Goal: Task Accomplishment & Management: Manage account settings

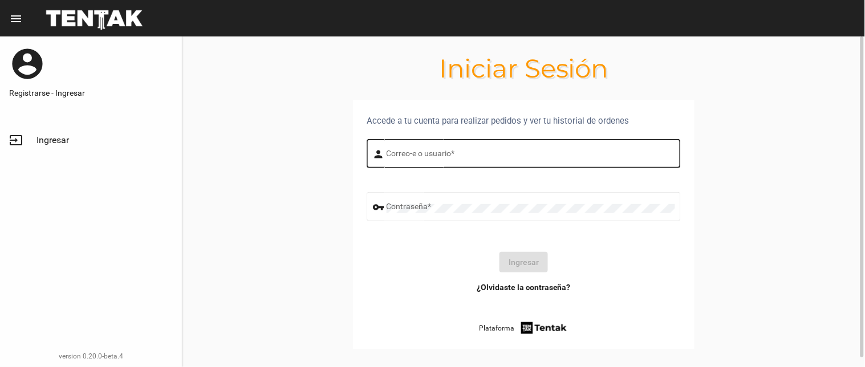
drag, startPoint x: 407, startPoint y: 145, endPoint x: 412, endPoint y: 161, distance: 16.2
click at [407, 154] on div "Correo-e o usuario *" at bounding box center [531, 152] width 289 height 31
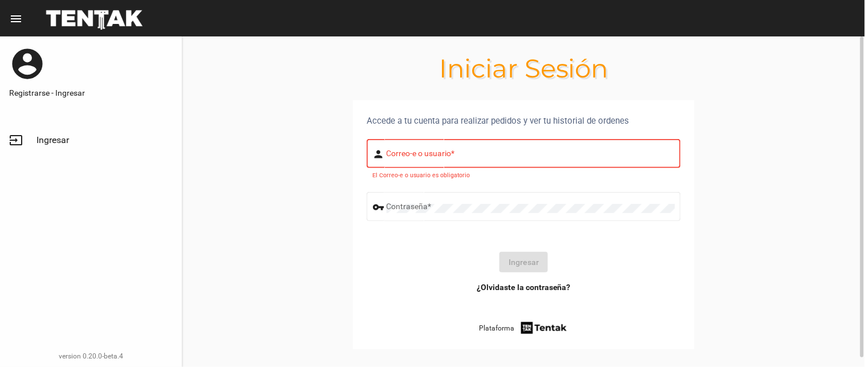
click at [412, 161] on div "Correo-e o usuario *" at bounding box center [531, 152] width 289 height 31
click at [407, 156] on input "Correo-e o usuario *" at bounding box center [531, 155] width 289 height 9
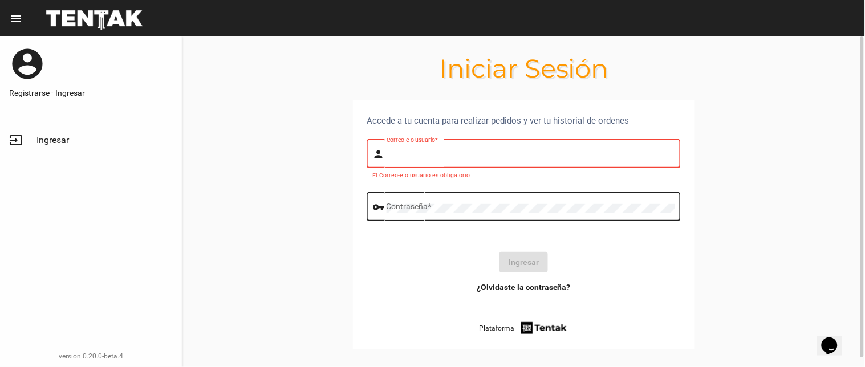
type input "[PERSON_NAME]"
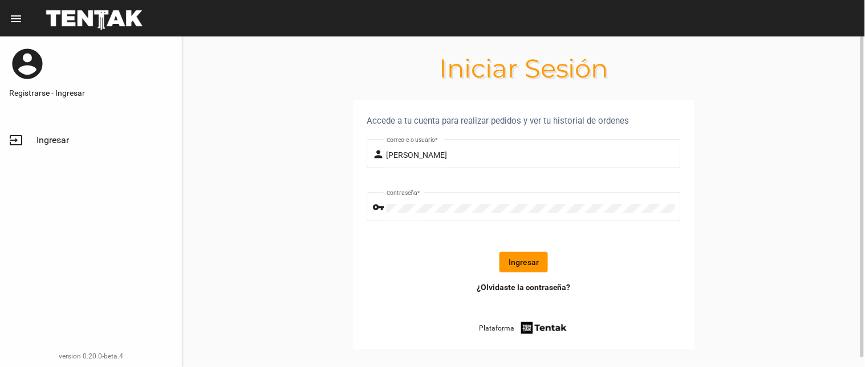
click at [538, 263] on button "Ingresar" at bounding box center [523, 262] width 48 height 21
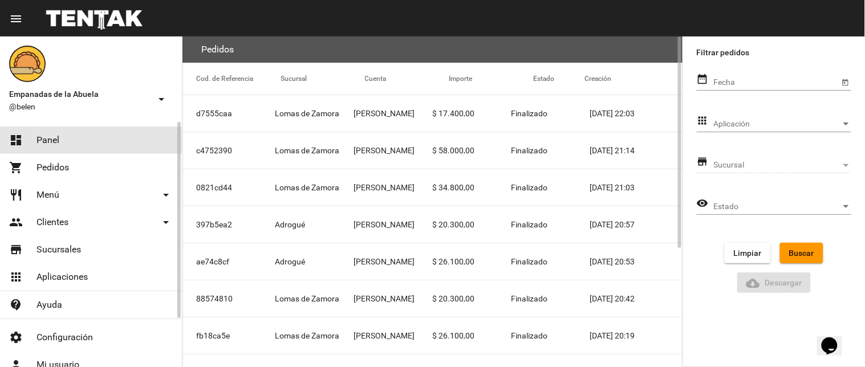
click at [75, 137] on link "dashboard Panel" at bounding box center [91, 140] width 182 height 27
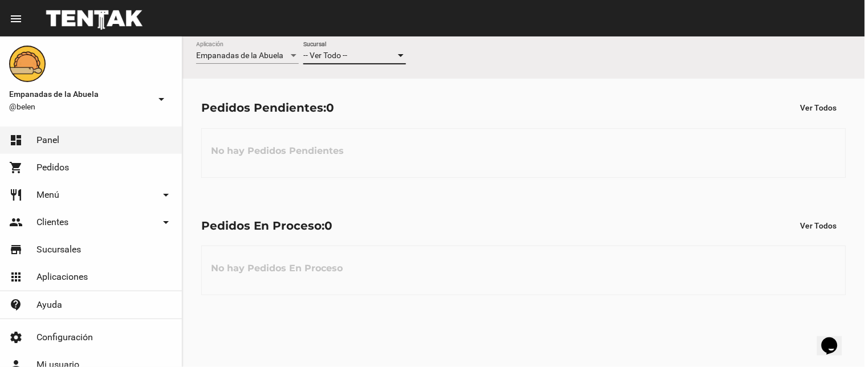
click at [350, 59] on div "-- Ver Todo --" at bounding box center [349, 55] width 92 height 9
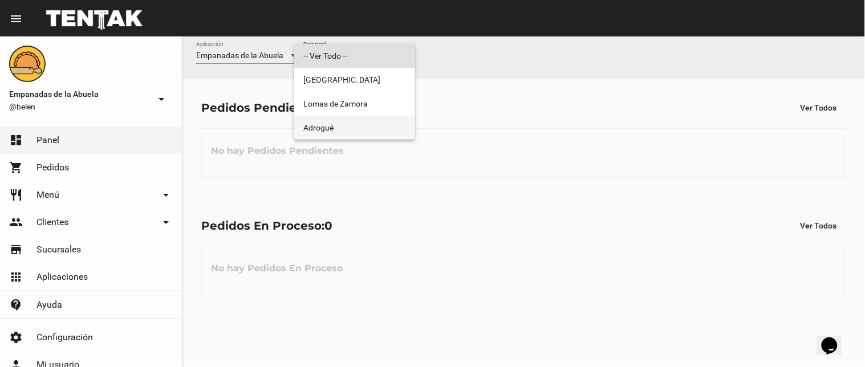
click at [340, 130] on span "Adrogué" at bounding box center [354, 128] width 103 height 24
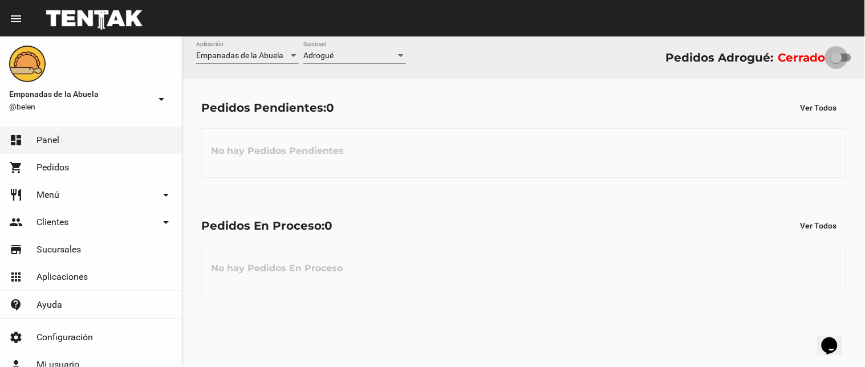
drag, startPoint x: 837, startPoint y: 55, endPoint x: 864, endPoint y: 56, distance: 27.4
click at [864, 56] on div "Empanadas de la Abuela Aplicación Adrogué Sucursal Pedidos Adrogué: Cerrado" at bounding box center [523, 57] width 683 height 42
checkbox input "true"
drag, startPoint x: 316, startPoint y: 64, endPoint x: 320, endPoint y: 54, distance: 10.5
click at [316, 61] on div "Adrogué Sucursal" at bounding box center [354, 58] width 103 height 33
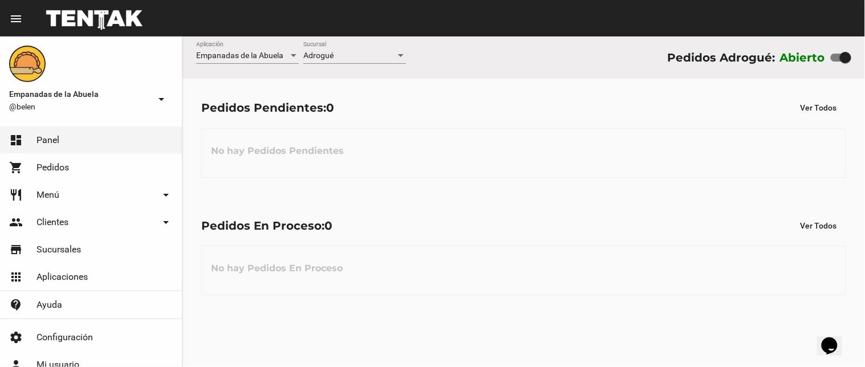
click at [322, 54] on span "Adrogué" at bounding box center [318, 55] width 30 height 9
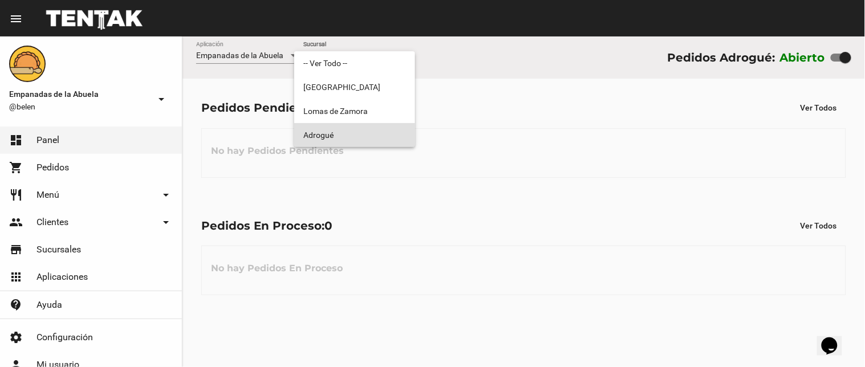
click at [337, 129] on span "Adrogué" at bounding box center [354, 135] width 103 height 24
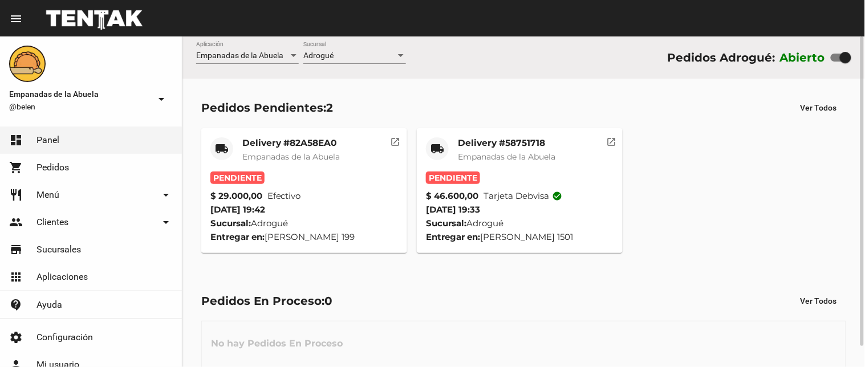
click at [483, 150] on div "Delivery #58751718 Empanadas de la Abuela" at bounding box center [507, 154] width 98 height 34
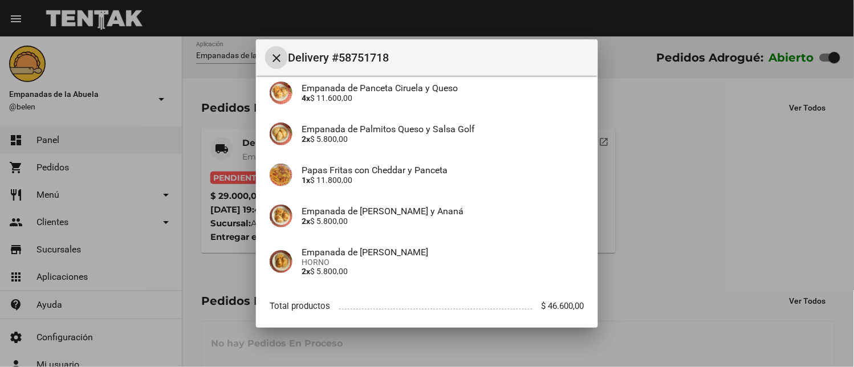
scroll to position [211, 0]
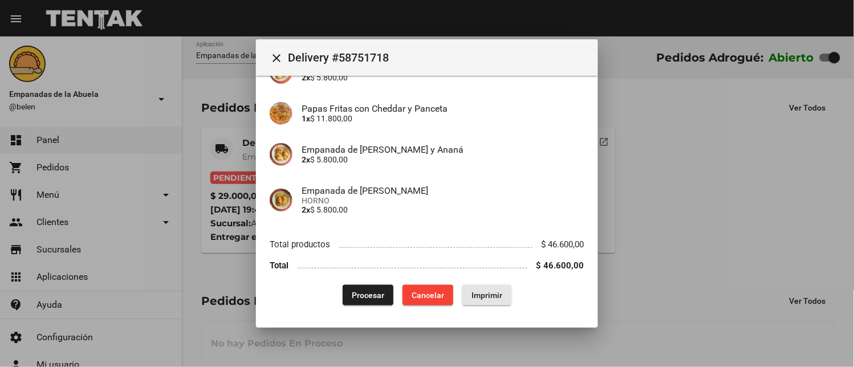
click at [486, 296] on span "Imprimir" at bounding box center [487, 295] width 31 height 9
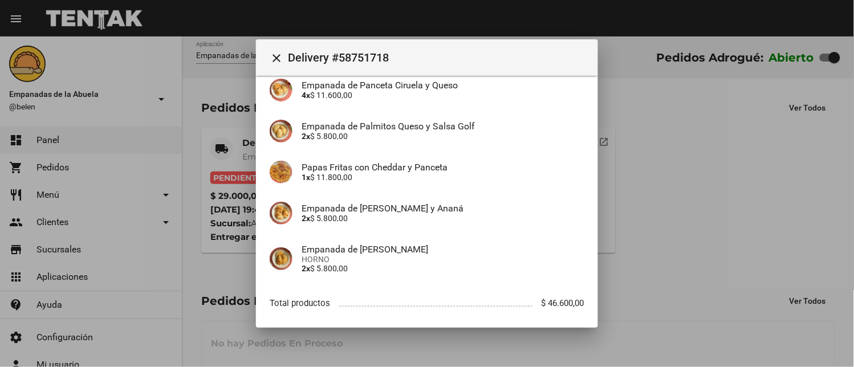
scroll to position [211, 0]
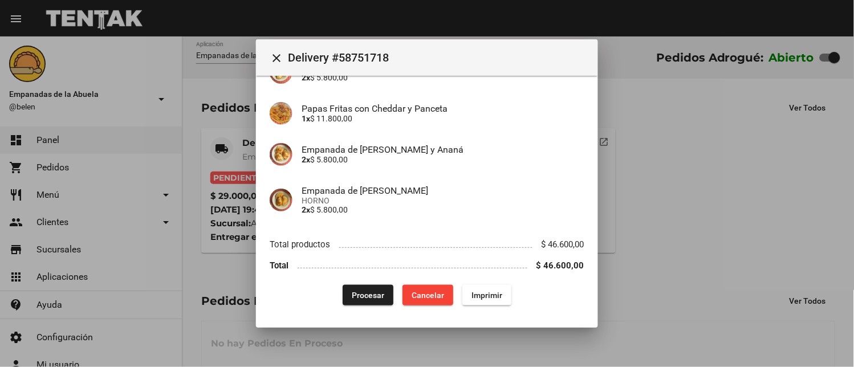
click at [366, 299] on span "Procesar" at bounding box center [368, 295] width 33 height 9
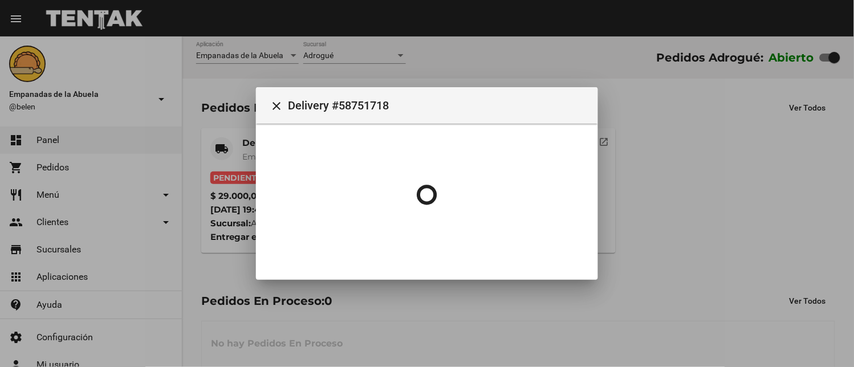
scroll to position [0, 0]
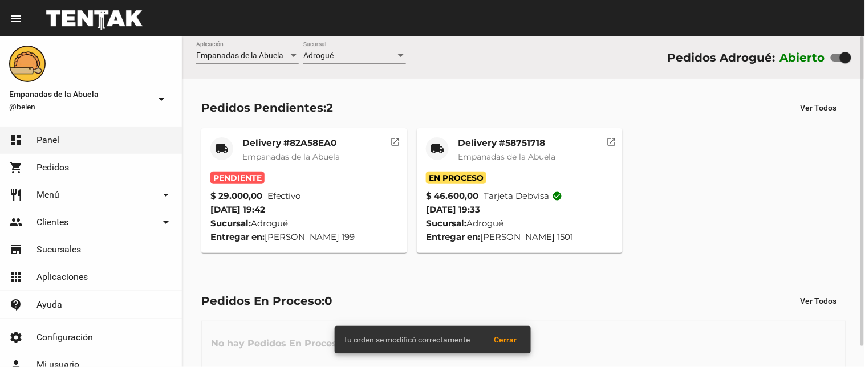
click at [265, 155] on span "Empanadas de la Abuela" at bounding box center [291, 157] width 98 height 10
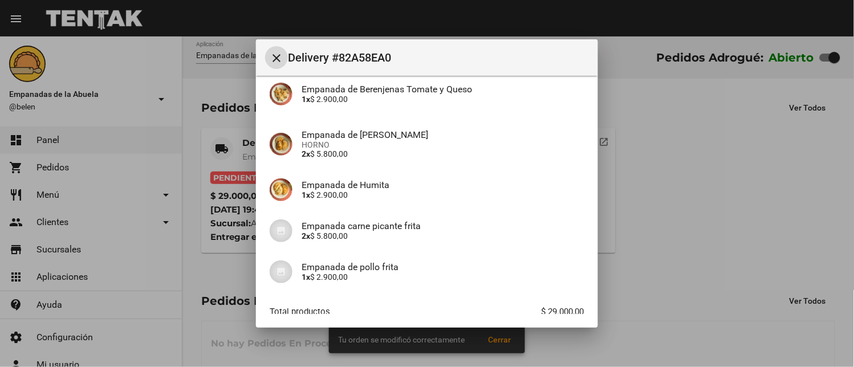
scroll to position [252, 0]
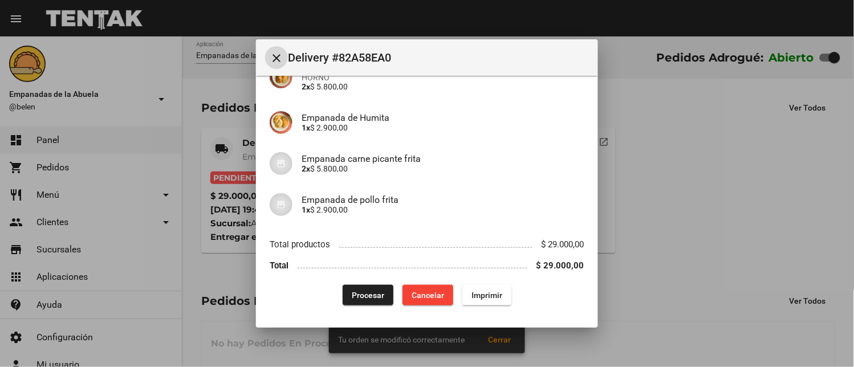
click at [456, 289] on div "Procesar Cancelar Imprimir" at bounding box center [427, 295] width 315 height 21
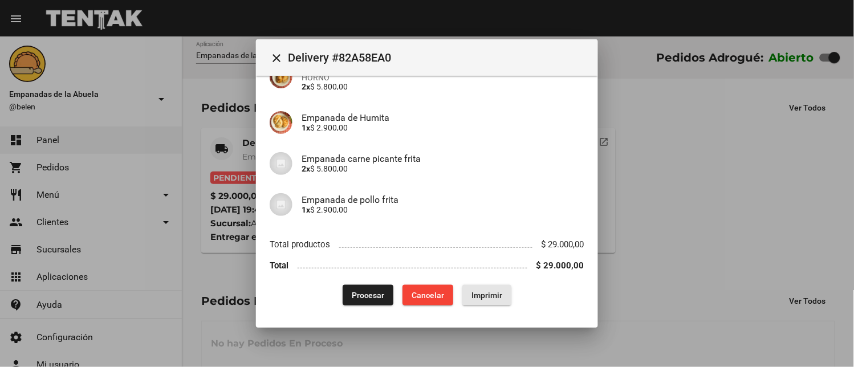
click at [472, 291] on span "Imprimir" at bounding box center [487, 295] width 31 height 9
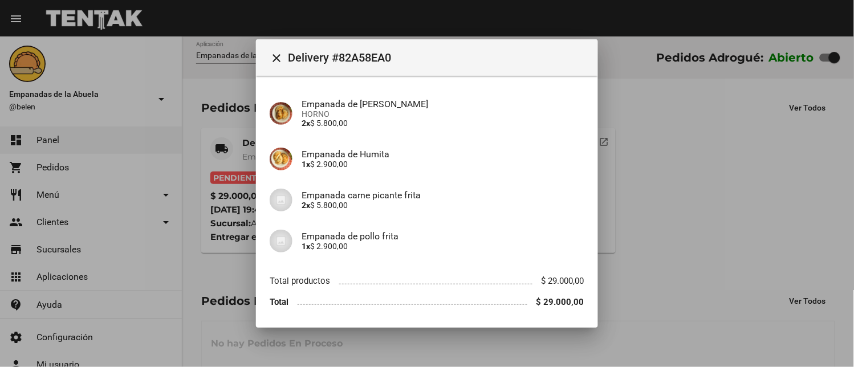
scroll to position [252, 0]
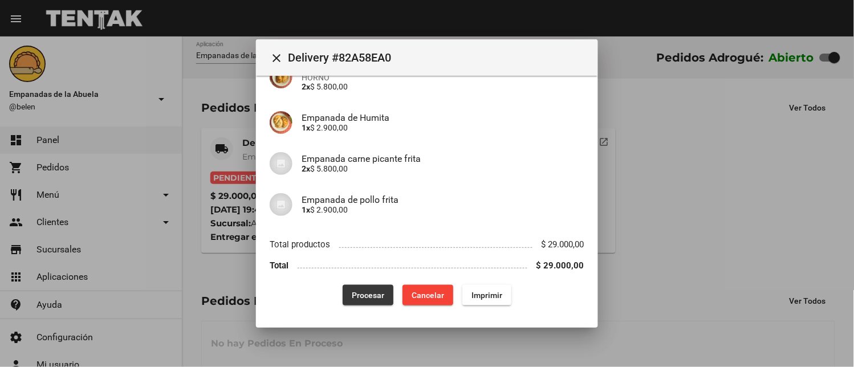
drag, startPoint x: 367, startPoint y: 291, endPoint x: 371, endPoint y: 302, distance: 11.5
click at [371, 298] on span "Procesar" at bounding box center [368, 295] width 33 height 9
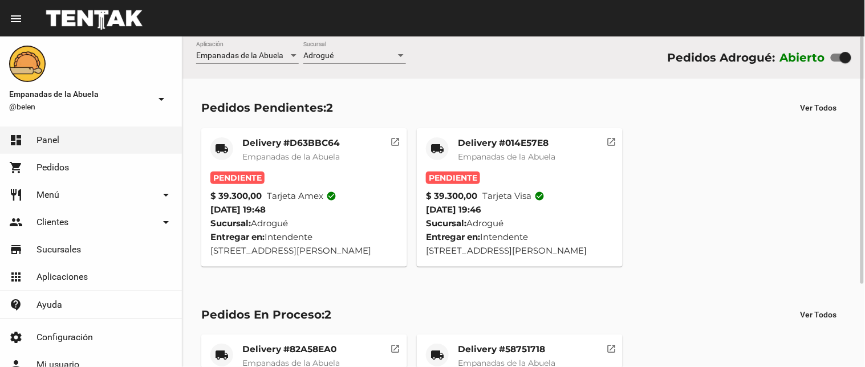
click at [483, 151] on mat-card-subtitle "Empanadas de la Abuela" at bounding box center [507, 156] width 98 height 11
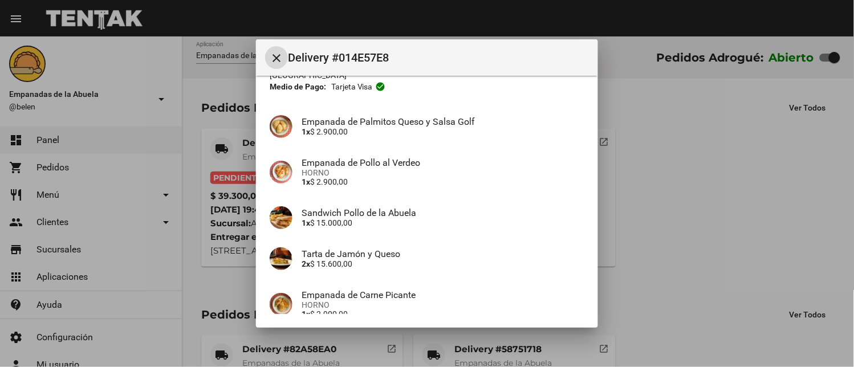
scroll to position [169, 0]
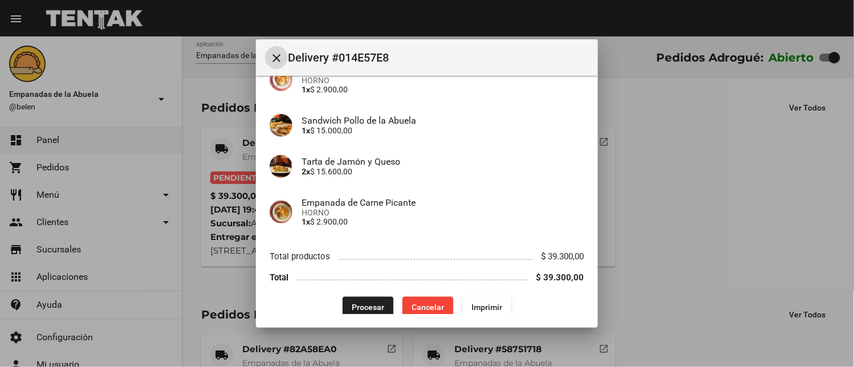
click at [478, 303] on span "Imprimir" at bounding box center [487, 307] width 31 height 9
click at [367, 303] on span "Procesar" at bounding box center [368, 307] width 33 height 9
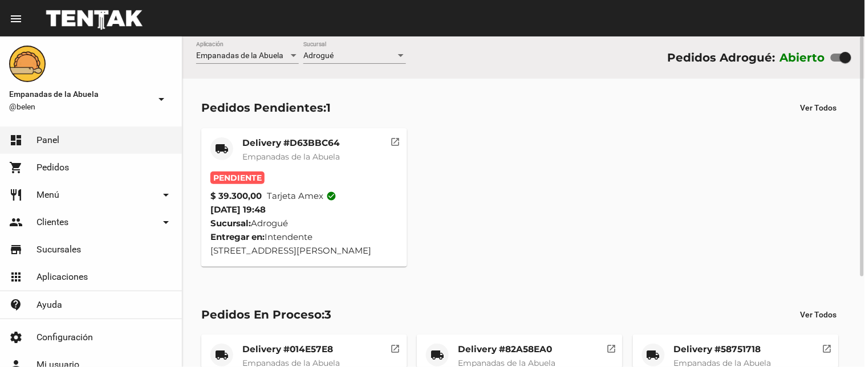
click at [297, 164] on div "Delivery #D63BBC64 Empanadas de la Abuela" at bounding box center [291, 154] width 98 height 34
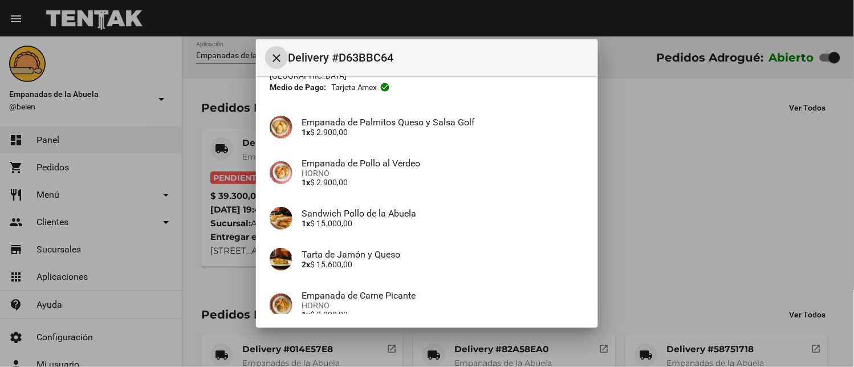
scroll to position [169, 0]
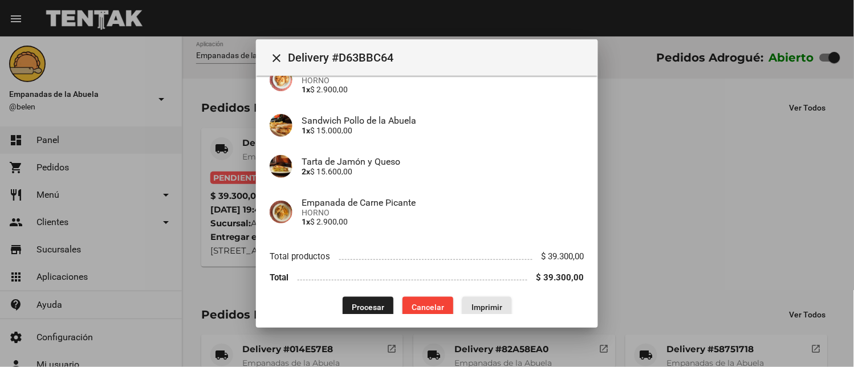
click at [472, 303] on span "Imprimir" at bounding box center [487, 307] width 31 height 9
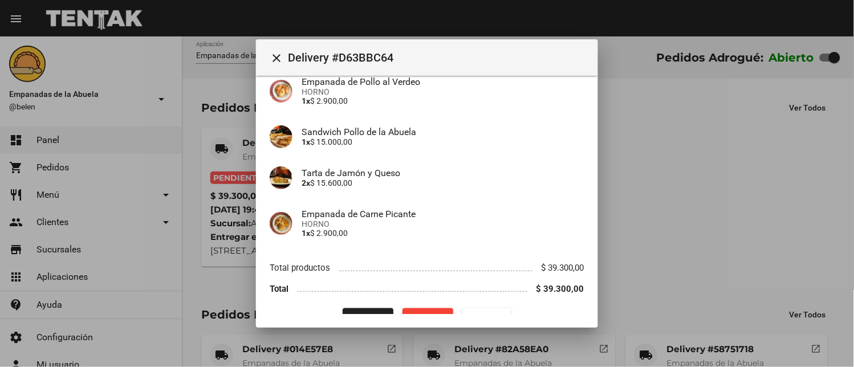
scroll to position [169, 0]
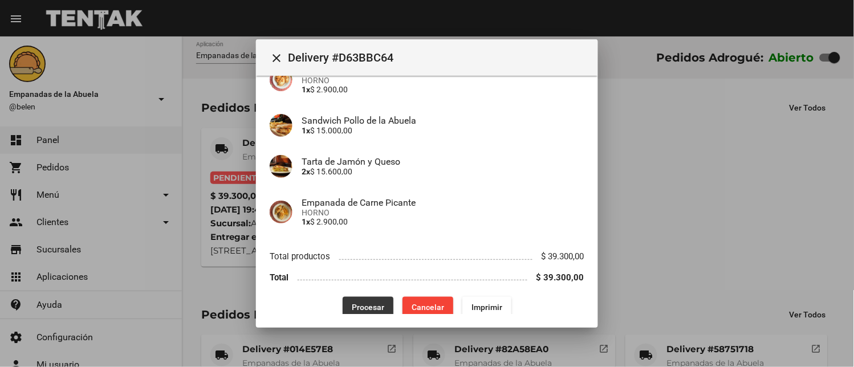
drag, startPoint x: 352, startPoint y: 301, endPoint x: 338, endPoint y: 327, distance: 29.9
click at [355, 301] on button "Procesar" at bounding box center [368, 307] width 51 height 21
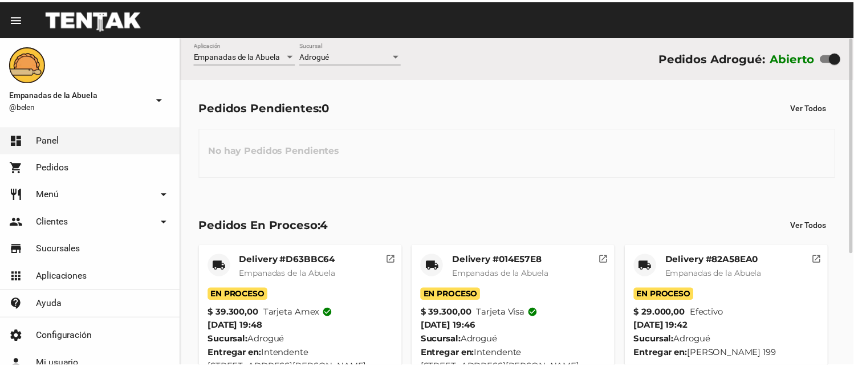
scroll to position [171, 0]
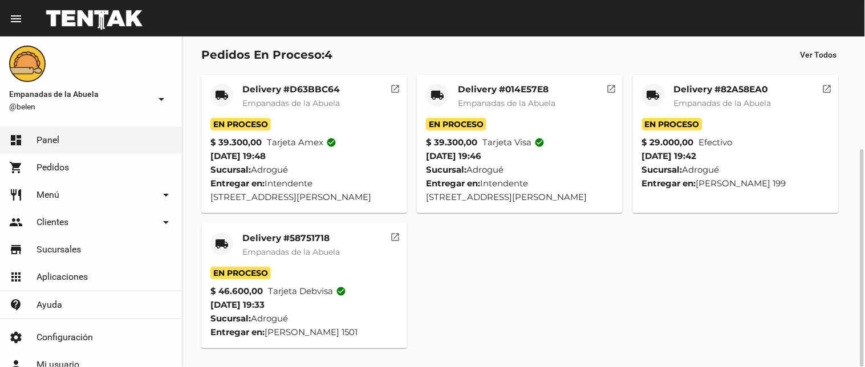
click at [496, 88] on mat-card-title "Delivery #014E57E8" at bounding box center [507, 89] width 98 height 11
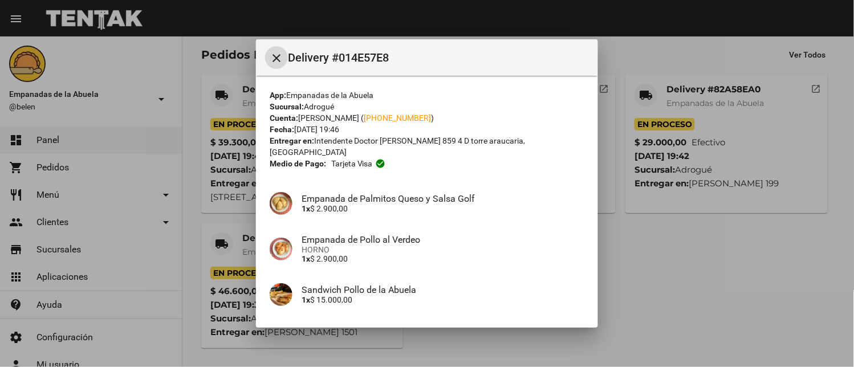
scroll to position [169, 0]
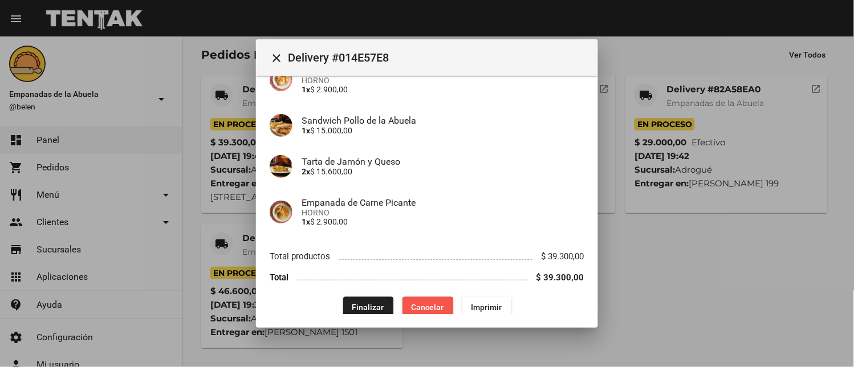
click at [427, 297] on button "Cancelar" at bounding box center [428, 307] width 51 height 21
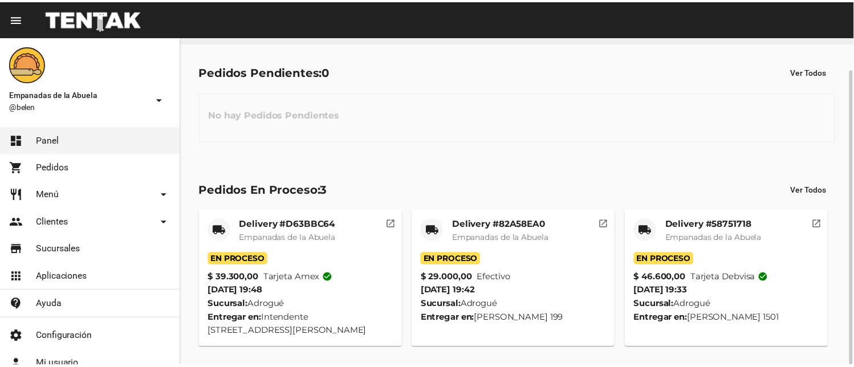
scroll to position [36, 0]
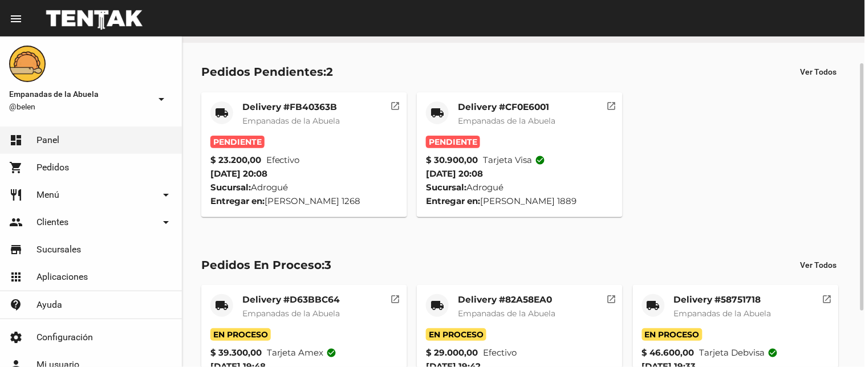
click at [477, 113] on div "Delivery #CF0E6001 Empanadas de la Abuela" at bounding box center [507, 118] width 98 height 34
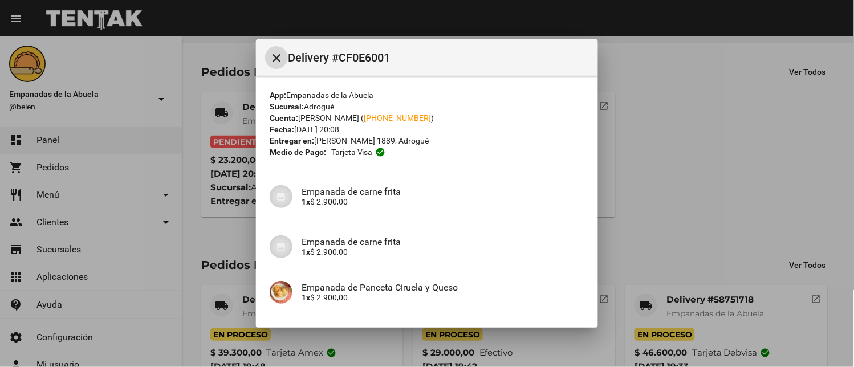
scroll to position [220, 0]
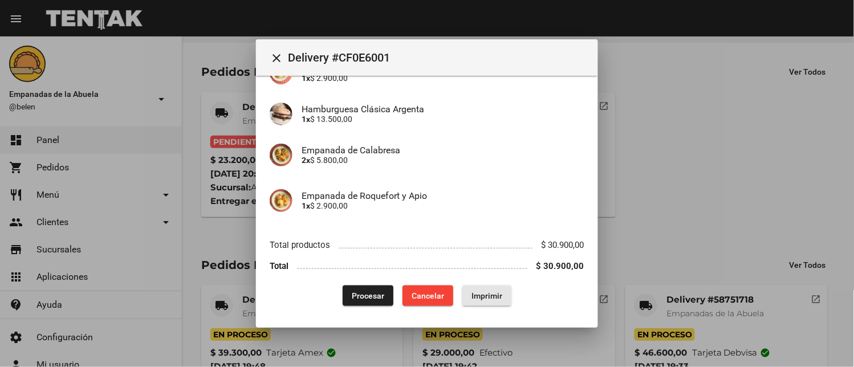
drag, startPoint x: 497, startPoint y: 299, endPoint x: 390, endPoint y: 259, distance: 114.2
click at [497, 299] on span "Imprimir" at bounding box center [487, 295] width 31 height 9
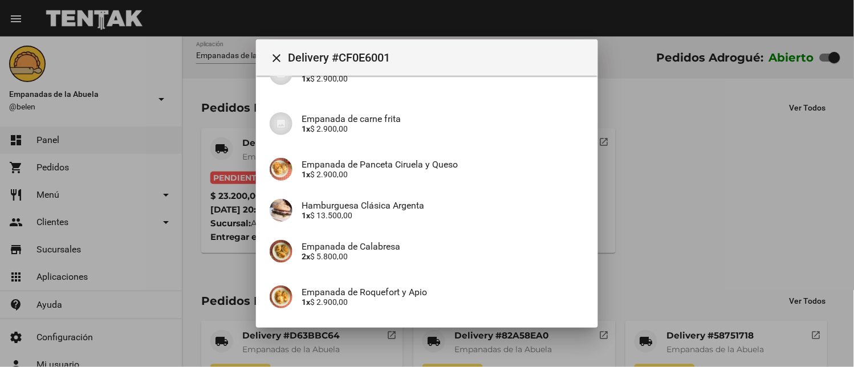
scroll to position [220, 0]
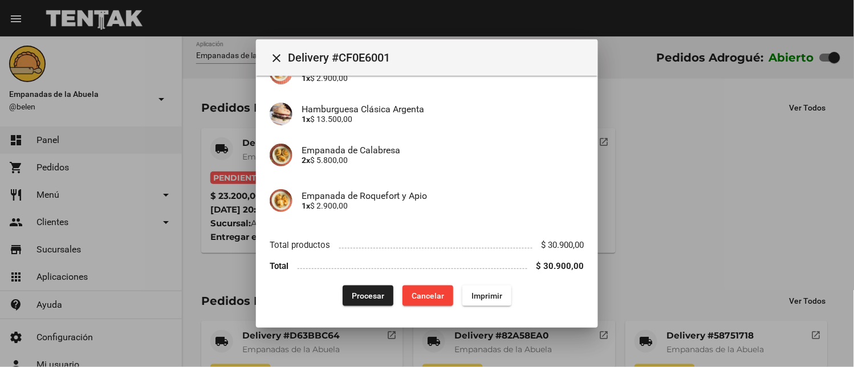
click at [371, 291] on span "Procesar" at bounding box center [368, 295] width 33 height 9
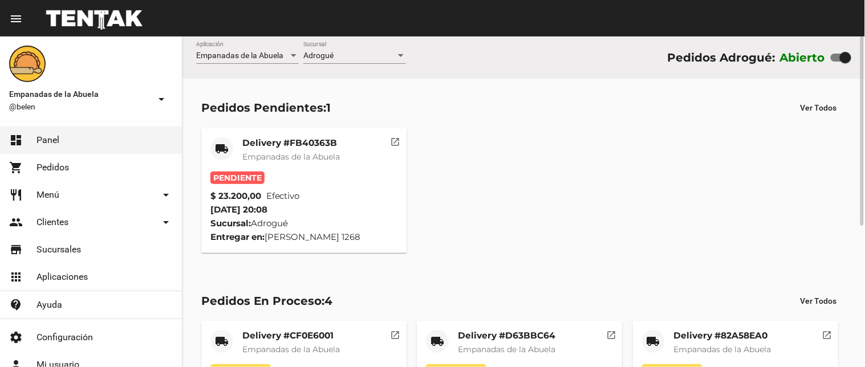
click at [288, 155] on span "Empanadas de la Abuela" at bounding box center [291, 157] width 98 height 10
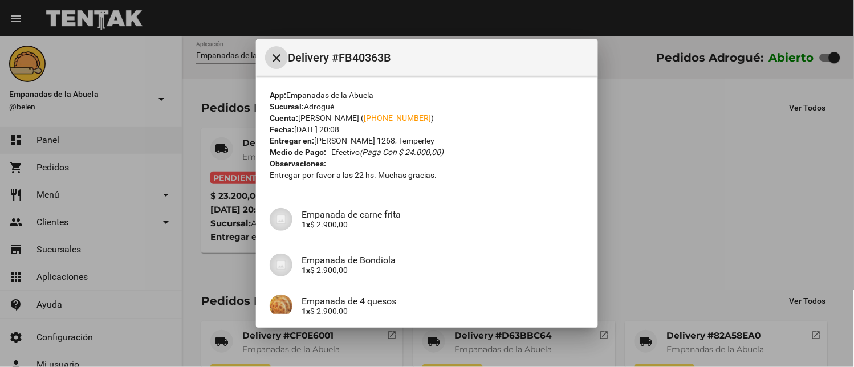
scroll to position [316, 0]
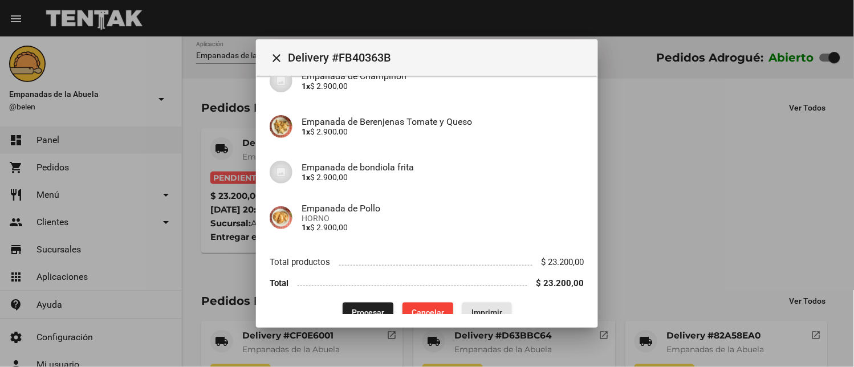
drag, startPoint x: 483, startPoint y: 311, endPoint x: 379, endPoint y: 320, distance: 104.2
click at [482, 311] on span "Imprimir" at bounding box center [487, 312] width 31 height 9
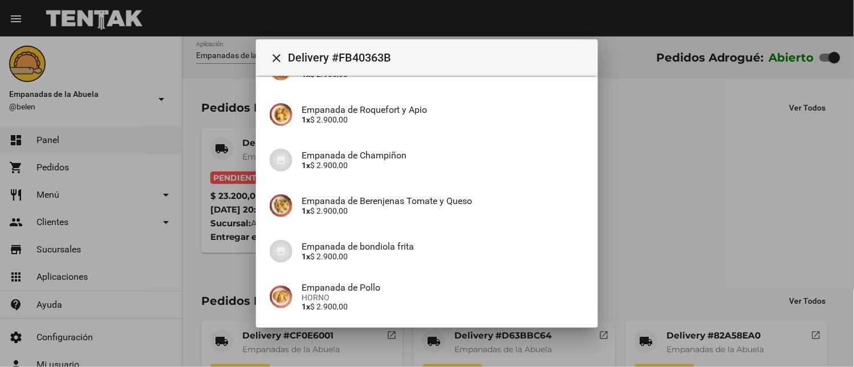
scroll to position [334, 0]
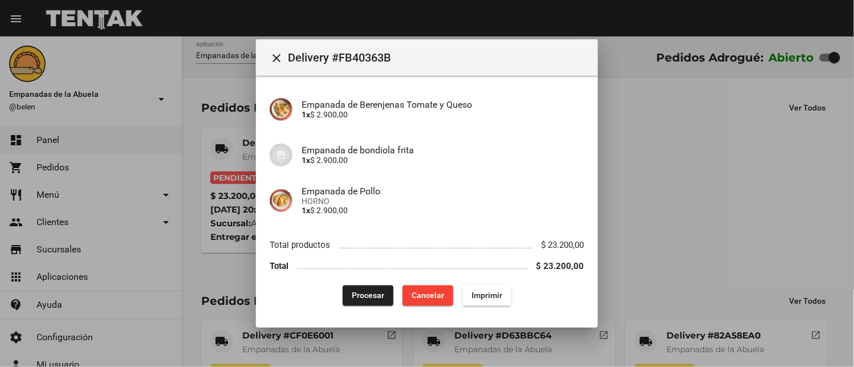
drag, startPoint x: 365, startPoint y: 286, endPoint x: 364, endPoint y: 298, distance: 12.6
click at [364, 289] on button "Procesar" at bounding box center [368, 296] width 51 height 21
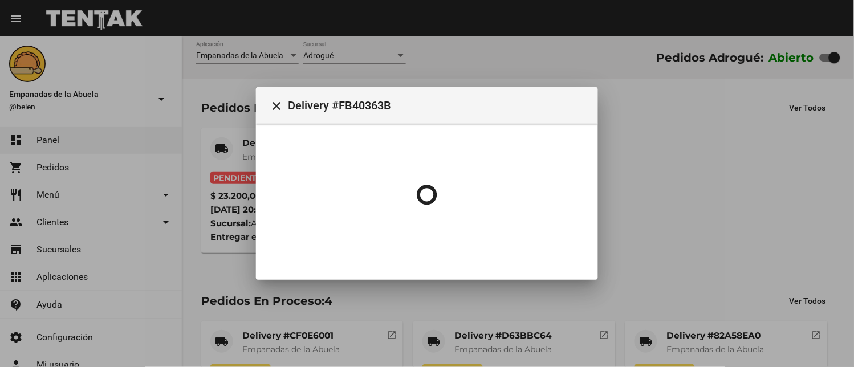
scroll to position [0, 0]
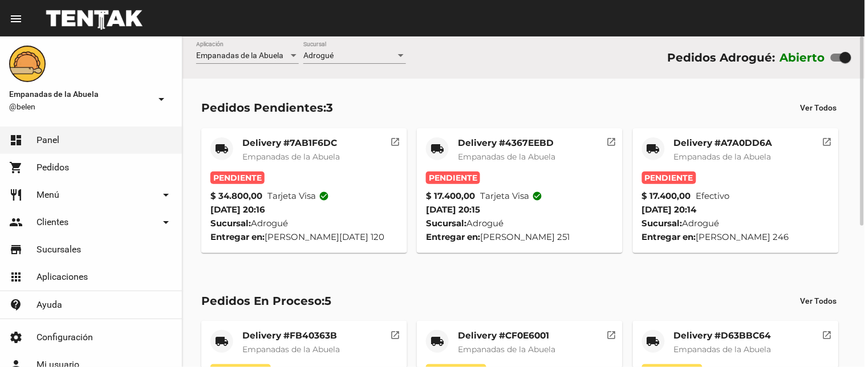
click at [683, 134] on mat-card "local_shipping Delivery #A7A0DD6A Empanadas de la Abuela Pendiente $ 17.400,00 …" at bounding box center [736, 190] width 206 height 125
click at [697, 146] on mat-card-title "Delivery #A7A0DD6A" at bounding box center [723, 142] width 99 height 11
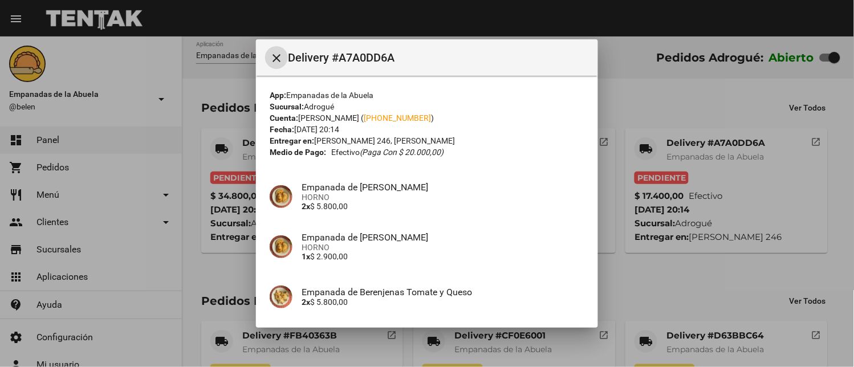
scroll to position [147, 0]
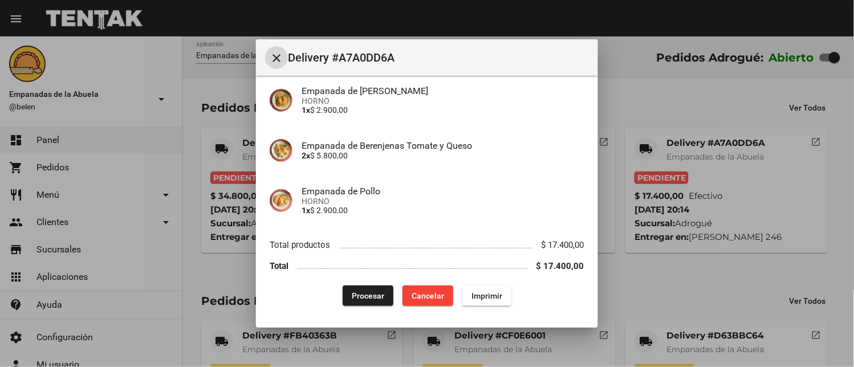
click at [477, 289] on button "Imprimir" at bounding box center [486, 296] width 49 height 21
click at [363, 292] on span "Procesar" at bounding box center [368, 295] width 33 height 9
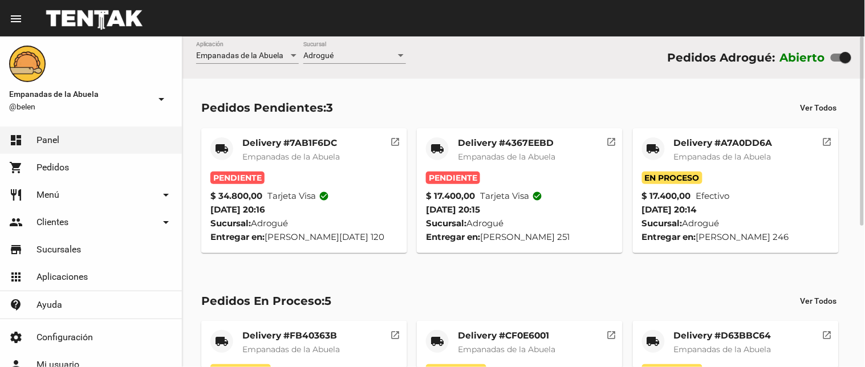
click at [457, 143] on mat-card-header "local_shipping Delivery #4367EEBD Empanadas de [GEOGRAPHIC_DATA]" at bounding box center [520, 154] width 188 height 34
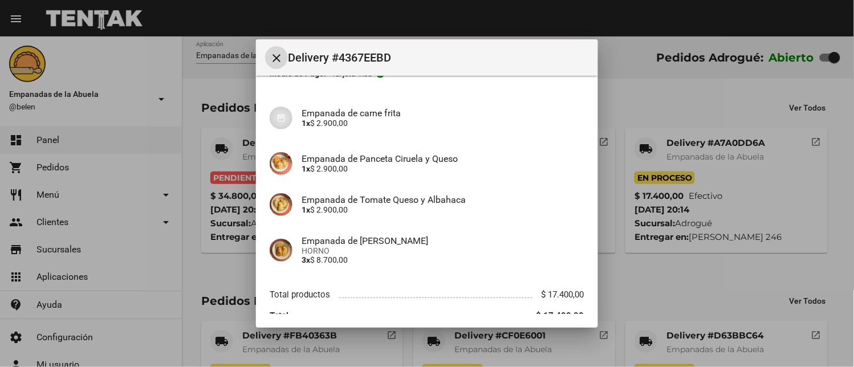
scroll to position [128, 0]
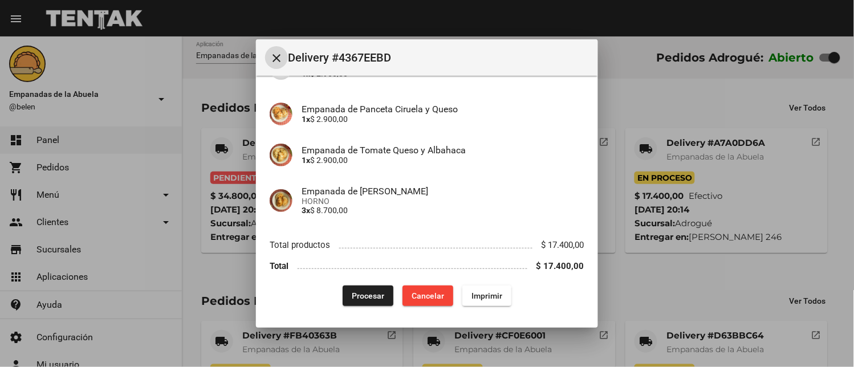
click at [472, 296] on span "Imprimir" at bounding box center [487, 295] width 31 height 9
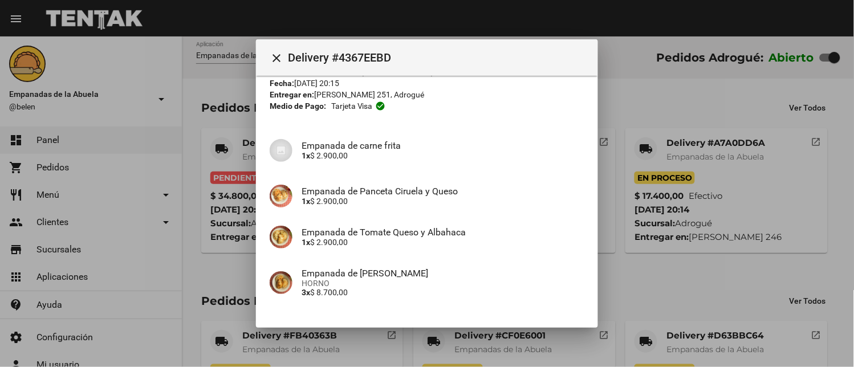
scroll to position [128, 0]
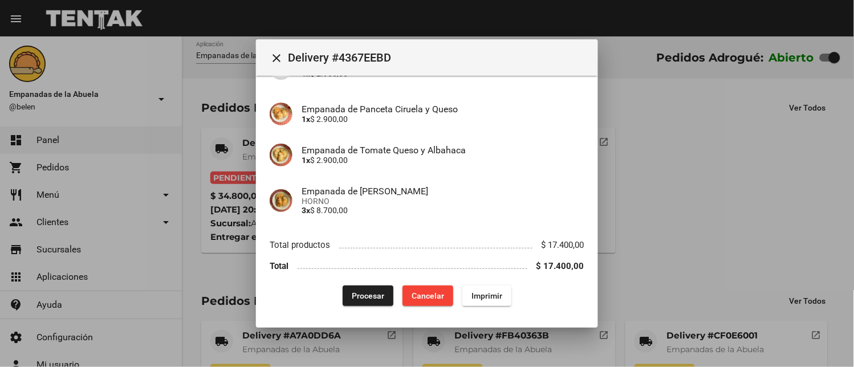
click at [356, 292] on span "Procesar" at bounding box center [368, 295] width 33 height 9
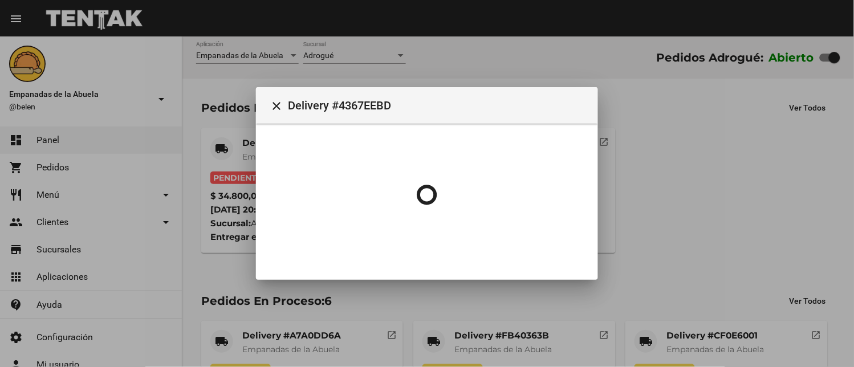
scroll to position [0, 0]
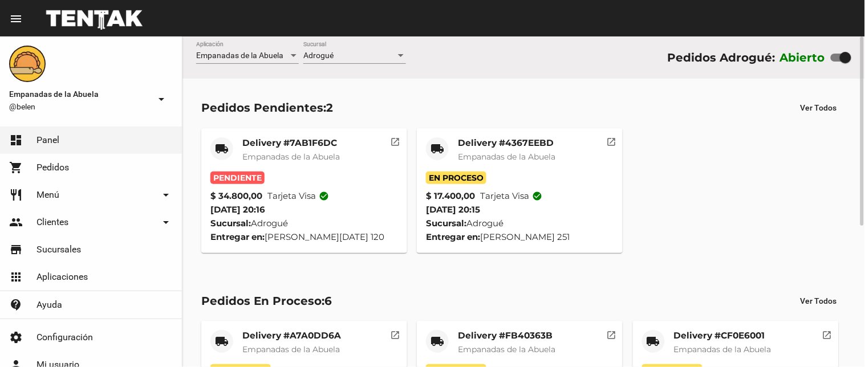
click at [316, 139] on mat-card-title "Delivery #7AB1F6DC" at bounding box center [291, 142] width 98 height 11
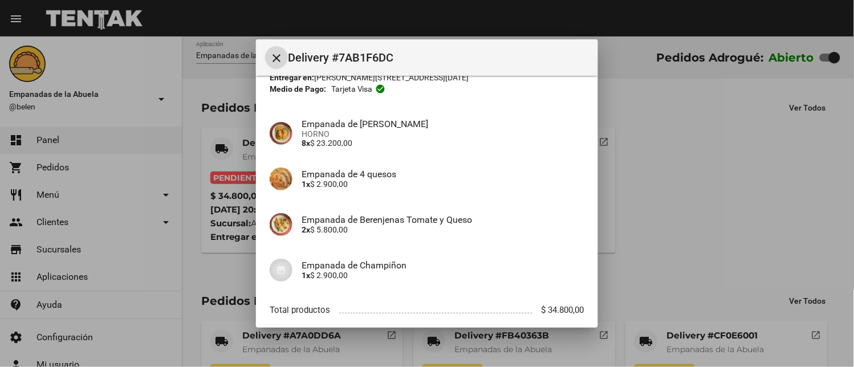
scroll to position [128, 0]
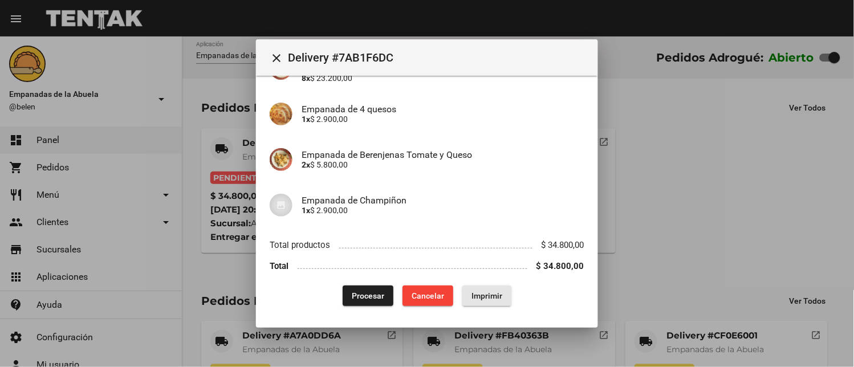
drag, startPoint x: 477, startPoint y: 297, endPoint x: 401, endPoint y: 226, distance: 103.3
click at [477, 297] on span "Imprimir" at bounding box center [487, 295] width 31 height 9
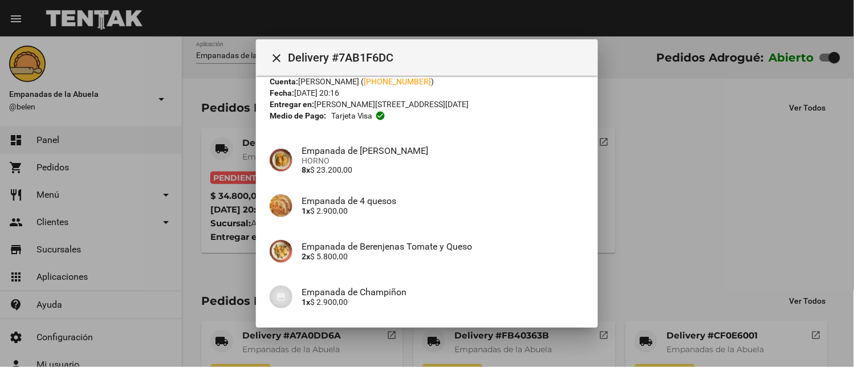
scroll to position [128, 0]
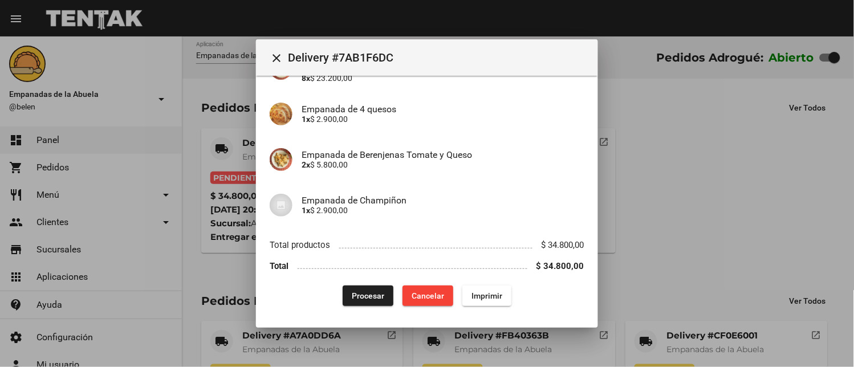
click at [352, 292] on span "Procesar" at bounding box center [368, 295] width 33 height 9
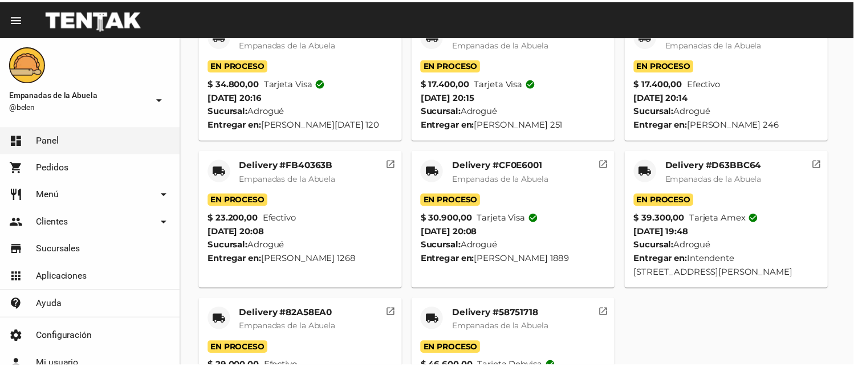
scroll to position [78, 0]
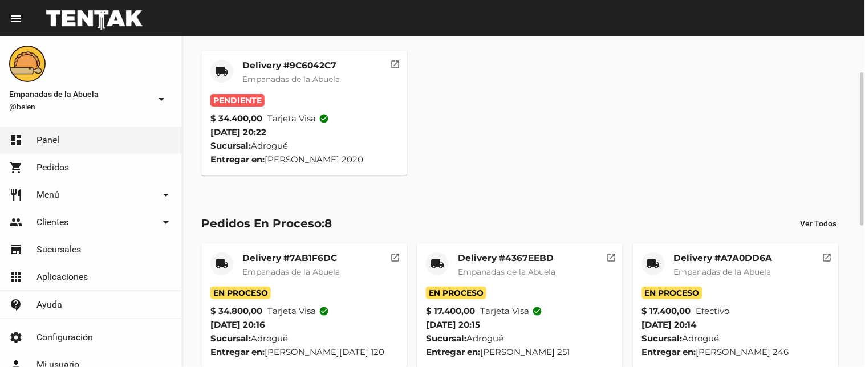
click at [306, 67] on mat-card-title "Delivery #9C6042C7" at bounding box center [291, 65] width 98 height 11
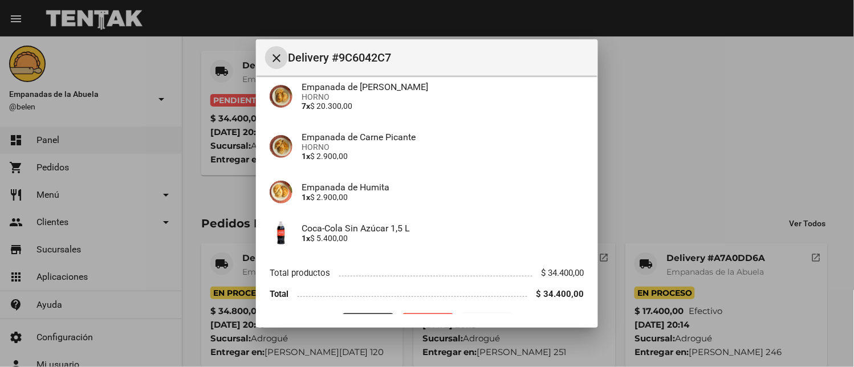
scroll to position [169, 0]
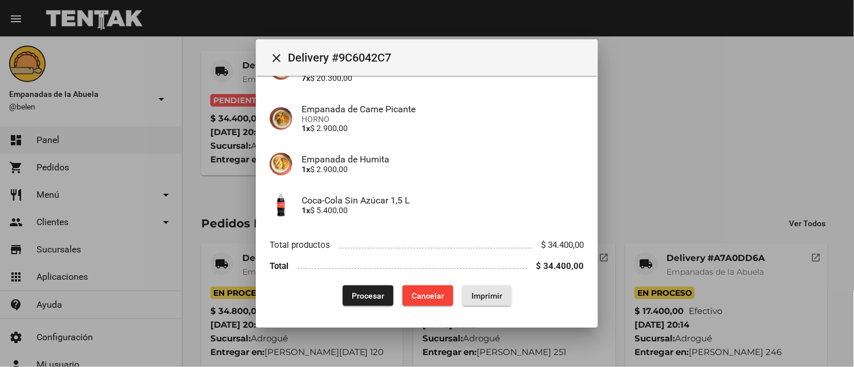
drag, startPoint x: 473, startPoint y: 294, endPoint x: 331, endPoint y: 246, distance: 150.6
click at [473, 294] on span "Imprimir" at bounding box center [487, 295] width 31 height 9
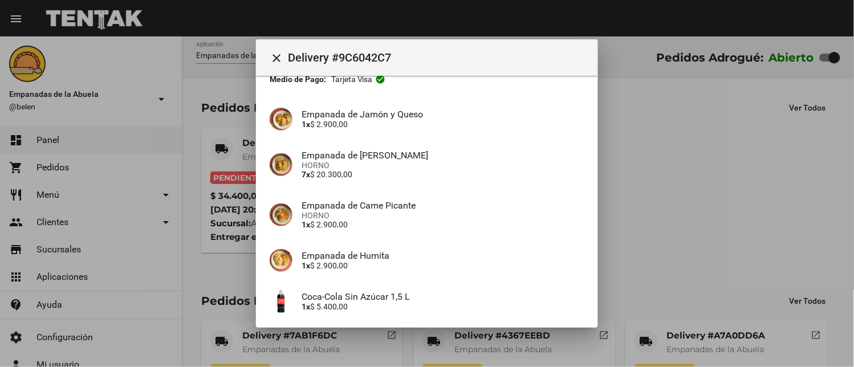
scroll to position [169, 0]
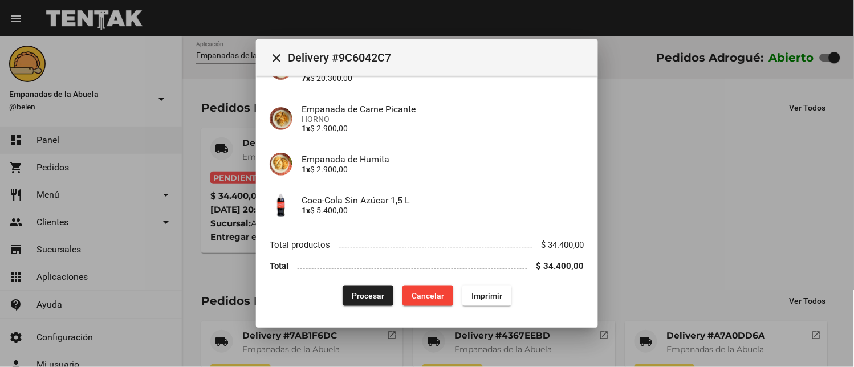
click at [354, 301] on button "Procesar" at bounding box center [368, 296] width 51 height 21
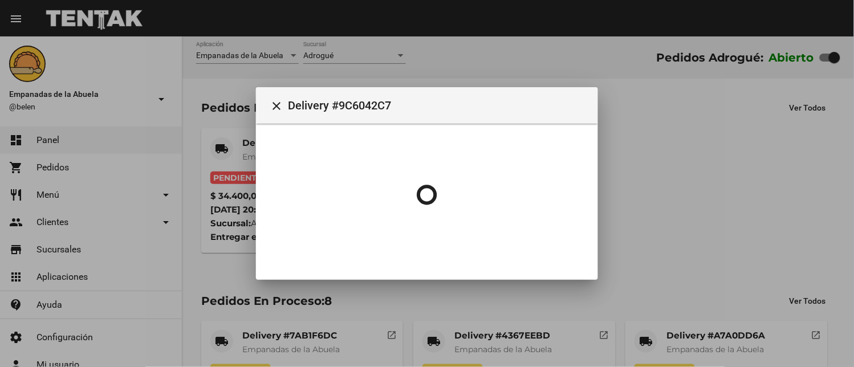
scroll to position [0, 0]
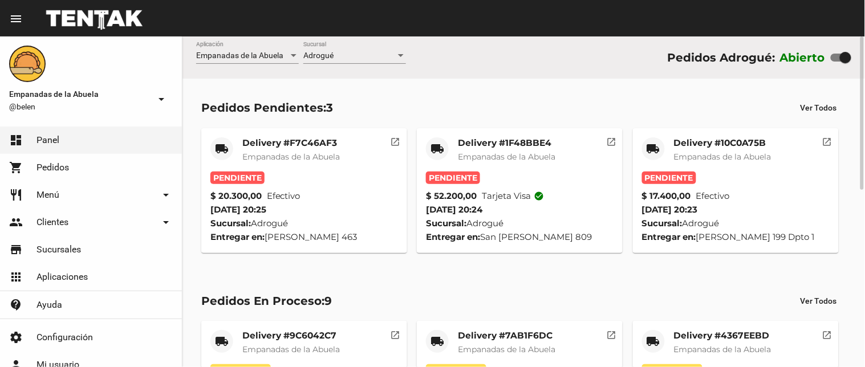
click at [704, 155] on span "Empanadas de la Abuela" at bounding box center [723, 157] width 98 height 10
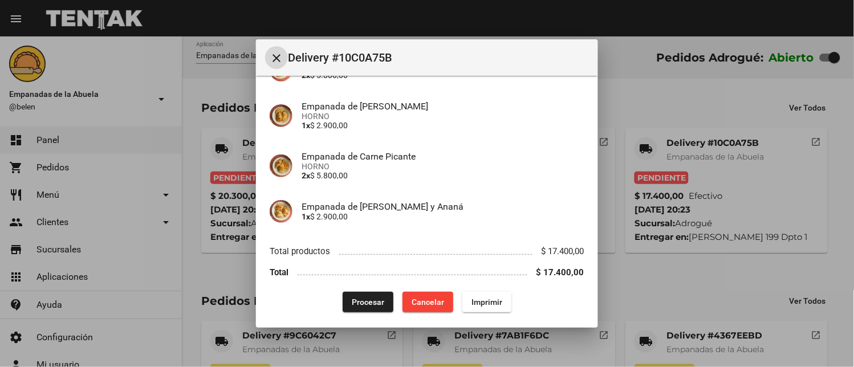
scroll to position [128, 0]
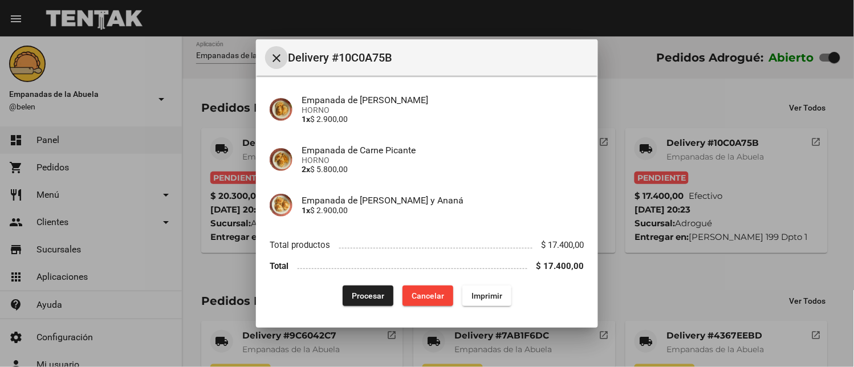
click at [472, 292] on span "Imprimir" at bounding box center [487, 295] width 31 height 9
click at [376, 285] on div "App: Empanadas de la Abuela Sucursal: Adrogué Cuenta: [PERSON_NAME] ( [PHONE_NU…" at bounding box center [427, 134] width 315 height 346
click at [371, 293] on span "Procesar" at bounding box center [368, 295] width 33 height 9
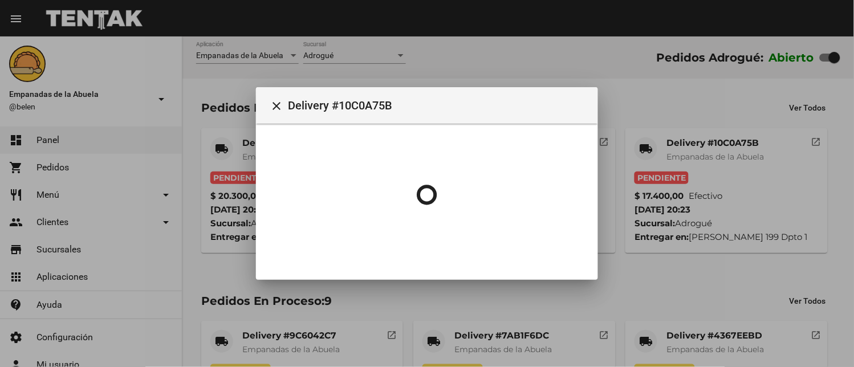
scroll to position [0, 0]
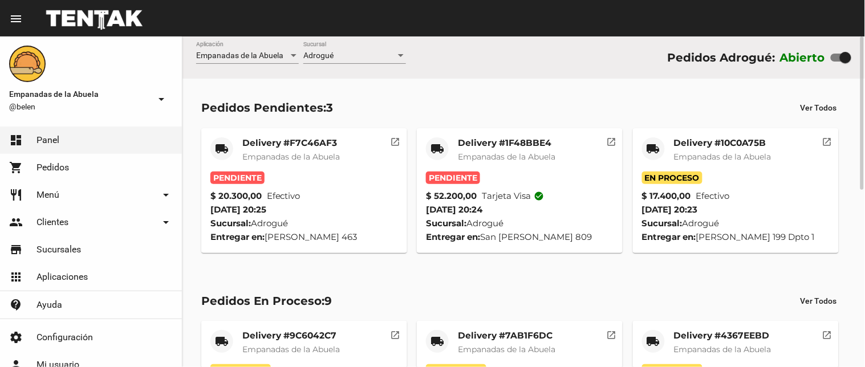
click at [486, 160] on span "Empanadas de la Abuela" at bounding box center [507, 157] width 98 height 10
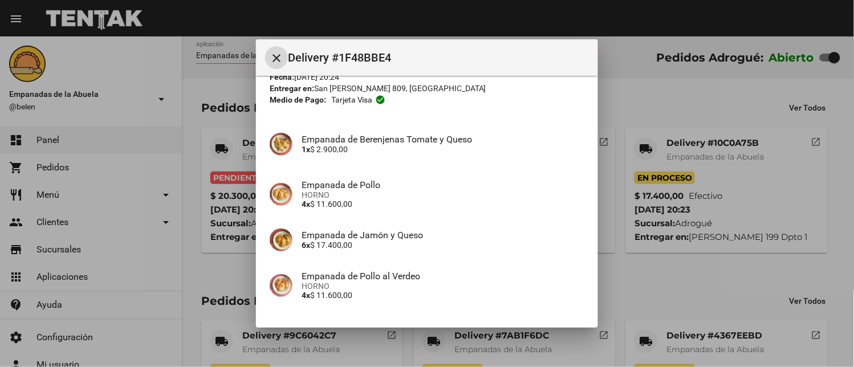
scroll to position [188, 0]
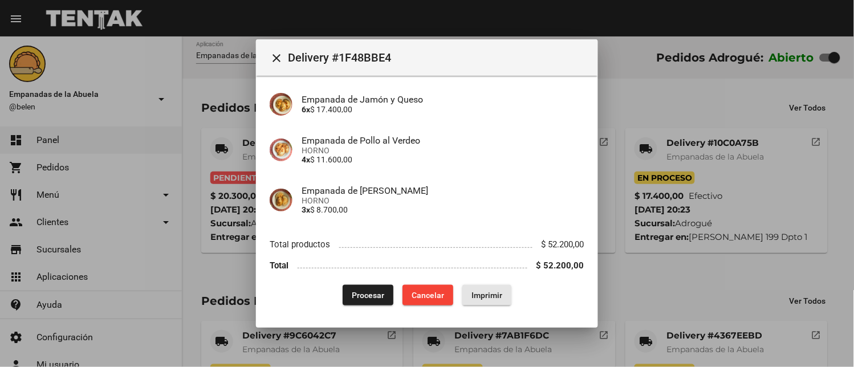
click at [476, 293] on span "Imprimir" at bounding box center [487, 295] width 31 height 9
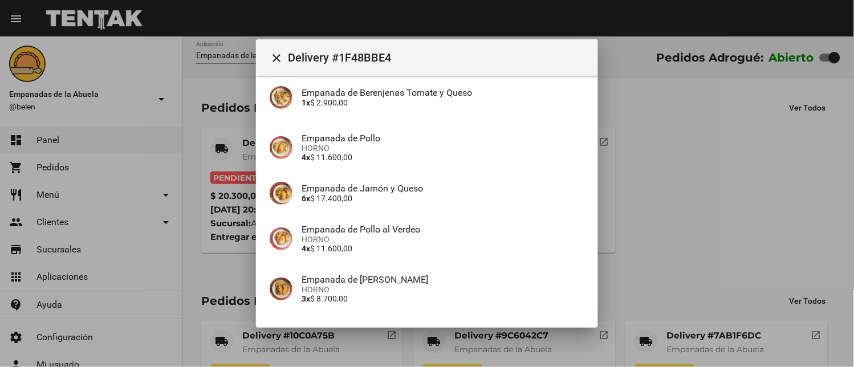
scroll to position [188, 0]
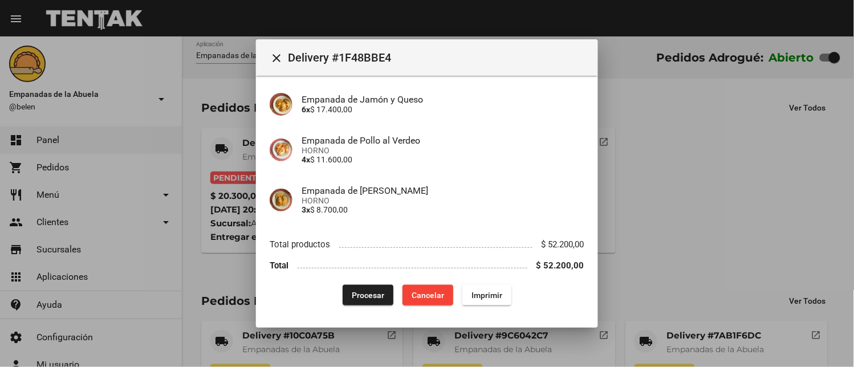
click at [373, 294] on span "Procesar" at bounding box center [368, 295] width 33 height 9
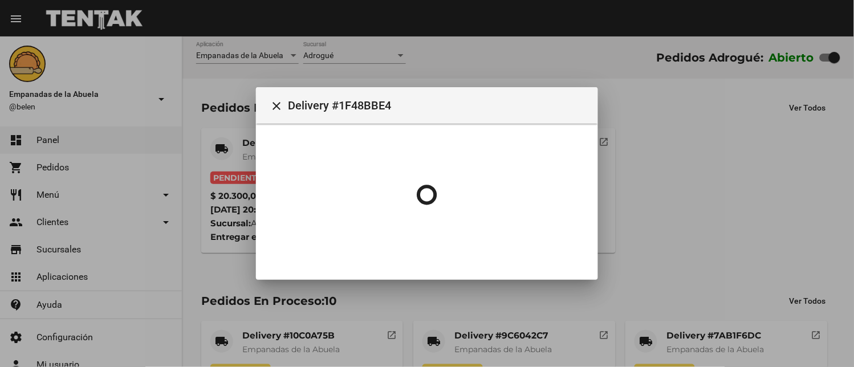
scroll to position [0, 0]
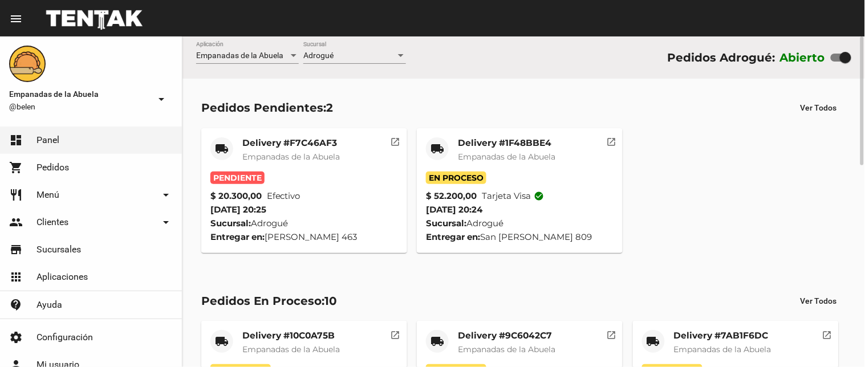
drag, startPoint x: 268, startPoint y: 131, endPoint x: 273, endPoint y: 137, distance: 7.3
click at [269, 133] on mat-card "local_shipping Delivery #F7C46AF3 Empanadas de la Abuela Pendiente $ 20.300,00 …" at bounding box center [304, 190] width 206 height 125
click at [283, 144] on mat-card-title "Delivery #F7C46AF3" at bounding box center [291, 142] width 98 height 11
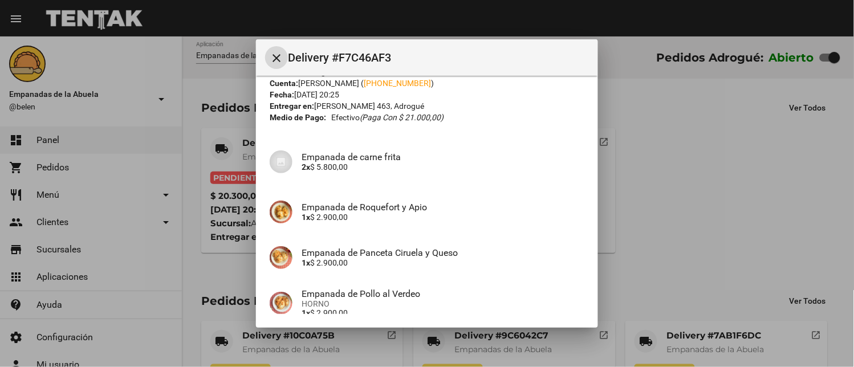
scroll to position [220, 0]
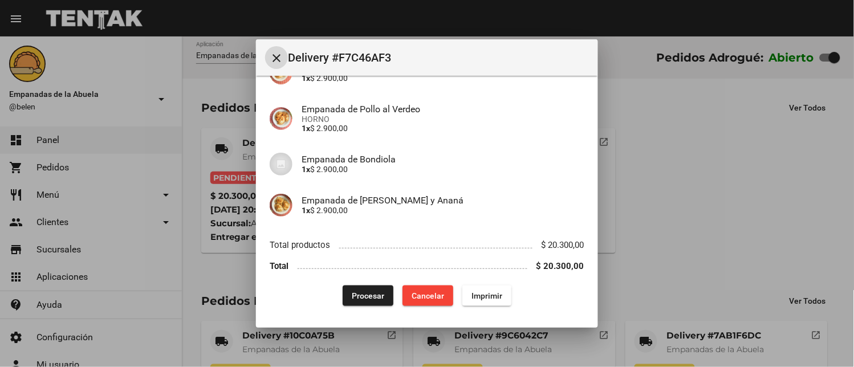
click at [497, 299] on span "Imprimir" at bounding box center [487, 295] width 31 height 9
click at [372, 289] on button "Procesar" at bounding box center [368, 296] width 51 height 21
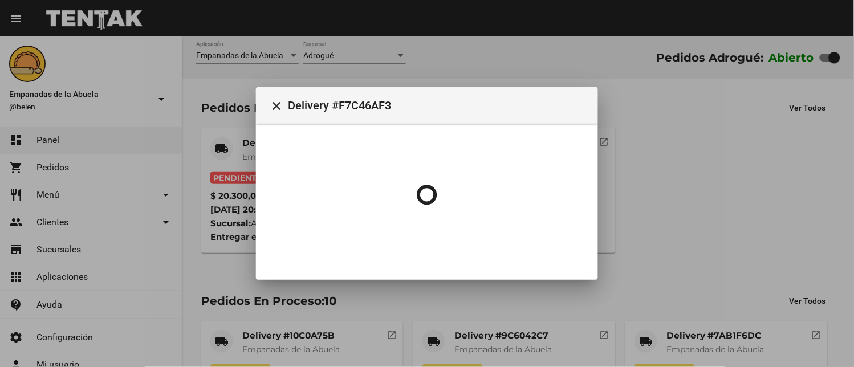
scroll to position [0, 0]
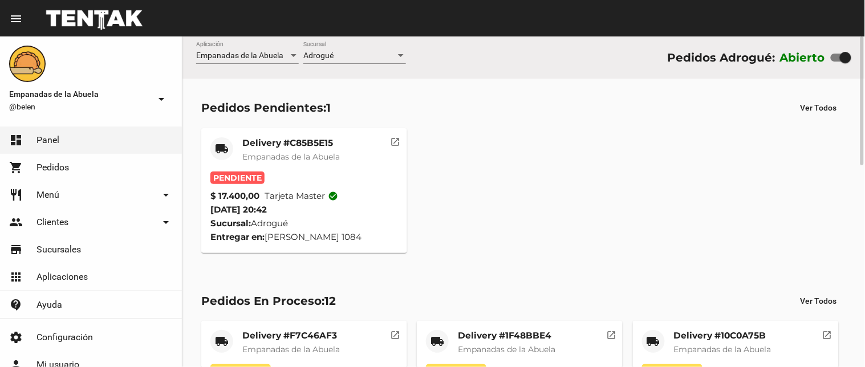
click at [311, 161] on span "Empanadas de la Abuela" at bounding box center [291, 157] width 98 height 10
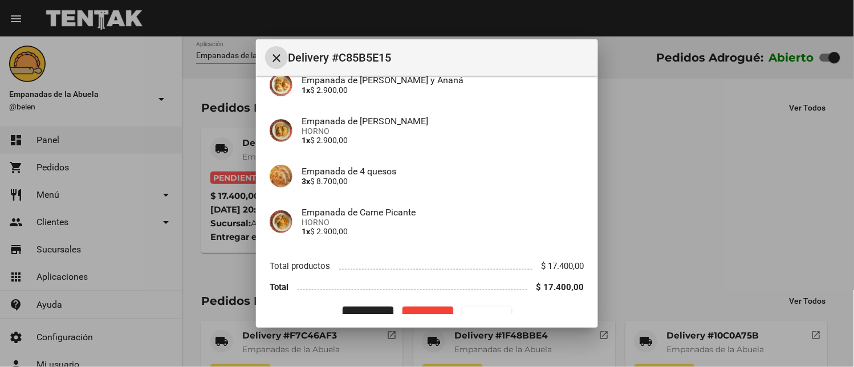
scroll to position [128, 0]
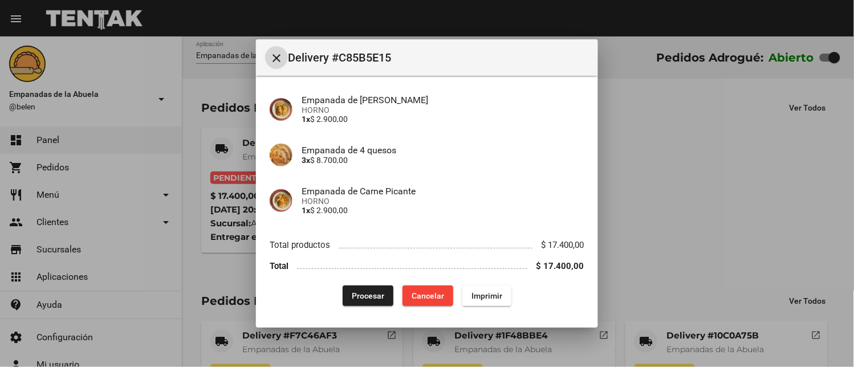
drag, startPoint x: 480, startPoint y: 294, endPoint x: 310, endPoint y: 179, distance: 205.3
click at [480, 299] on span "Imprimir" at bounding box center [487, 295] width 31 height 9
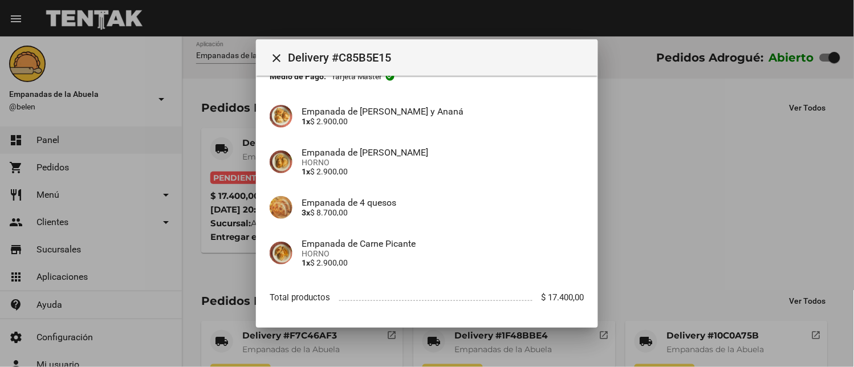
scroll to position [128, 0]
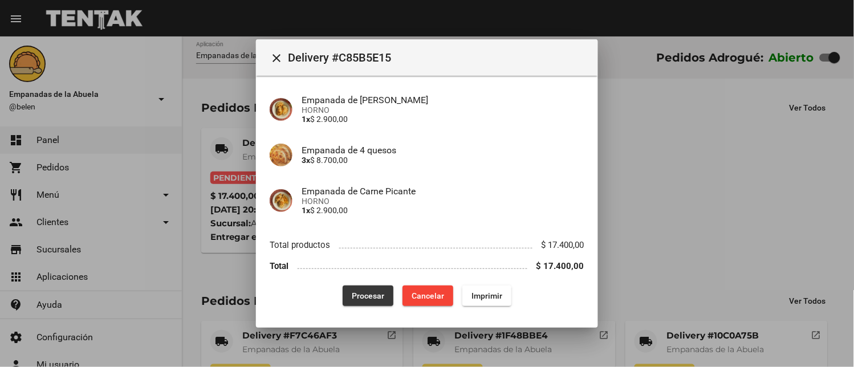
click at [366, 293] on span "Procesar" at bounding box center [368, 295] width 33 height 9
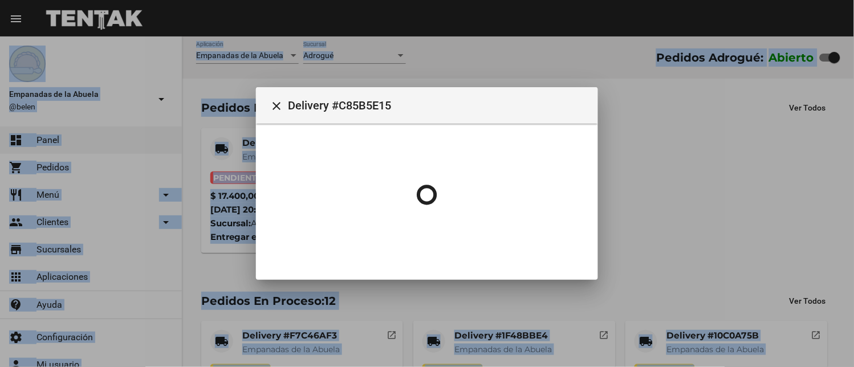
click at [299, 367] on html "menu Resumen Empanadas de la Abuela @[PERSON_NAME] arrow_drop_down dashboard Pa…" at bounding box center [427, 183] width 854 height 367
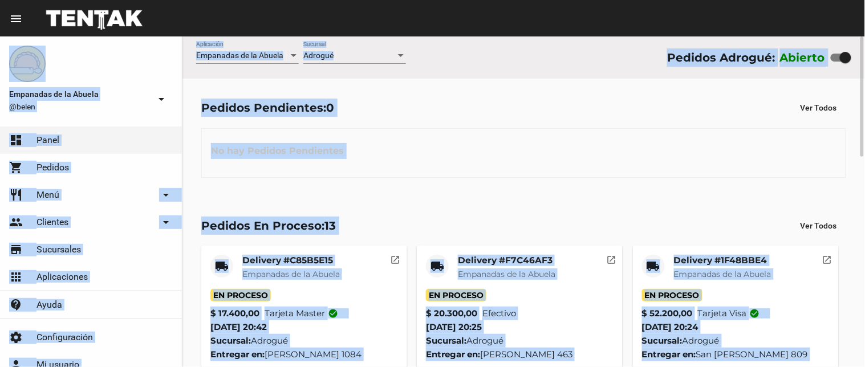
click at [396, 168] on div "No hay Pedidos Pendientes" at bounding box center [523, 153] width 645 height 50
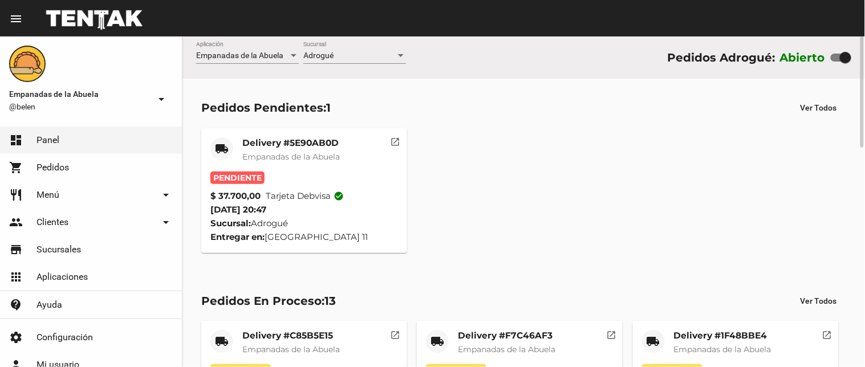
click at [286, 137] on mat-card-title "Delivery #5E90AB0D" at bounding box center [291, 142] width 98 height 11
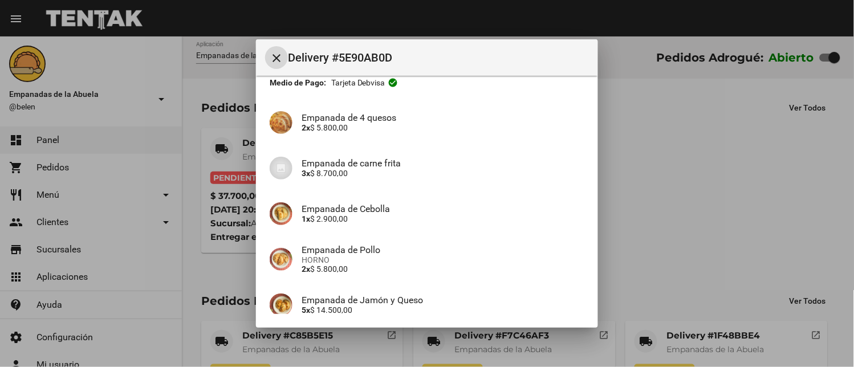
scroll to position [169, 0]
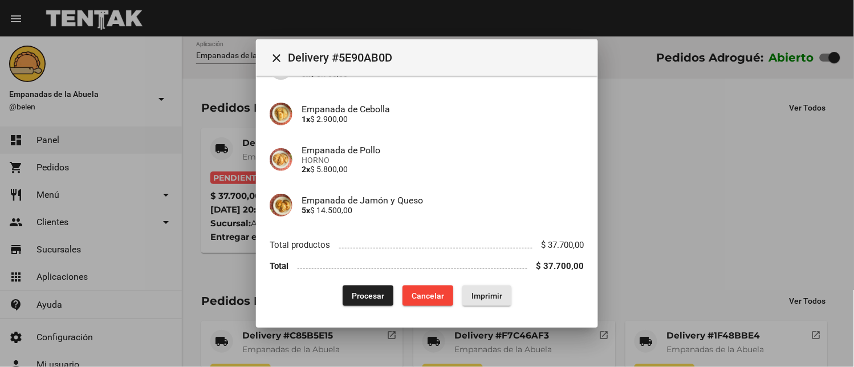
click at [489, 292] on span "Imprimir" at bounding box center [487, 295] width 31 height 9
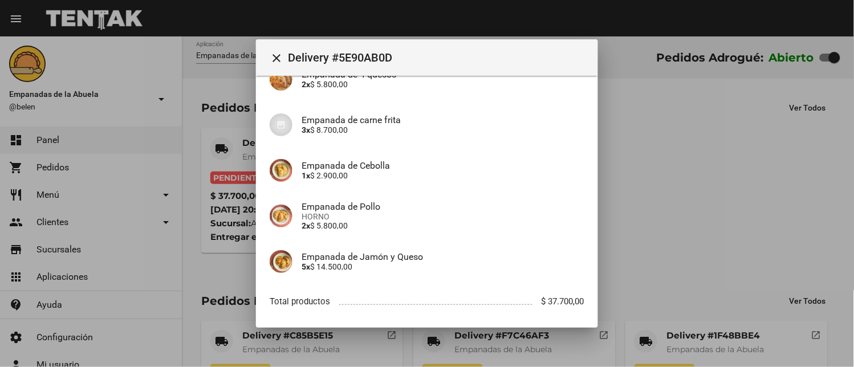
scroll to position [169, 0]
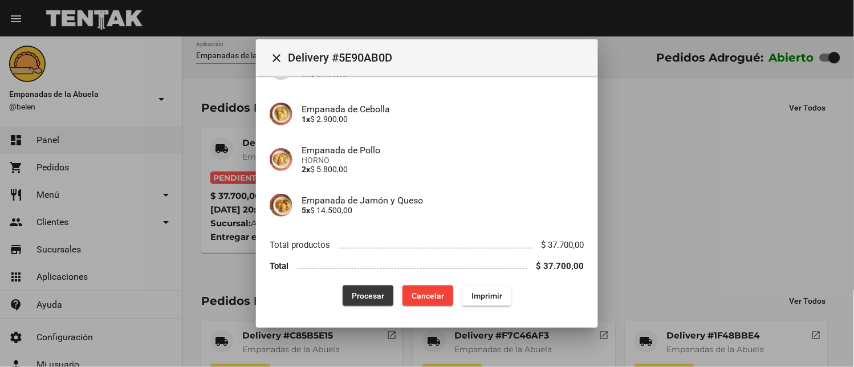
click at [356, 292] on span "Procesar" at bounding box center [368, 295] width 33 height 9
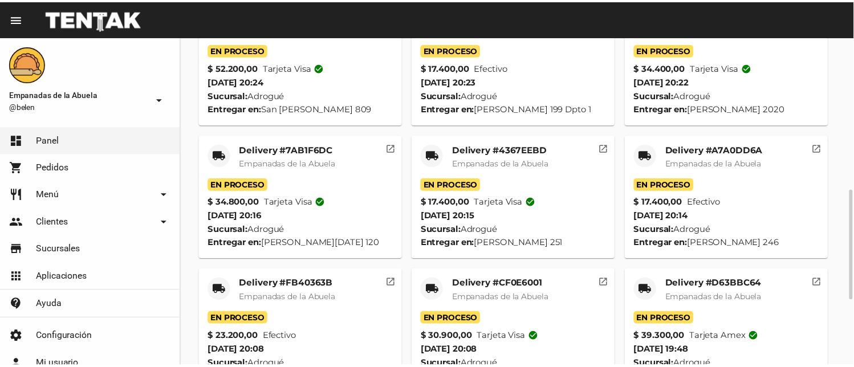
scroll to position [651, 0]
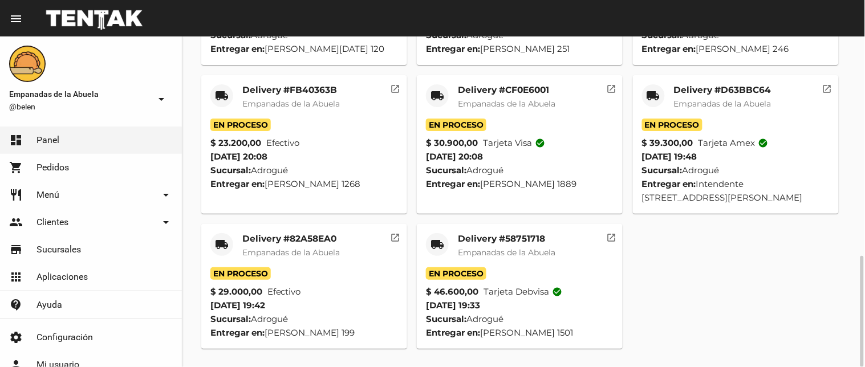
click at [496, 251] on span "Empanadas de la Abuela" at bounding box center [507, 252] width 98 height 10
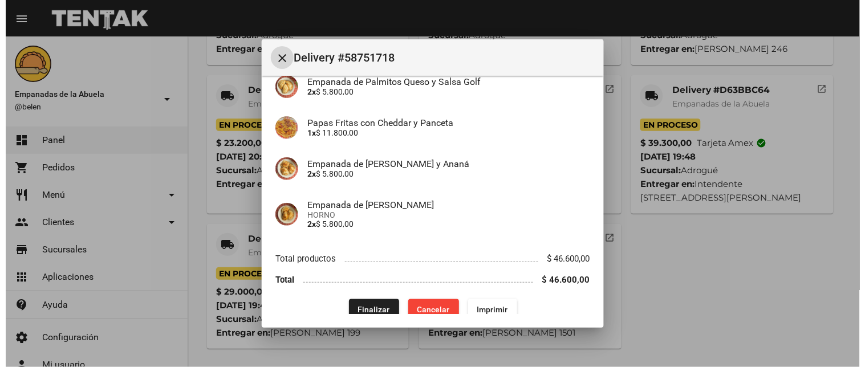
scroll to position [211, 0]
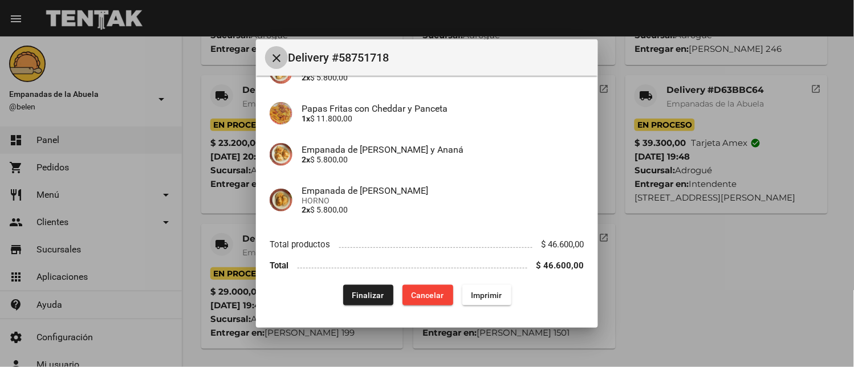
click at [271, 52] on mat-icon "close" at bounding box center [277, 58] width 14 height 14
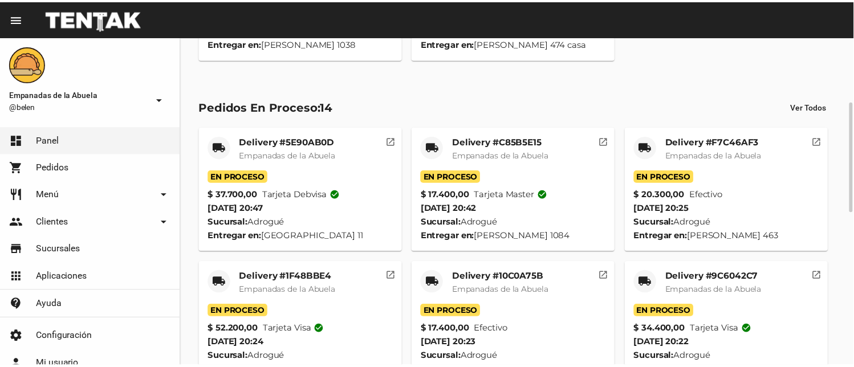
scroll to position [0, 0]
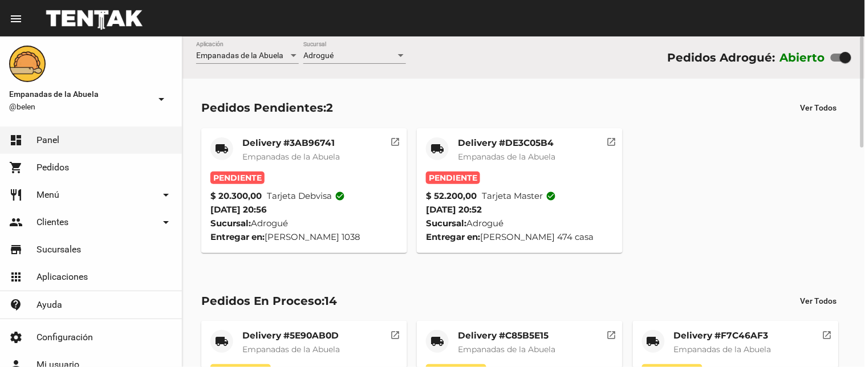
click at [481, 144] on mat-card-title "Delivery #DE3C05B4" at bounding box center [507, 142] width 98 height 11
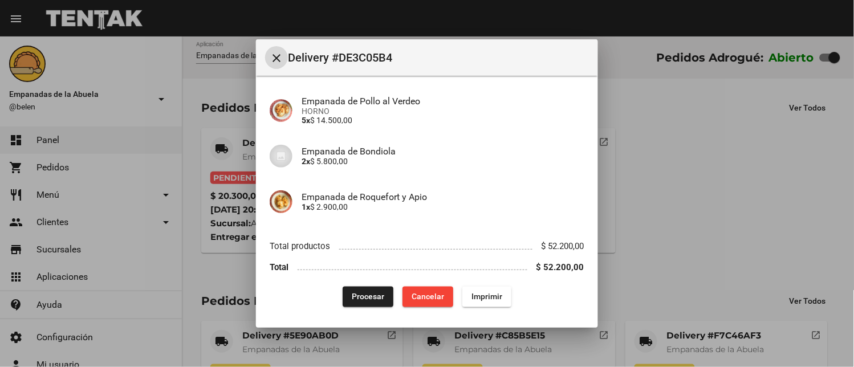
scroll to position [279, 0]
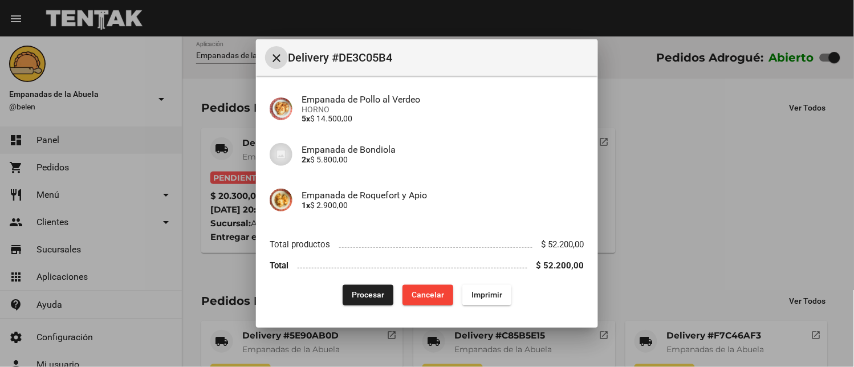
click at [472, 294] on span "Imprimir" at bounding box center [487, 295] width 31 height 9
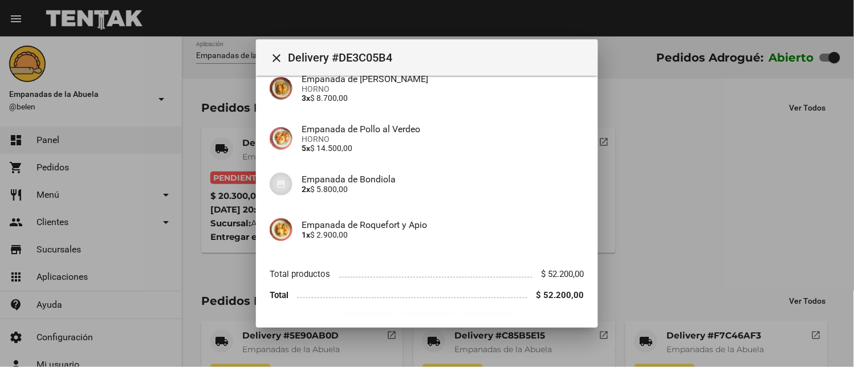
scroll to position [279, 0]
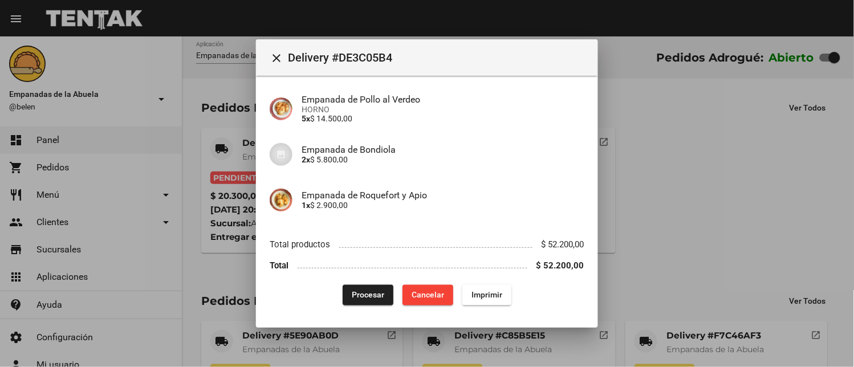
click at [360, 293] on span "Procesar" at bounding box center [368, 295] width 33 height 9
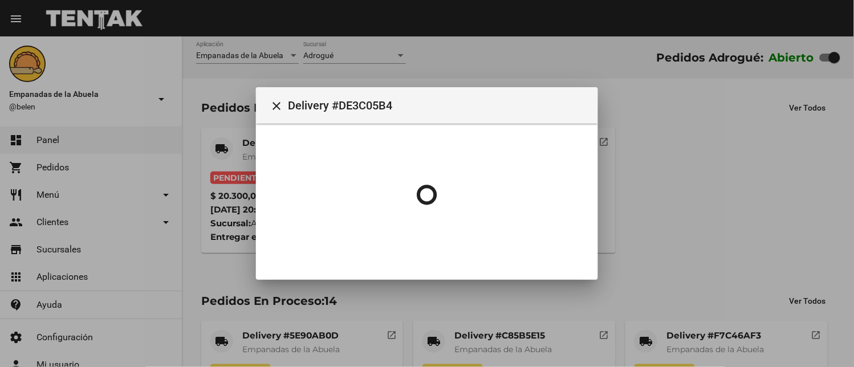
scroll to position [0, 0]
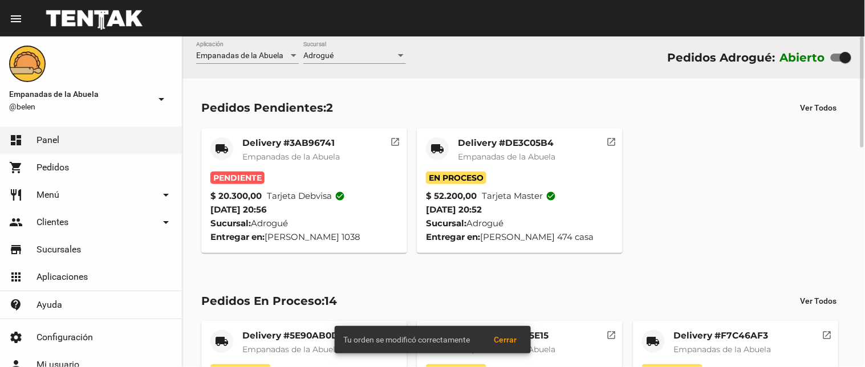
click at [270, 143] on mat-card-title "Delivery #3AB96741" at bounding box center [291, 142] width 98 height 11
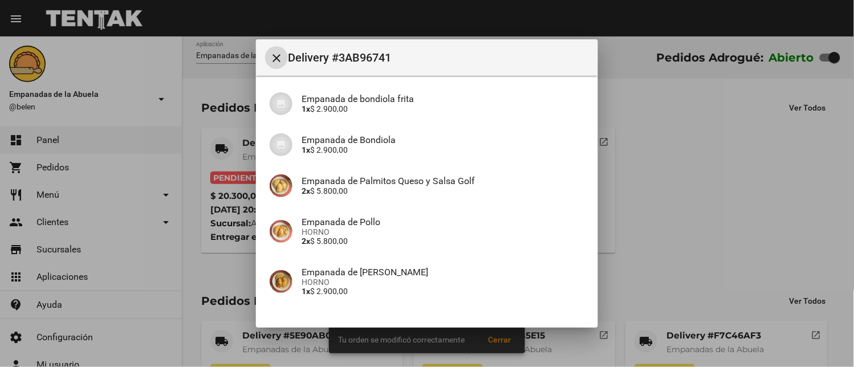
scroll to position [169, 0]
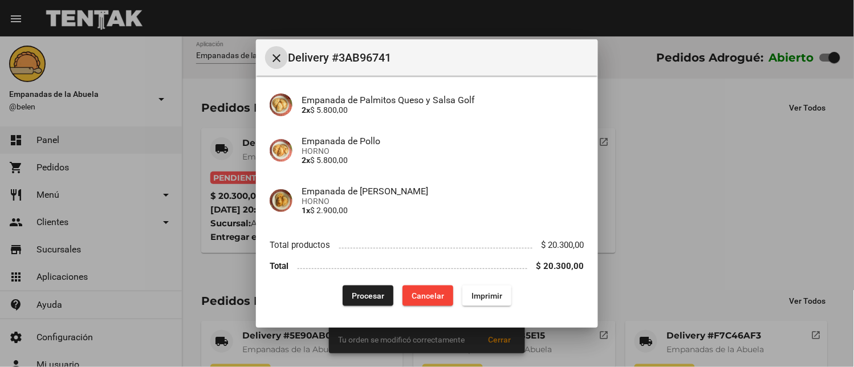
click at [482, 291] on span "Imprimir" at bounding box center [487, 295] width 31 height 9
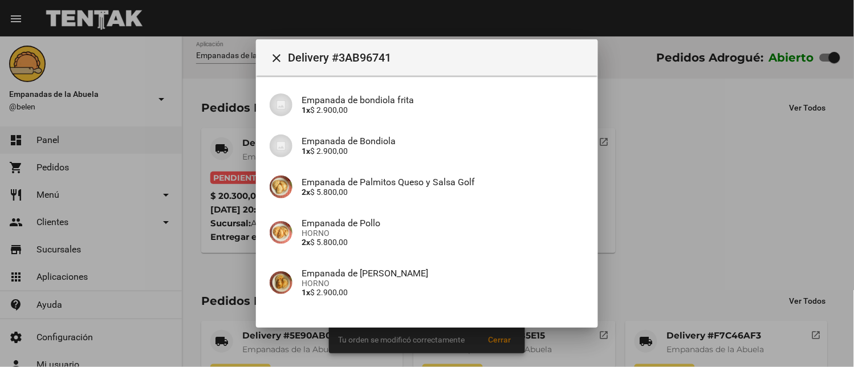
scroll to position [169, 0]
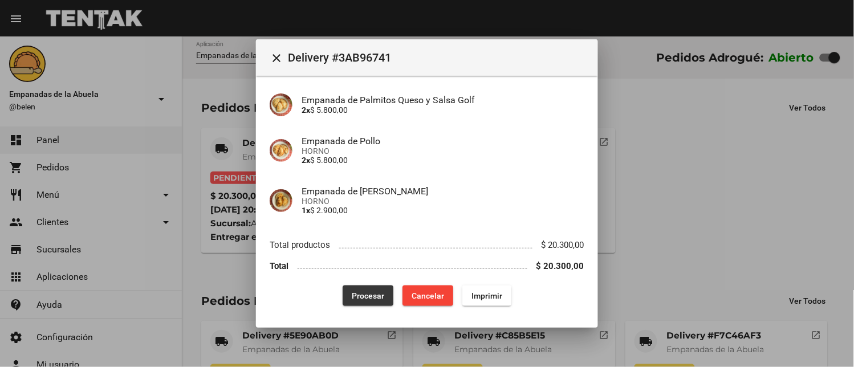
click at [367, 294] on span "Procesar" at bounding box center [368, 295] width 33 height 9
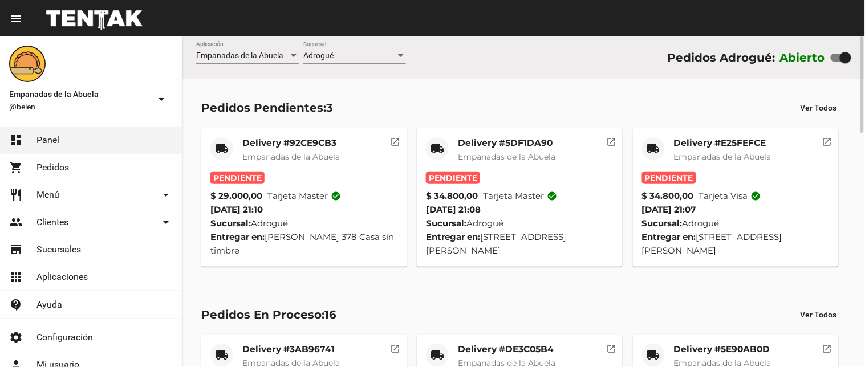
click at [731, 135] on mat-card "local_shipping Delivery #E25FEFCE Empanadas de la Abuela Pendiente $ 34.800,00 …" at bounding box center [736, 197] width 206 height 139
click at [737, 146] on mat-card-title "Delivery #E25FEFCE" at bounding box center [723, 142] width 98 height 11
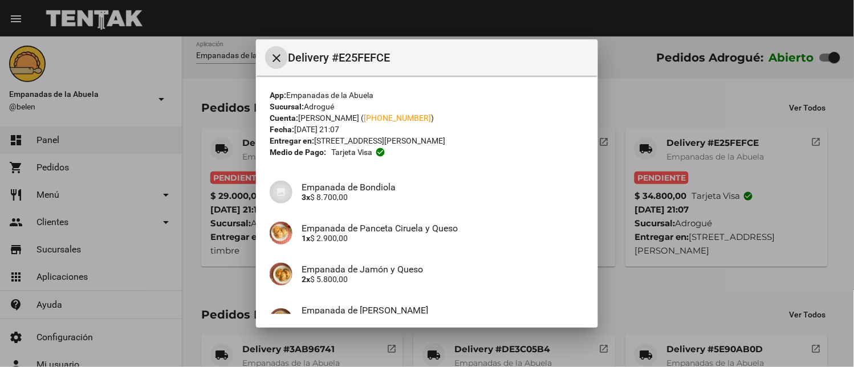
scroll to position [202, 0]
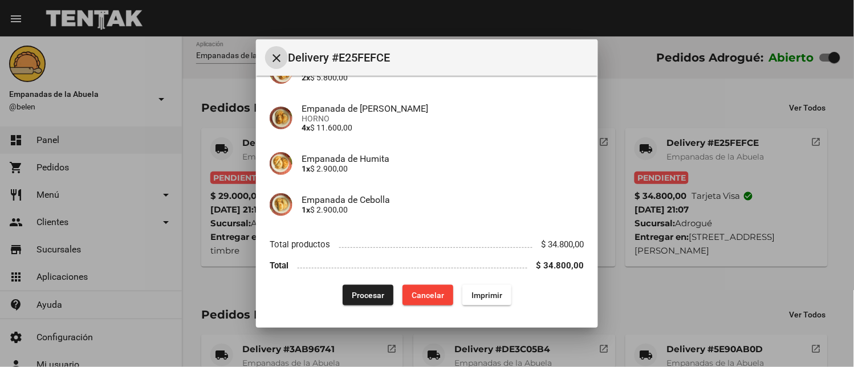
click at [583, 367] on html "menu Resumen Empanadas de la Abuela @[PERSON_NAME] arrow_drop_down dashboard Pa…" at bounding box center [427, 183] width 854 height 367
drag, startPoint x: 482, startPoint y: 294, endPoint x: 385, endPoint y: 326, distance: 102.2
click at [482, 293] on span "Imprimir" at bounding box center [487, 295] width 31 height 9
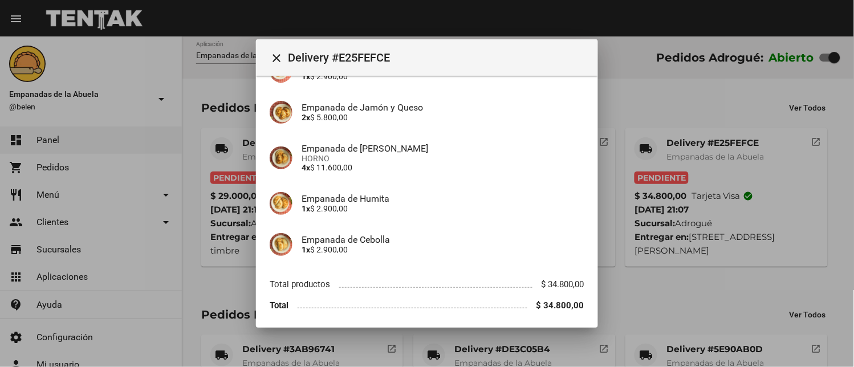
scroll to position [202, 0]
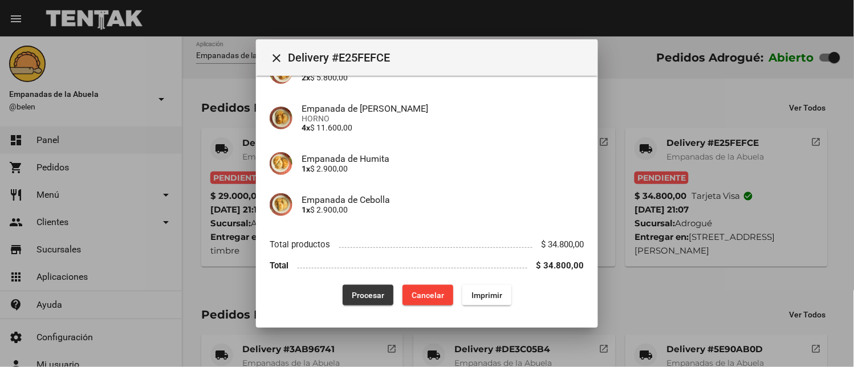
drag, startPoint x: 351, startPoint y: 291, endPoint x: 391, endPoint y: 275, distance: 43.0
click at [352, 291] on span "Procesar" at bounding box center [368, 295] width 33 height 9
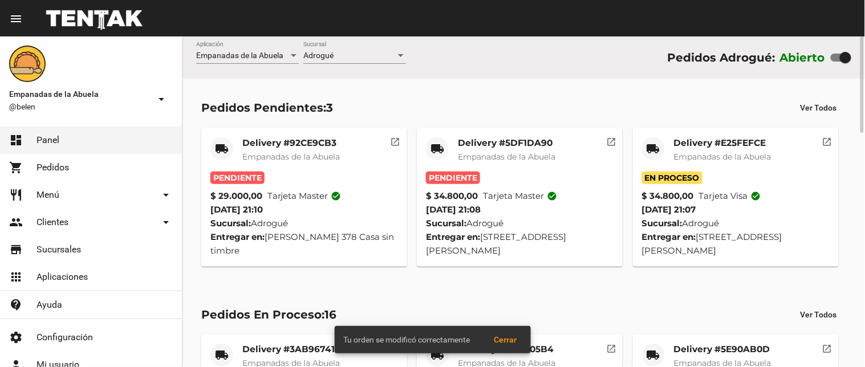
click at [514, 145] on mat-card-title "Delivery #5DF1DA90" at bounding box center [507, 142] width 98 height 11
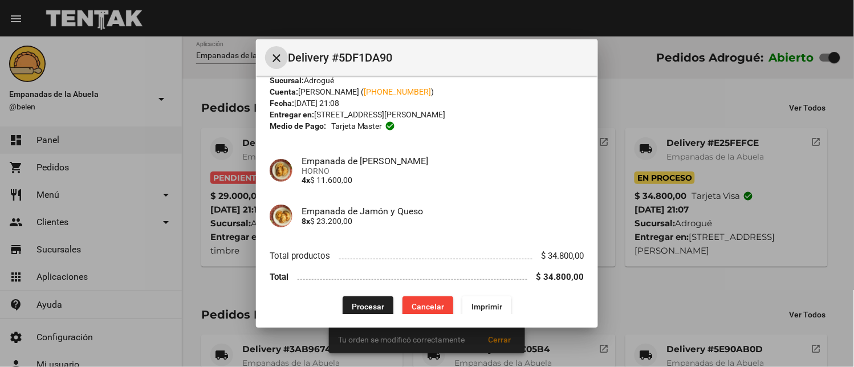
scroll to position [37, 0]
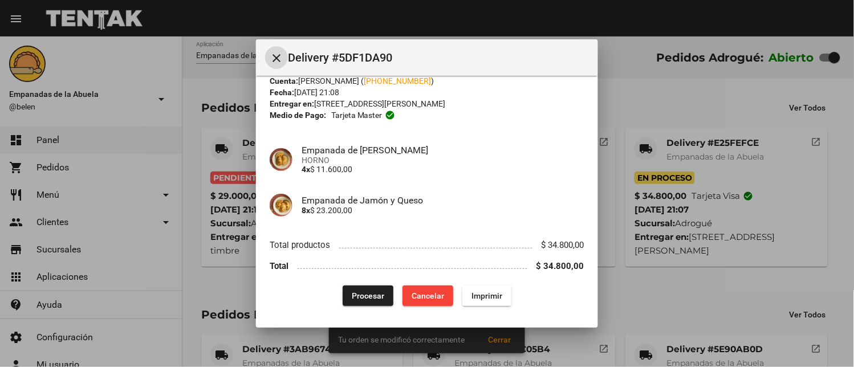
click at [492, 291] on span "Imprimir" at bounding box center [487, 295] width 31 height 9
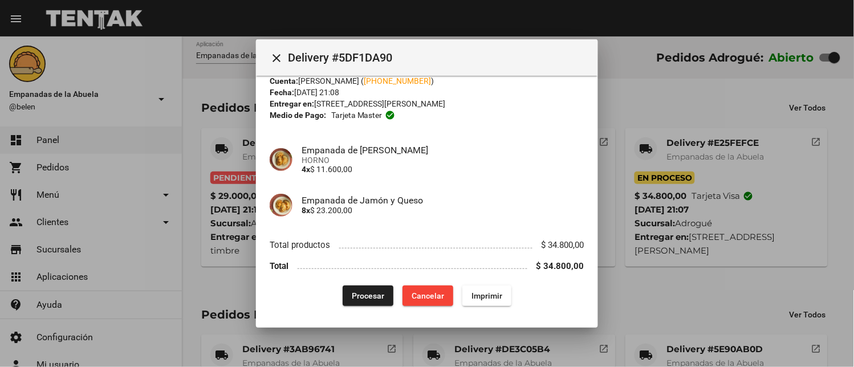
scroll to position [37, 0]
click at [367, 294] on span "Procesar" at bounding box center [368, 295] width 33 height 9
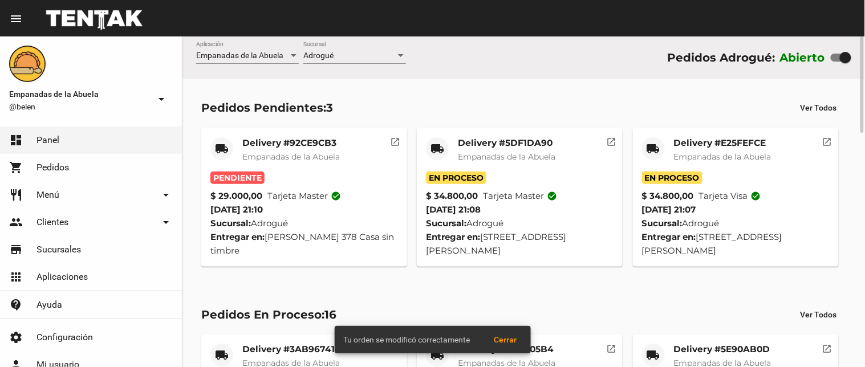
click at [259, 143] on mat-card-title "Delivery #92CE9CB3" at bounding box center [291, 142] width 98 height 11
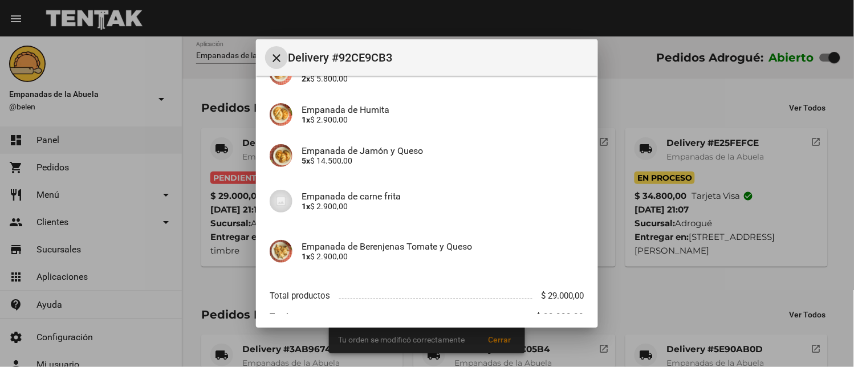
scroll to position [169, 0]
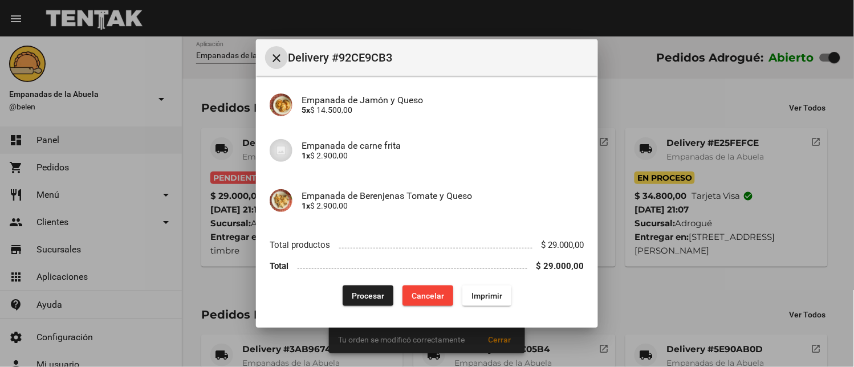
click at [463, 282] on div "App: Empanadas de la Abuela Sucursal: Adrogué Cuenta: [PERSON_NAME] ( [PHONE_NU…" at bounding box center [427, 113] width 315 height 387
drag, startPoint x: 472, startPoint y: 289, endPoint x: 355, endPoint y: 270, distance: 119.0
click at [476, 287] on button "Imprimir" at bounding box center [486, 296] width 49 height 21
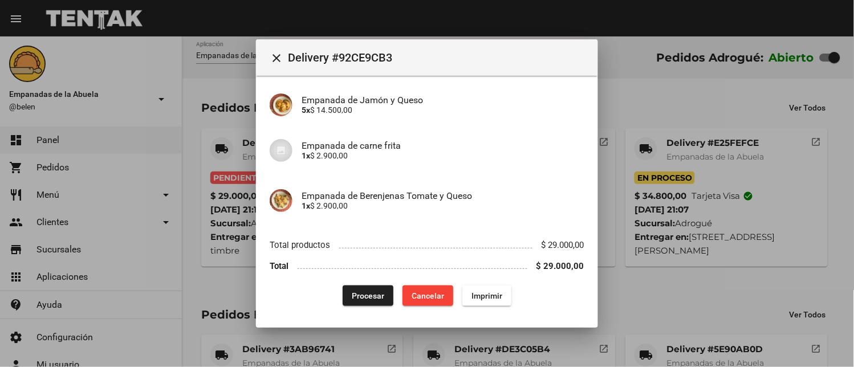
click at [352, 294] on span "Procesar" at bounding box center [368, 295] width 33 height 9
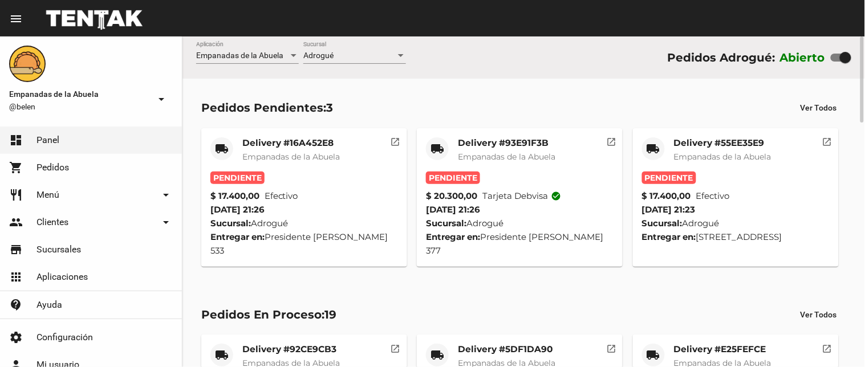
click at [725, 139] on mat-card-title "Delivery #55EE35E9" at bounding box center [723, 142] width 98 height 11
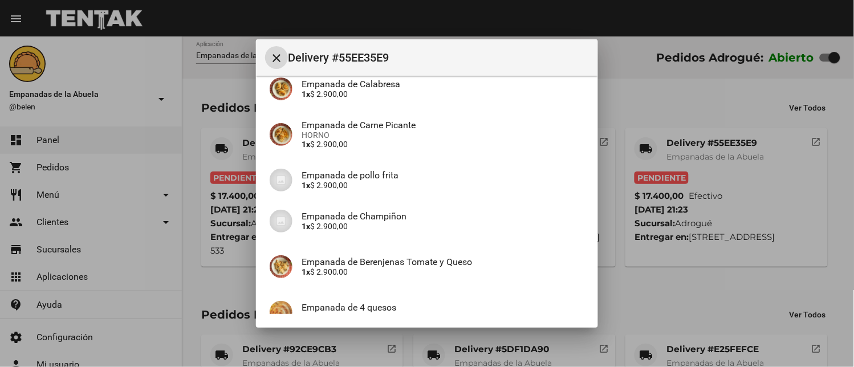
scroll to position [211, 0]
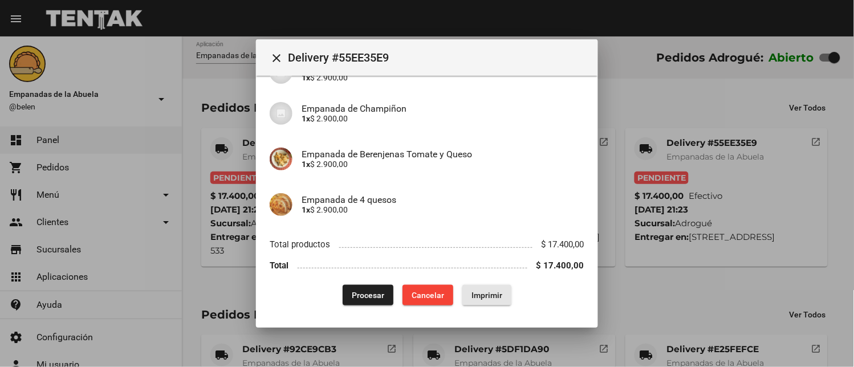
click at [492, 295] on span "Imprimir" at bounding box center [487, 295] width 31 height 9
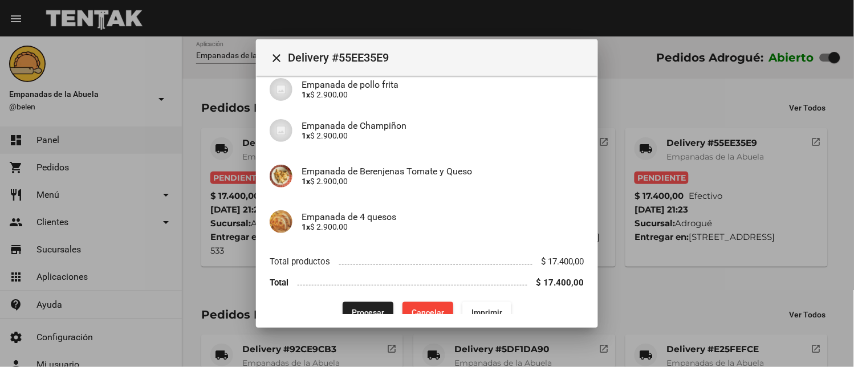
scroll to position [211, 0]
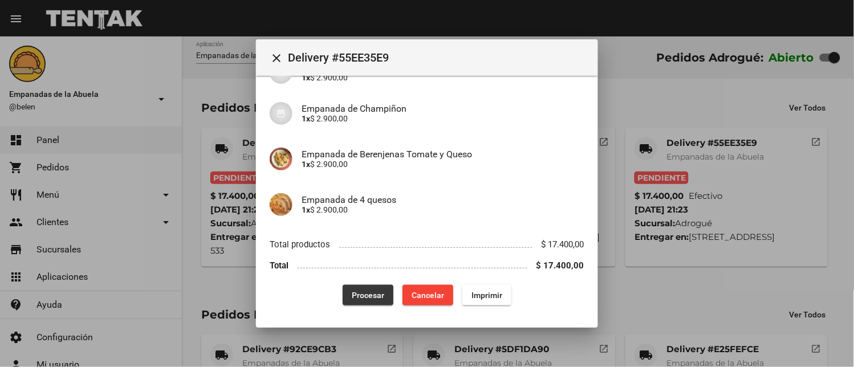
click at [369, 299] on span "Procesar" at bounding box center [368, 295] width 33 height 9
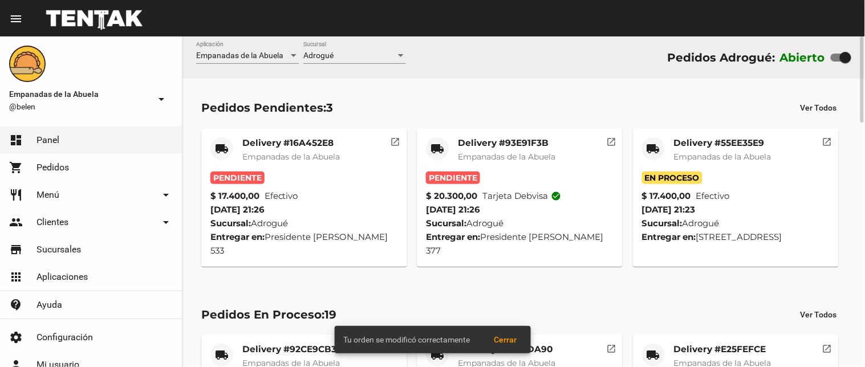
click at [521, 149] on div "Delivery #93E91F3B Empanadas de la Abuela" at bounding box center [507, 154] width 98 height 34
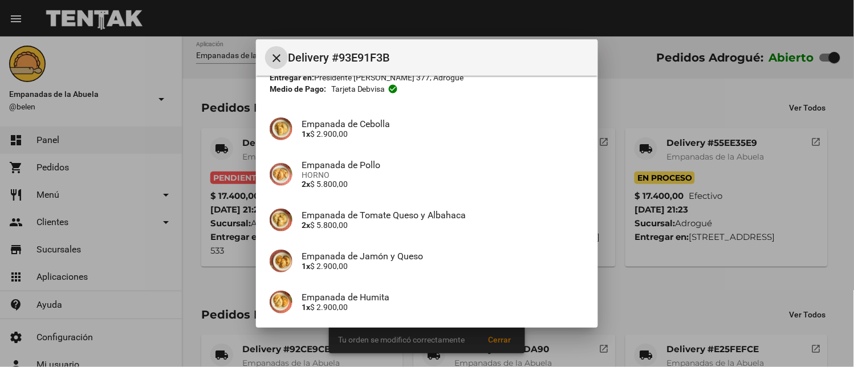
scroll to position [161, 0]
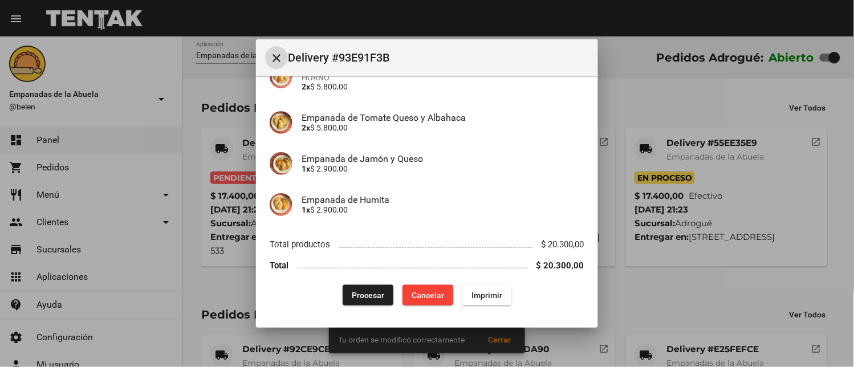
drag, startPoint x: 473, startPoint y: 301, endPoint x: 354, endPoint y: 293, distance: 120.0
click at [476, 301] on button "Imprimir" at bounding box center [486, 295] width 49 height 21
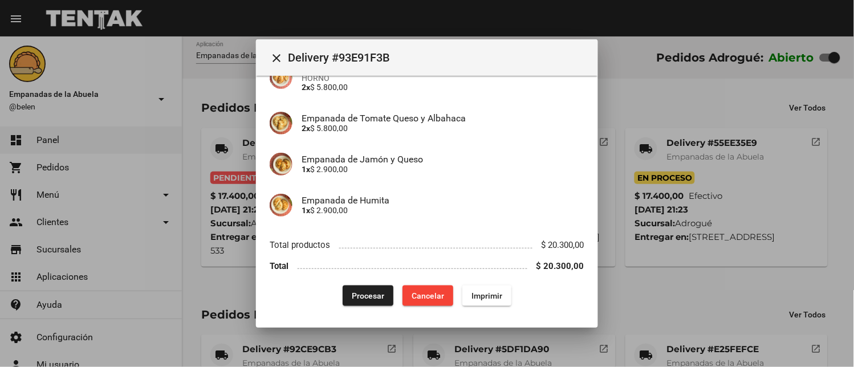
scroll to position [161, 0]
click at [359, 289] on button "Procesar" at bounding box center [368, 295] width 51 height 21
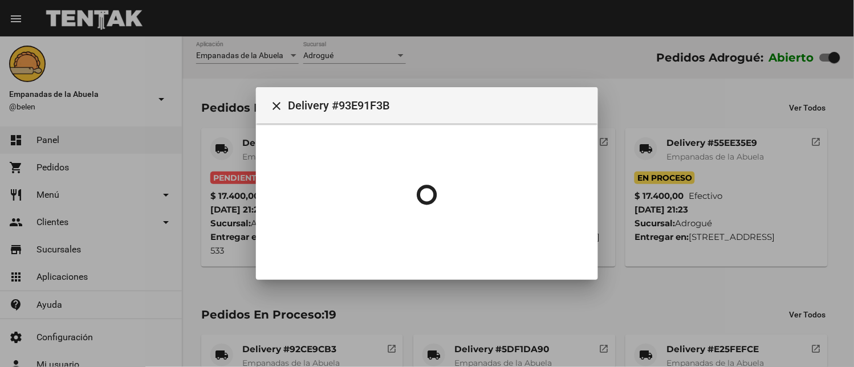
scroll to position [0, 0]
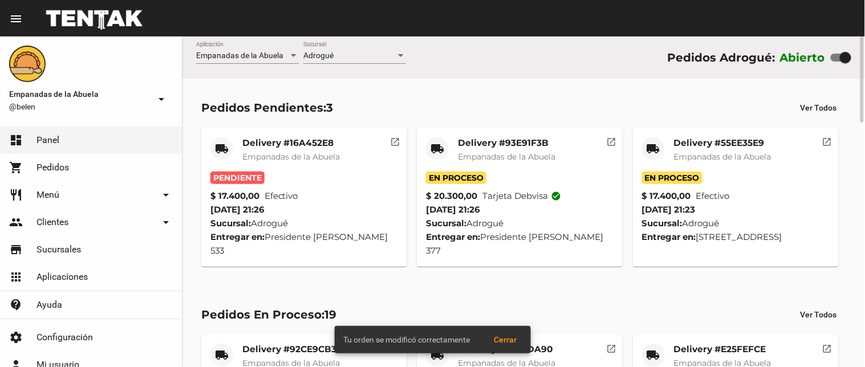
click at [254, 144] on mat-card-title "Delivery #16A452E8" at bounding box center [291, 142] width 98 height 11
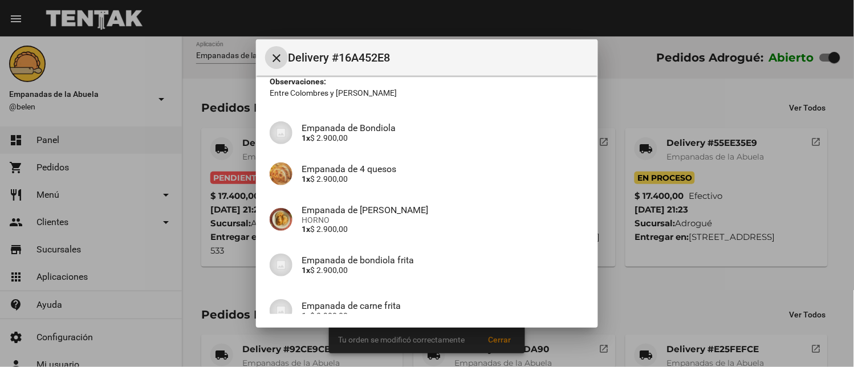
scroll to position [242, 0]
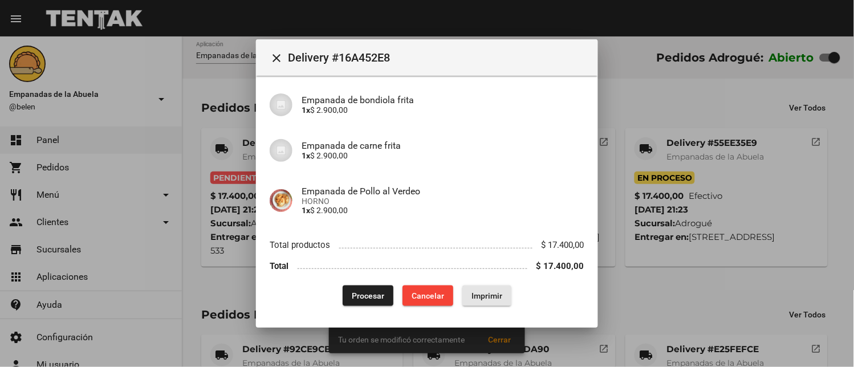
drag, startPoint x: 463, startPoint y: 295, endPoint x: 473, endPoint y: 289, distance: 11.7
click at [464, 295] on button "Imprimir" at bounding box center [486, 296] width 49 height 21
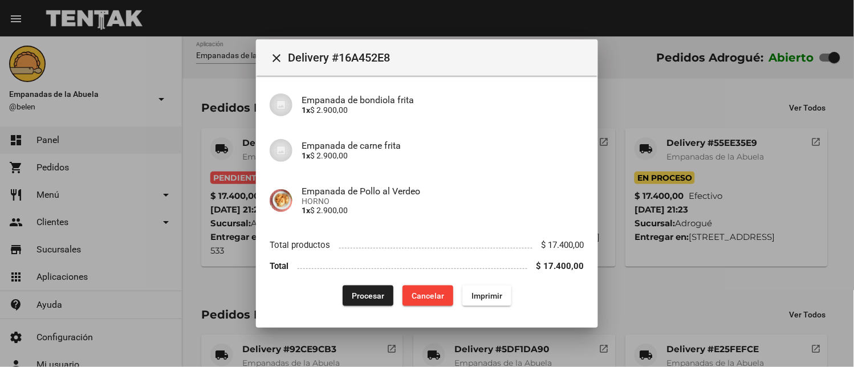
scroll to position [242, 0]
click at [363, 291] on span "Procesar" at bounding box center [368, 295] width 33 height 9
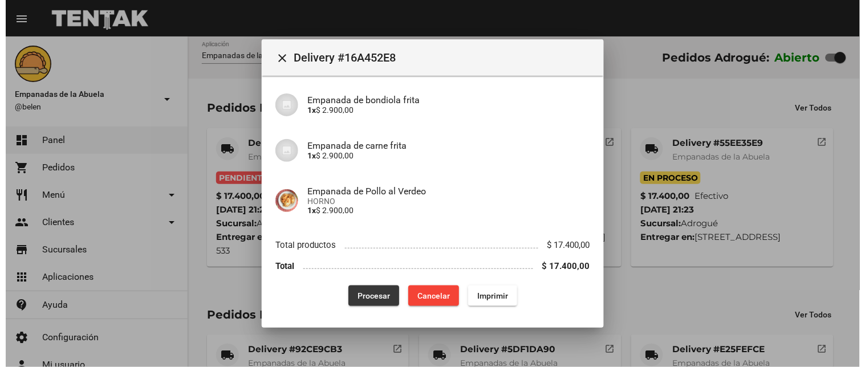
scroll to position [0, 0]
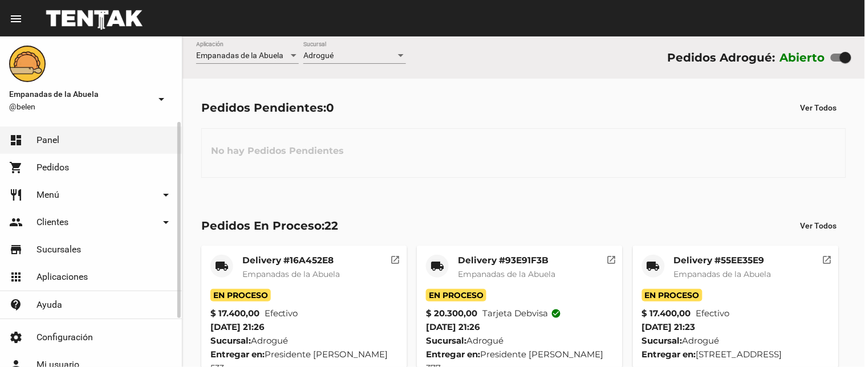
click at [43, 231] on link "people Clientes arrow_drop_down" at bounding box center [91, 222] width 182 height 27
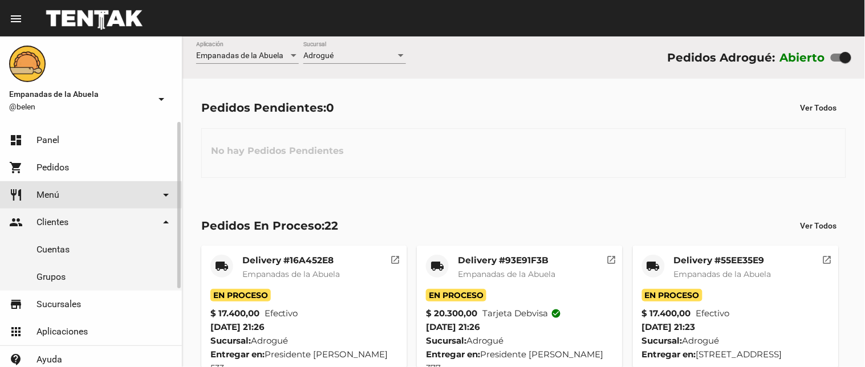
click at [55, 196] on span "Menú" at bounding box center [47, 194] width 23 height 11
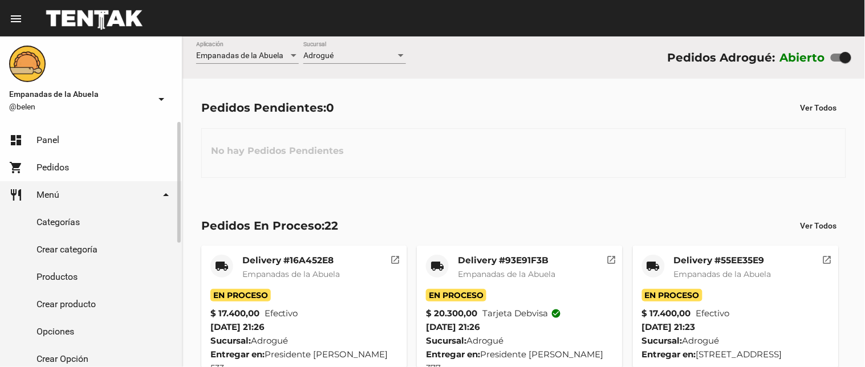
click at [46, 270] on link "Productos" at bounding box center [91, 276] width 182 height 27
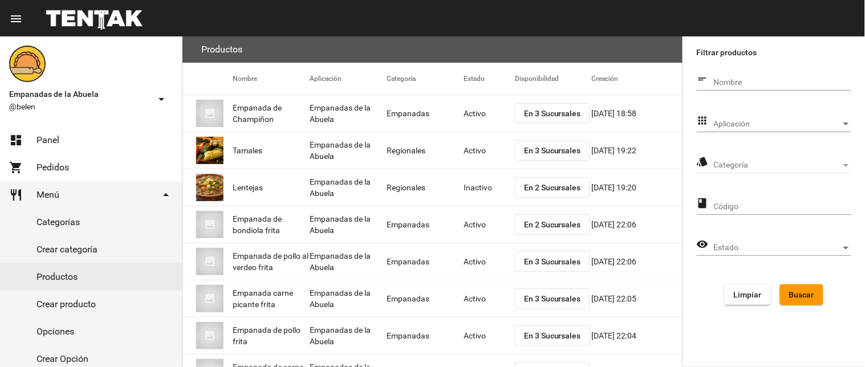
click at [757, 122] on span "Aplicación" at bounding box center [777, 124] width 127 height 9
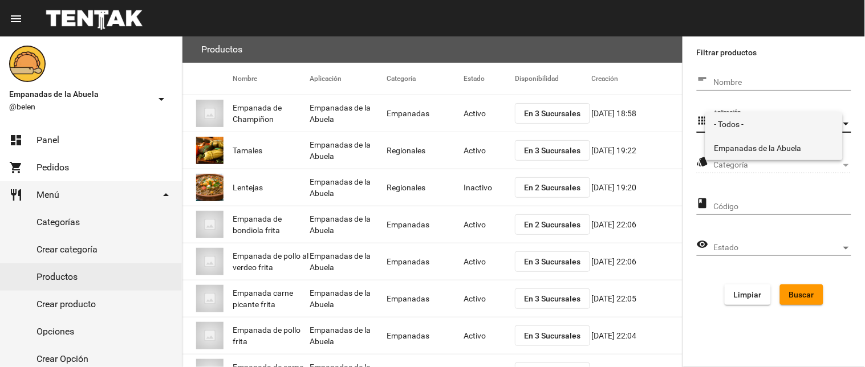
click at [743, 147] on span "Empanadas de la Abuela" at bounding box center [773, 148] width 119 height 24
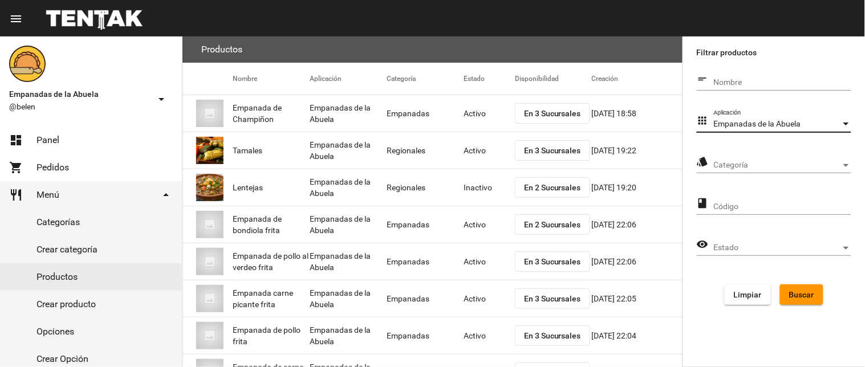
click at [744, 168] on span "Categoría" at bounding box center [777, 165] width 127 height 9
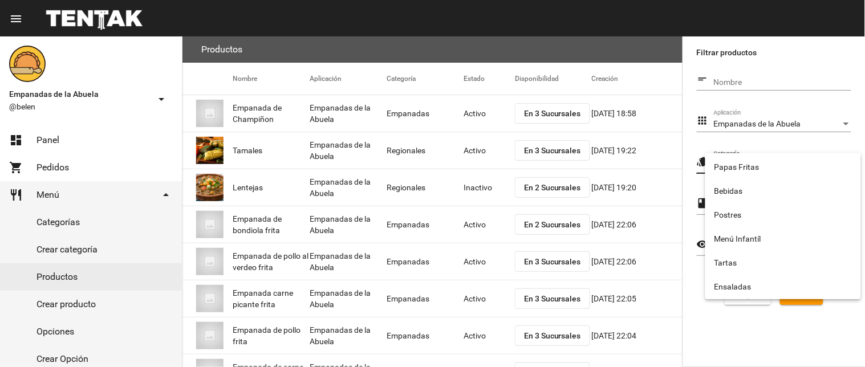
scroll to position [189, 0]
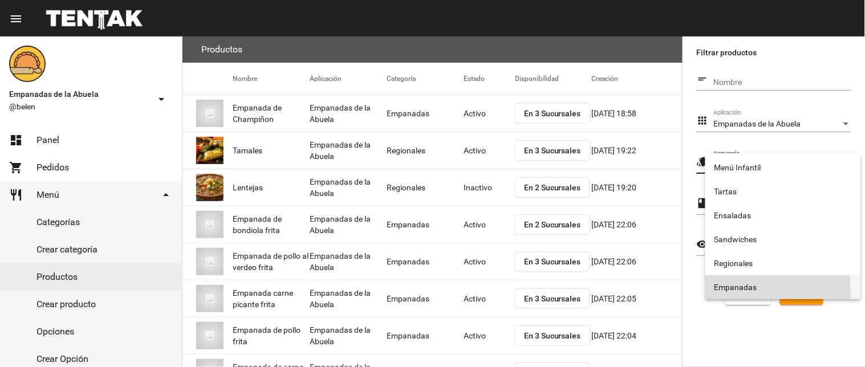
drag, startPoint x: 747, startPoint y: 291, endPoint x: 779, endPoint y: 286, distance: 32.3
click at [749, 291] on span "Empanadas" at bounding box center [782, 287] width 137 height 24
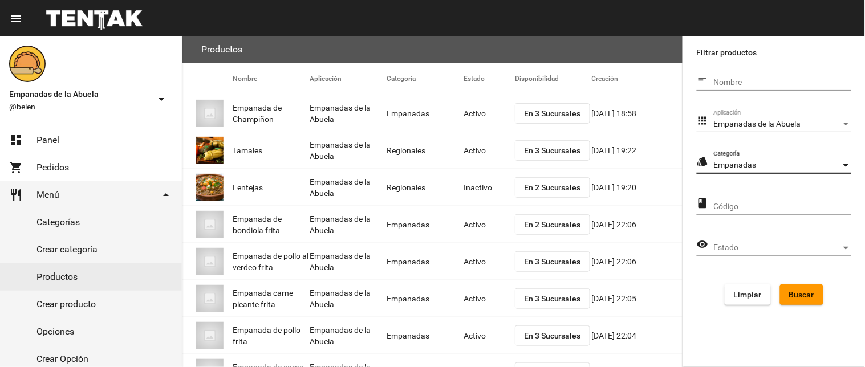
click at [791, 287] on button "Buscar" at bounding box center [801, 295] width 43 height 21
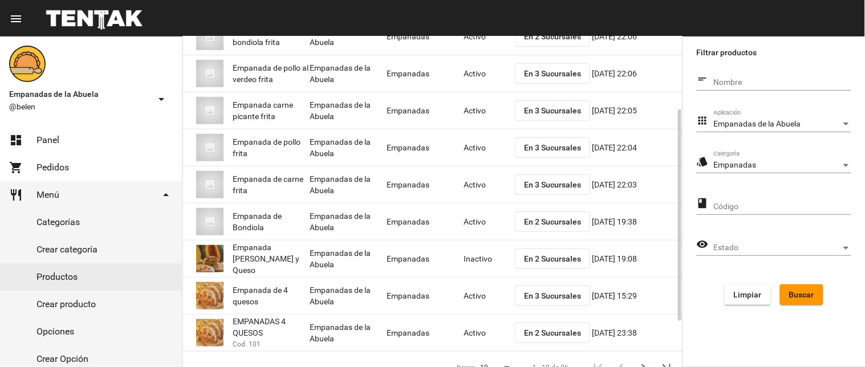
scroll to position [185, 0]
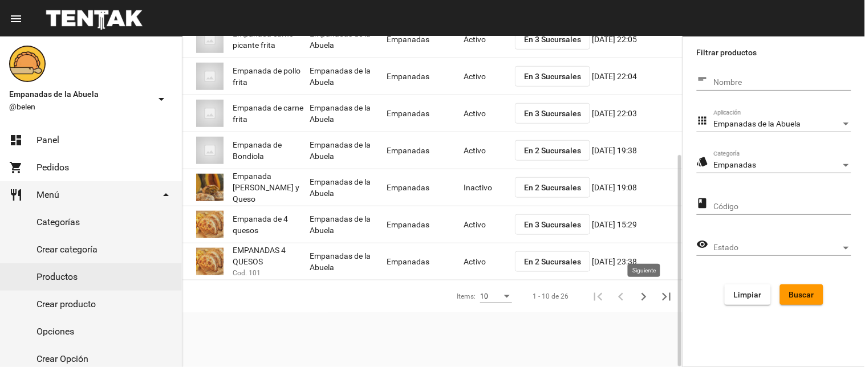
click at [644, 298] on icon "Siguiente" at bounding box center [644, 297] width 16 height 16
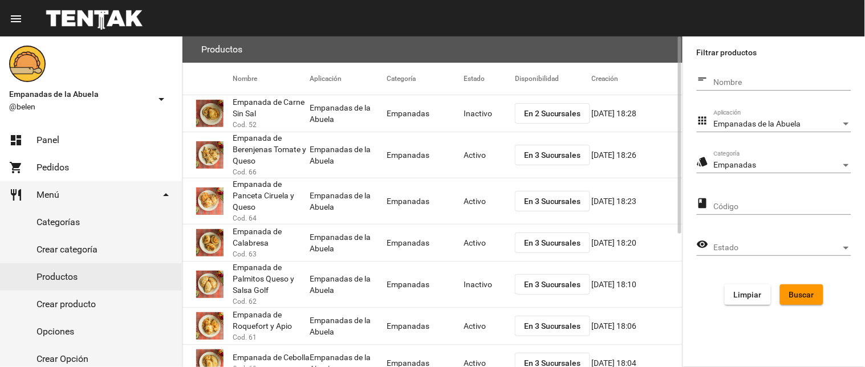
scroll to position [114, 0]
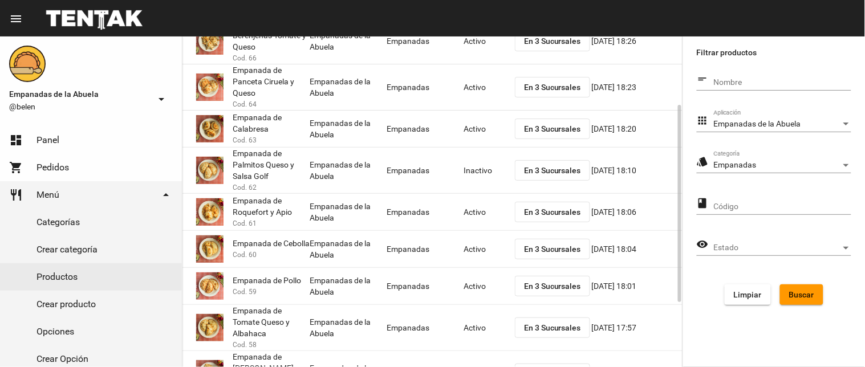
click at [551, 167] on span "En 3 Sucursales" at bounding box center [552, 170] width 57 height 9
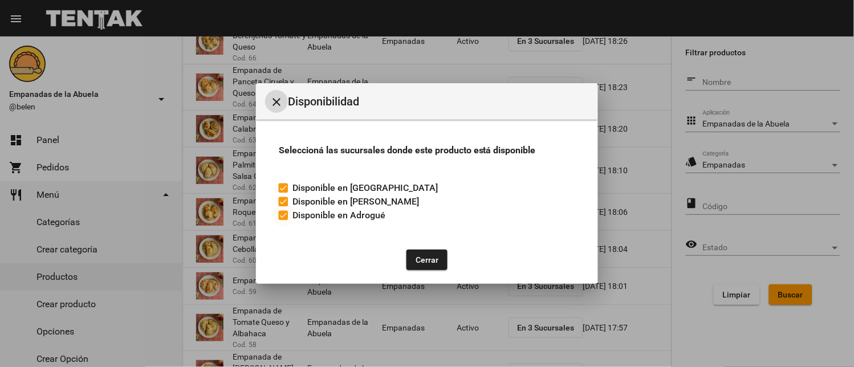
click at [285, 215] on div at bounding box center [283, 215] width 9 height 9
click at [283, 220] on input "Disponible en Adrogué" at bounding box center [283, 220] width 1 height 1
checkbox input "false"
click at [427, 254] on button "Cerrar" at bounding box center [427, 260] width 41 height 21
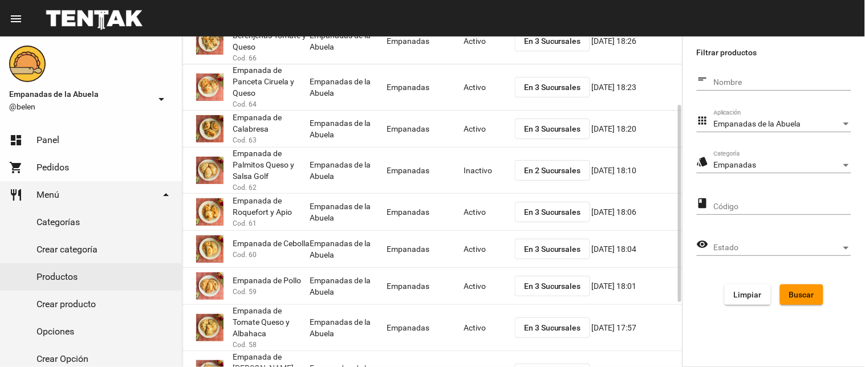
scroll to position [222, 0]
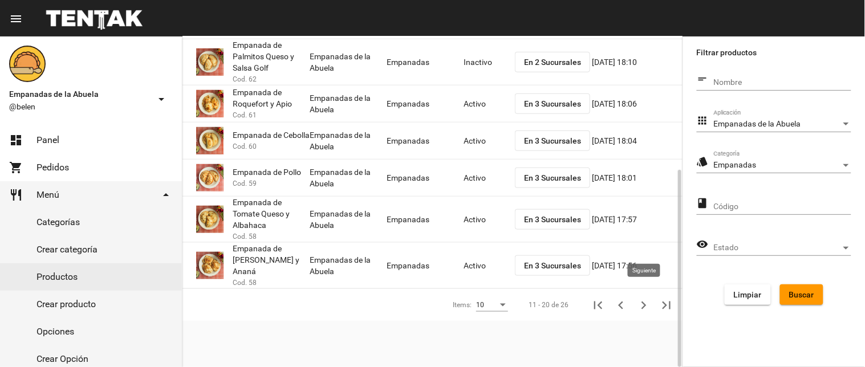
click at [636, 298] on icon "Siguiente" at bounding box center [644, 306] width 16 height 16
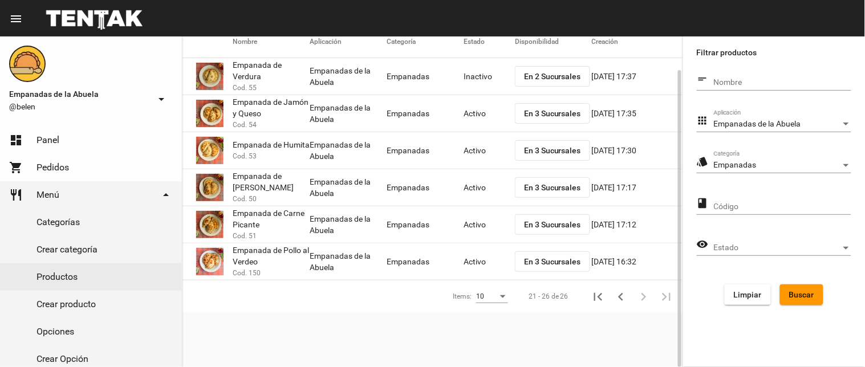
scroll to position [37, 0]
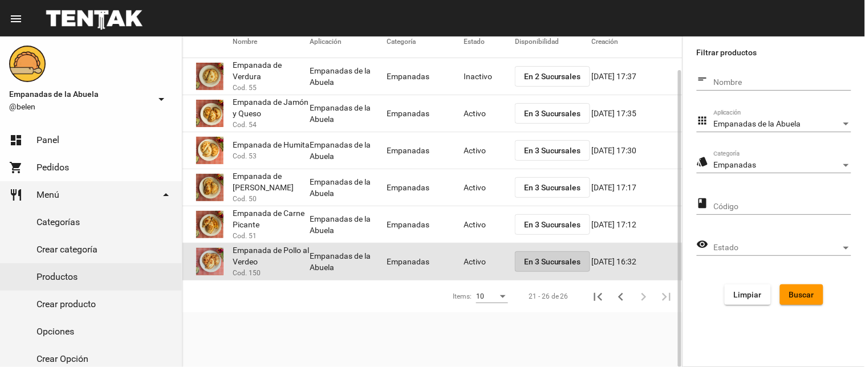
click at [574, 262] on span "En 3 Sucursales" at bounding box center [552, 261] width 57 height 9
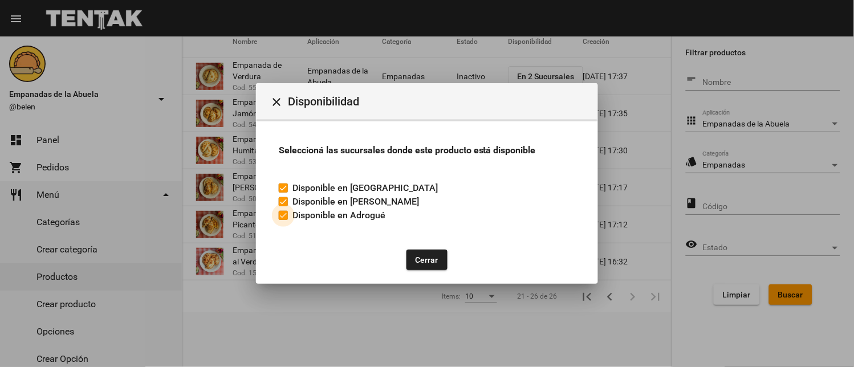
click at [291, 214] on label "Disponible en Adrogué" at bounding box center [332, 216] width 107 height 14
click at [283, 220] on input "Disponible en Adrogué" at bounding box center [283, 220] width 1 height 1
checkbox input "false"
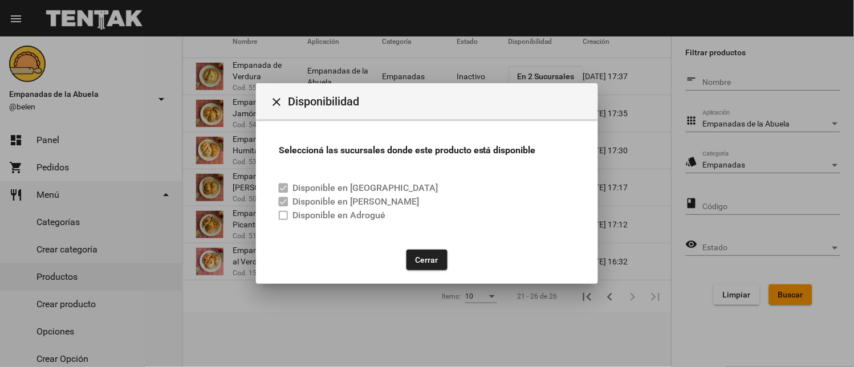
click at [411, 257] on button "Cerrar" at bounding box center [427, 260] width 41 height 21
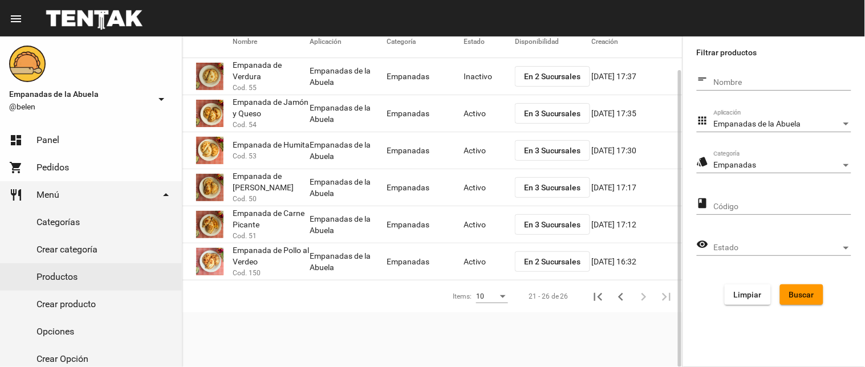
click at [481, 253] on mat-cell "Activo" at bounding box center [489, 261] width 51 height 36
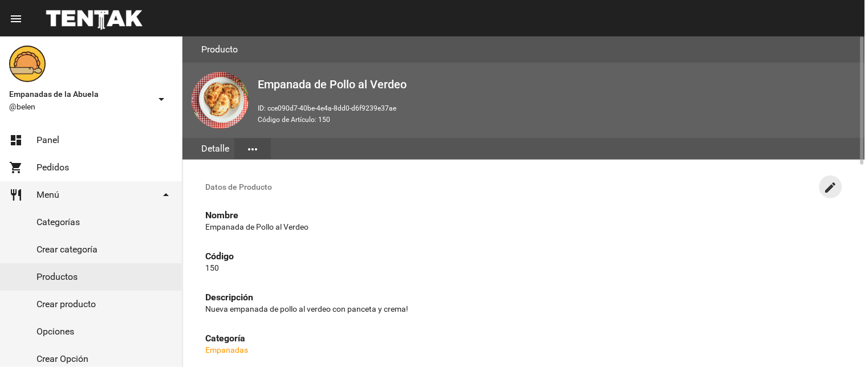
click at [832, 181] on mat-icon "create" at bounding box center [831, 188] width 14 height 14
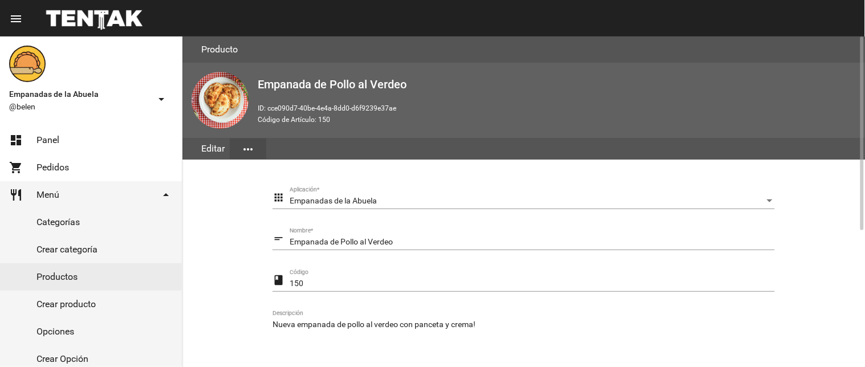
scroll to position [228, 0]
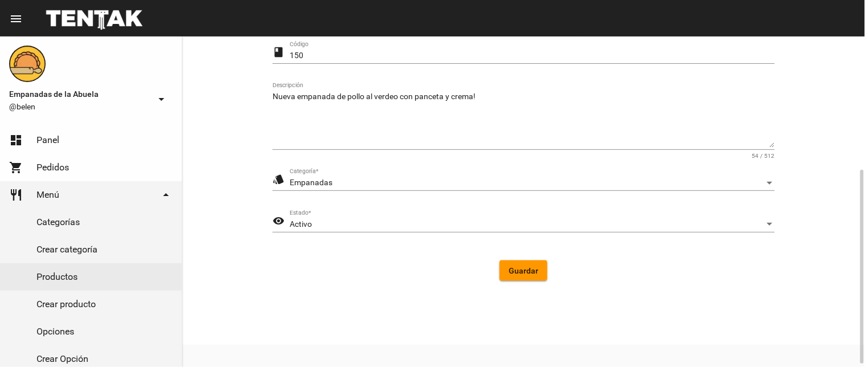
click at [315, 215] on div "Activo Estado *" at bounding box center [532, 221] width 485 height 22
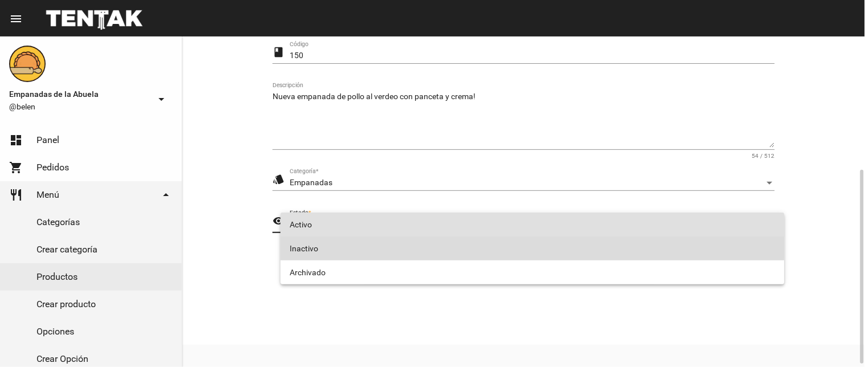
click at [319, 246] on span "Inactivo" at bounding box center [533, 249] width 486 height 24
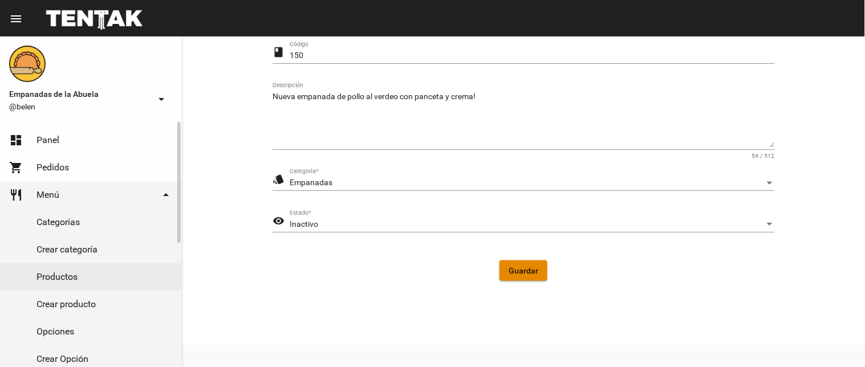
drag, startPoint x: 509, startPoint y: 269, endPoint x: 127, endPoint y: 257, distance: 382.8
click at [509, 269] on span "Guardar" at bounding box center [524, 270] width 30 height 9
click at [50, 274] on link "Productos" at bounding box center [91, 276] width 182 height 27
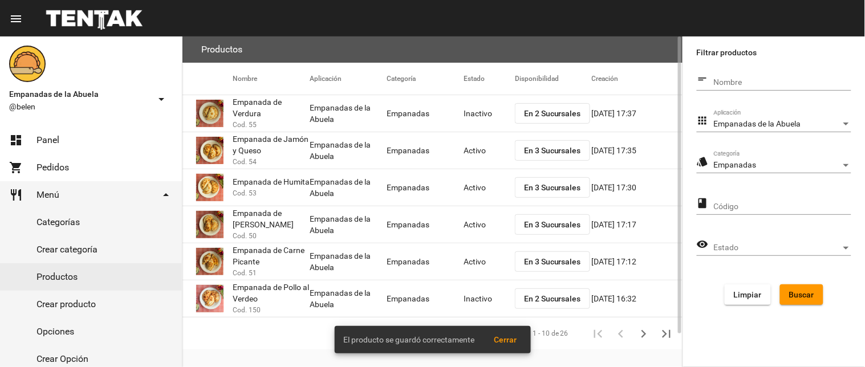
click at [619, 329] on icon "Anterior" at bounding box center [621, 334] width 16 height 16
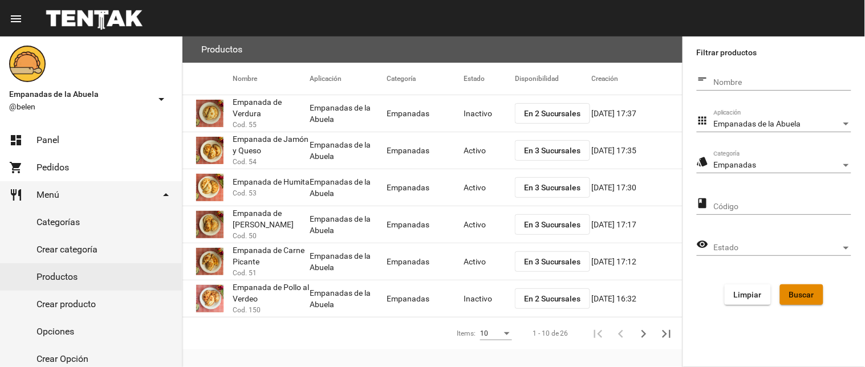
click at [783, 290] on button "Buscar" at bounding box center [801, 295] width 43 height 21
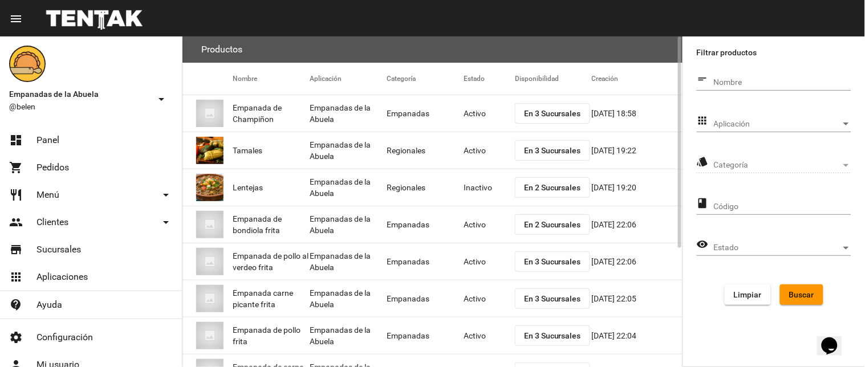
click at [533, 267] on button "En 3 Sucursales" at bounding box center [552, 261] width 75 height 21
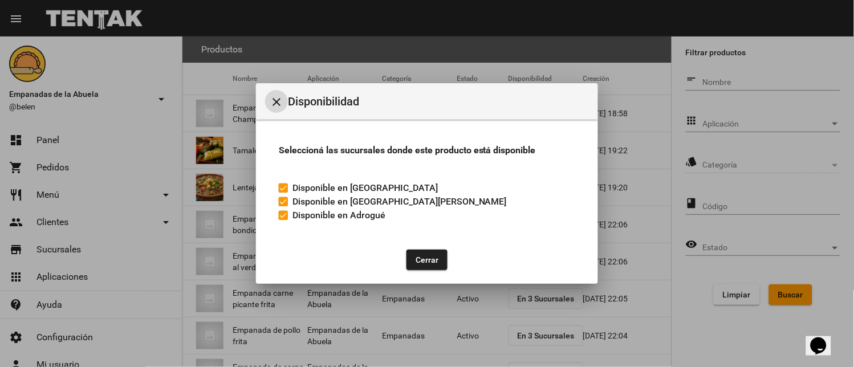
click at [290, 220] on label "Disponible en Adrogué" at bounding box center [332, 216] width 107 height 14
click at [283, 220] on input "Disponible en Adrogué" at bounding box center [283, 220] width 1 height 1
checkbox input "false"
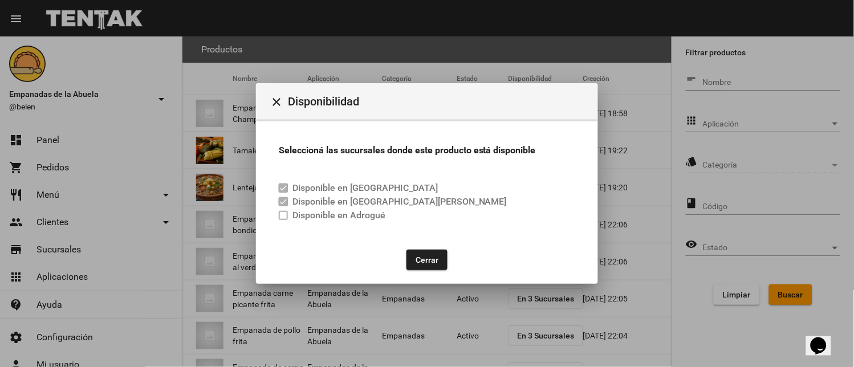
click at [429, 257] on button "Cerrar" at bounding box center [427, 260] width 41 height 21
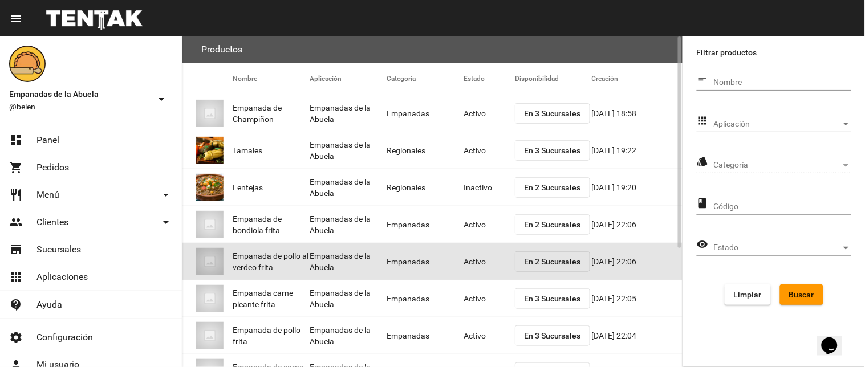
click at [477, 263] on mat-cell "Activo" at bounding box center [489, 261] width 51 height 36
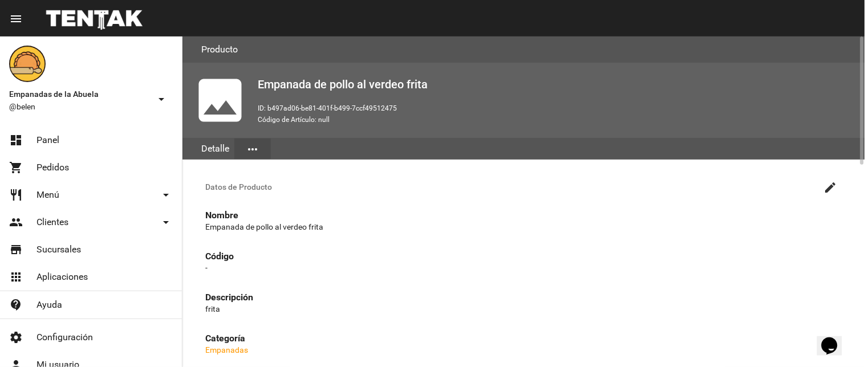
click at [831, 183] on mat-icon "create" at bounding box center [831, 188] width 14 height 14
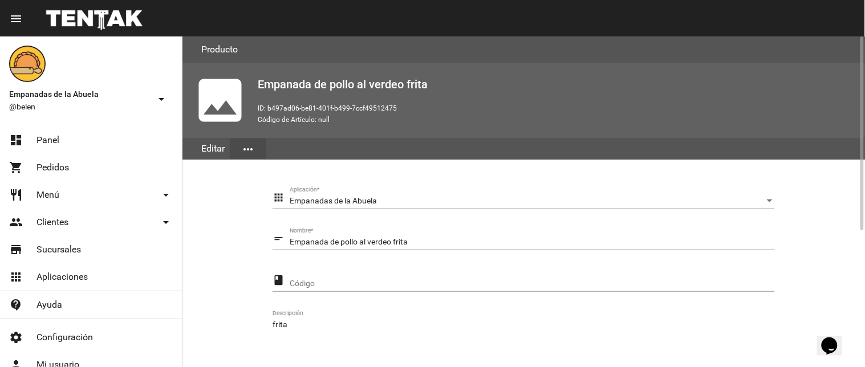
scroll to position [228, 0]
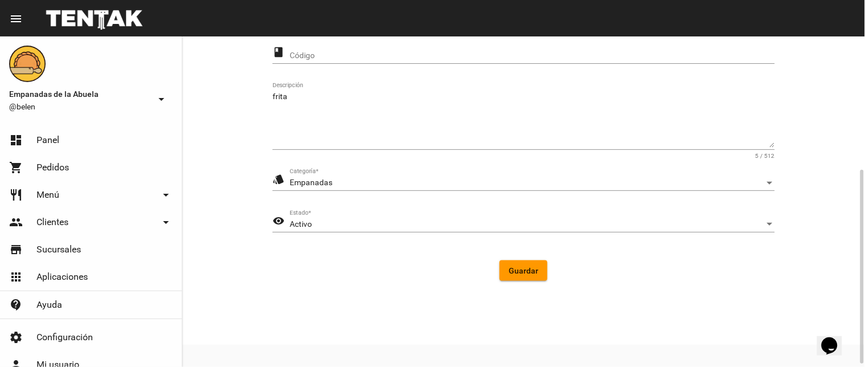
click at [343, 229] on div "Activo Estado *" at bounding box center [532, 221] width 485 height 22
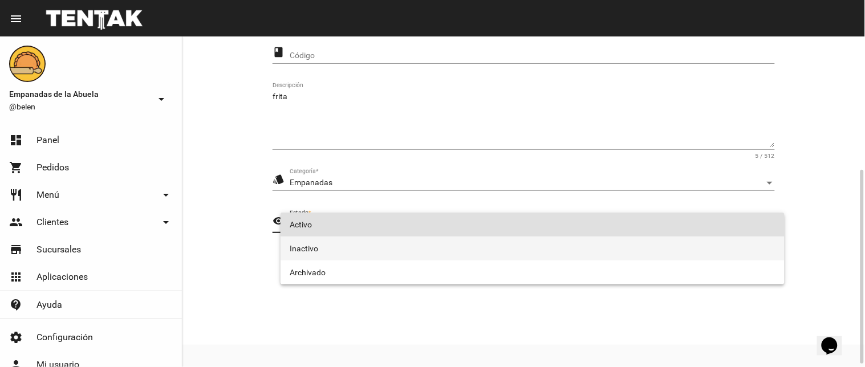
drag, startPoint x: 352, startPoint y: 247, endPoint x: 485, endPoint y: 271, distance: 135.0
click at [357, 248] on span "Inactivo" at bounding box center [533, 249] width 486 height 24
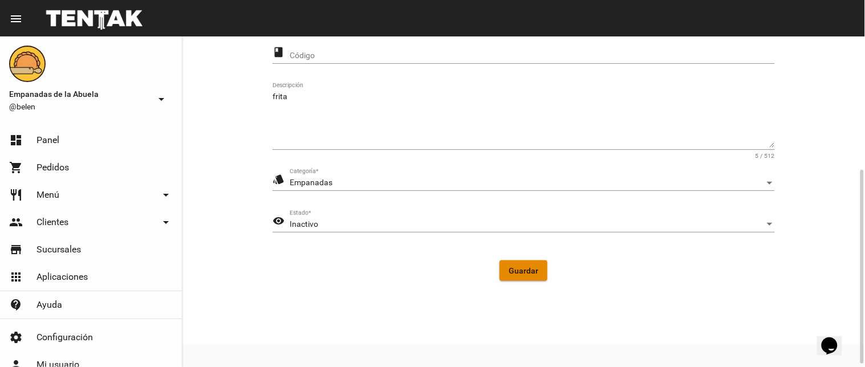
click at [525, 276] on button "Guardar" at bounding box center [523, 271] width 48 height 21
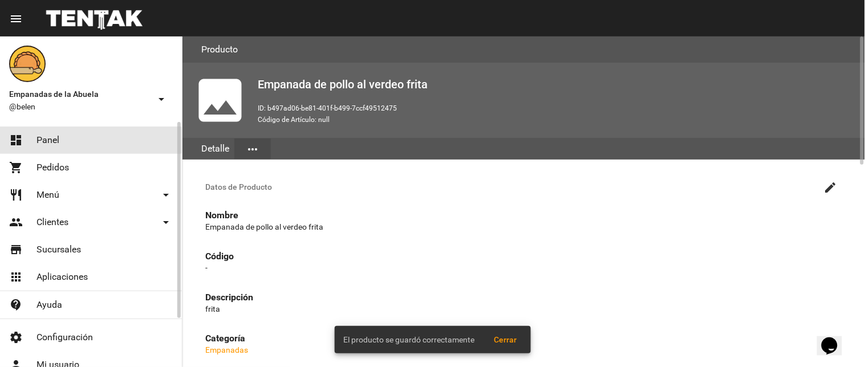
click at [40, 141] on span "Panel" at bounding box center [47, 140] width 23 height 11
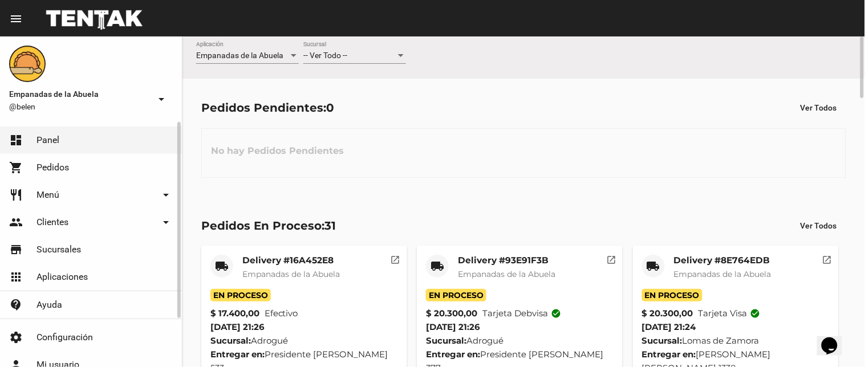
drag, startPoint x: 48, startPoint y: 187, endPoint x: 97, endPoint y: 238, distance: 70.6
click at [48, 189] on link "restaurant Menú arrow_drop_down" at bounding box center [91, 194] width 182 height 27
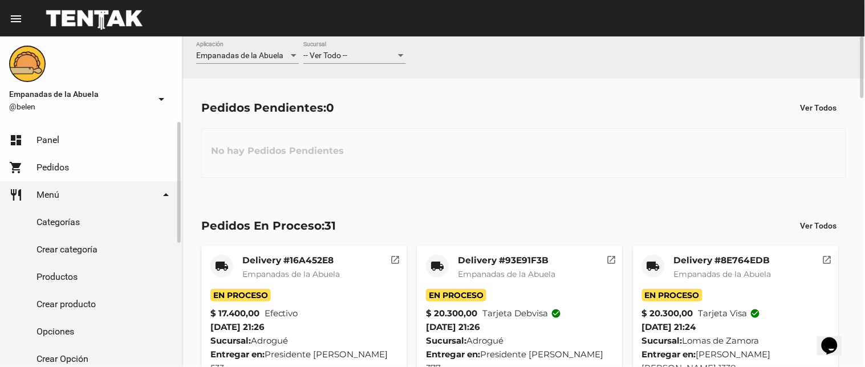
click at [70, 270] on link "Productos" at bounding box center [91, 276] width 182 height 27
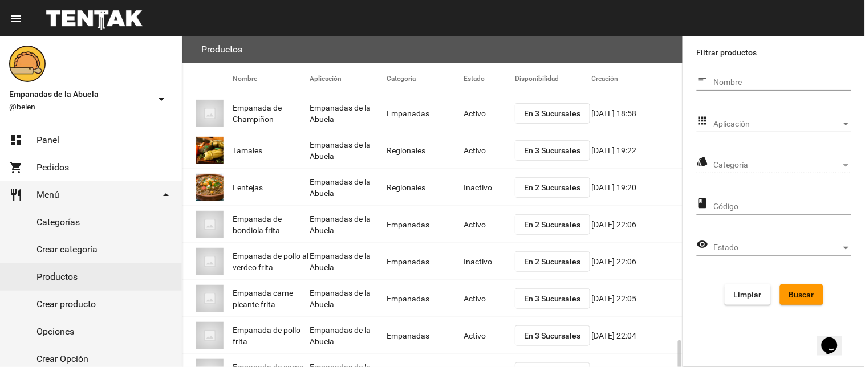
scroll to position [185, 0]
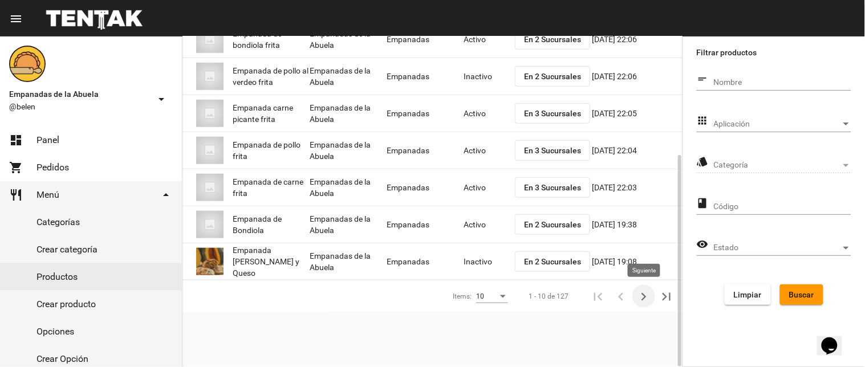
click at [636, 293] on icon "Siguiente" at bounding box center [644, 297] width 16 height 16
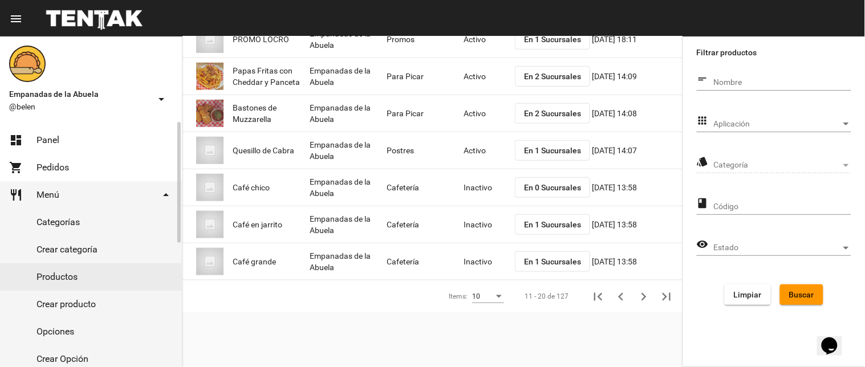
click at [92, 134] on link "dashboard Panel" at bounding box center [91, 140] width 182 height 27
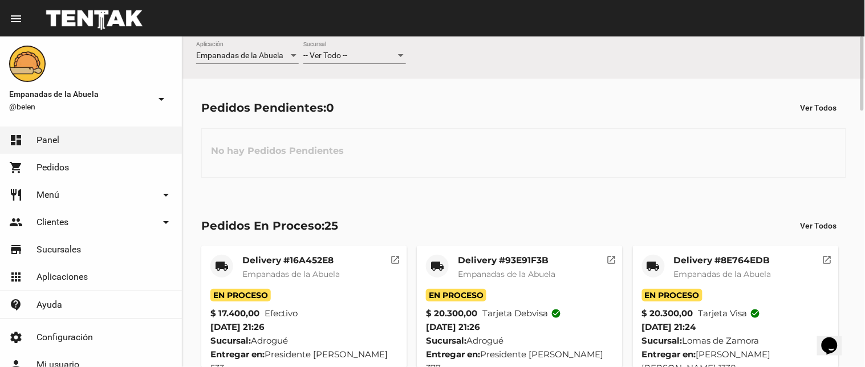
click at [352, 48] on div "-- Ver Todo -- Sucursal" at bounding box center [354, 53] width 103 height 22
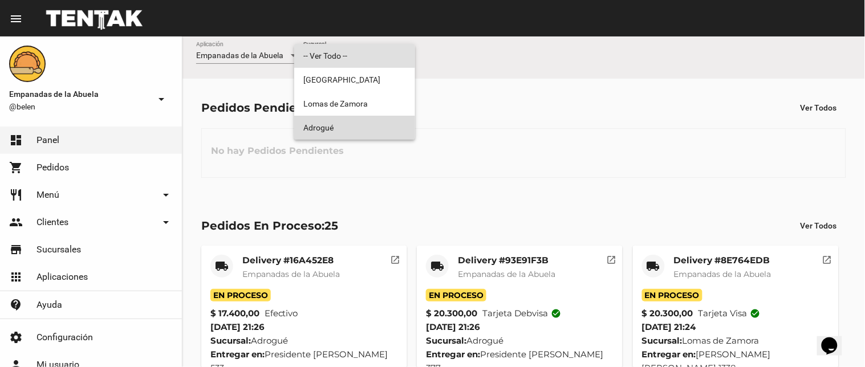
click at [343, 123] on span "Adrogué" at bounding box center [354, 128] width 103 height 24
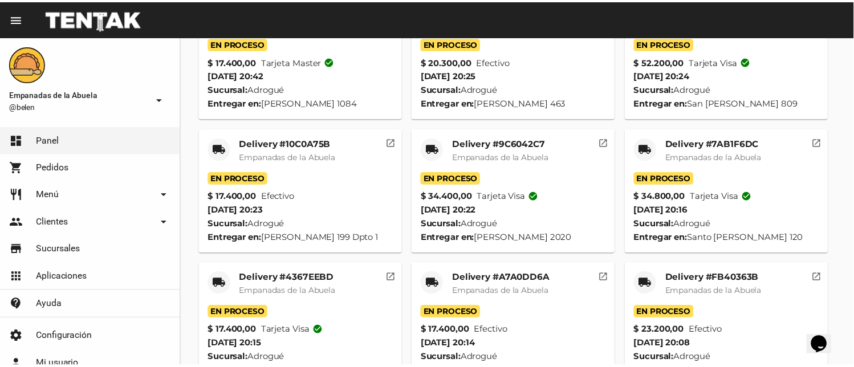
scroll to position [994, 0]
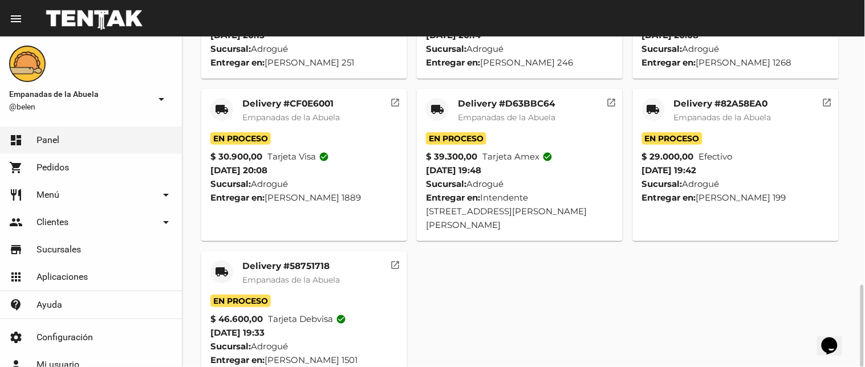
click at [227, 265] on mat-icon "local_shipping" at bounding box center [222, 272] width 14 height 14
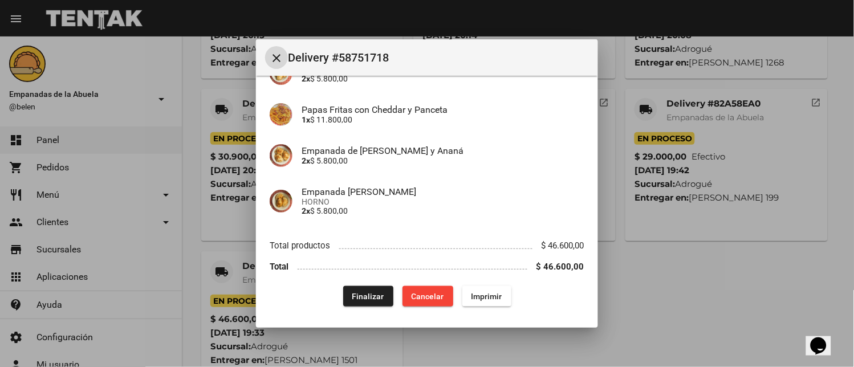
scroll to position [211, 0]
click at [373, 294] on span "Finalizar" at bounding box center [368, 295] width 32 height 9
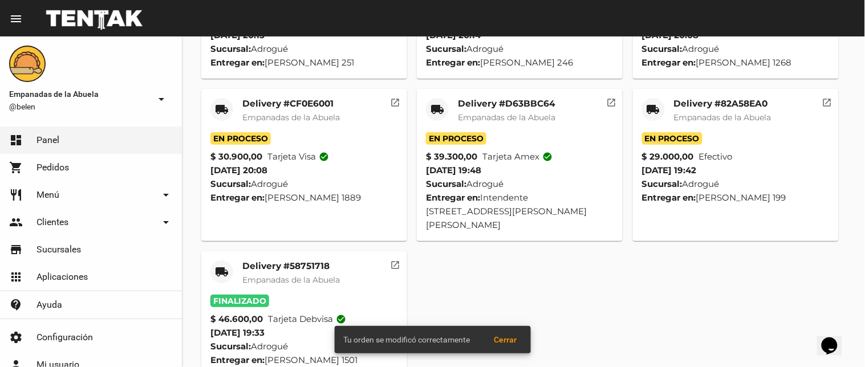
click at [644, 98] on div "local_shipping" at bounding box center [653, 109] width 23 height 23
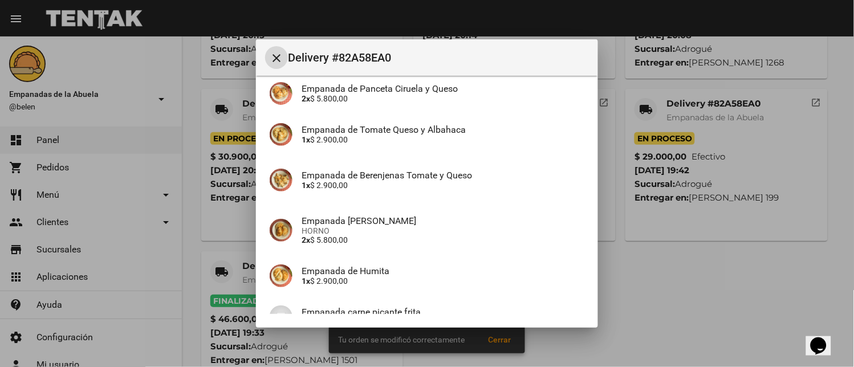
scroll to position [252, 0]
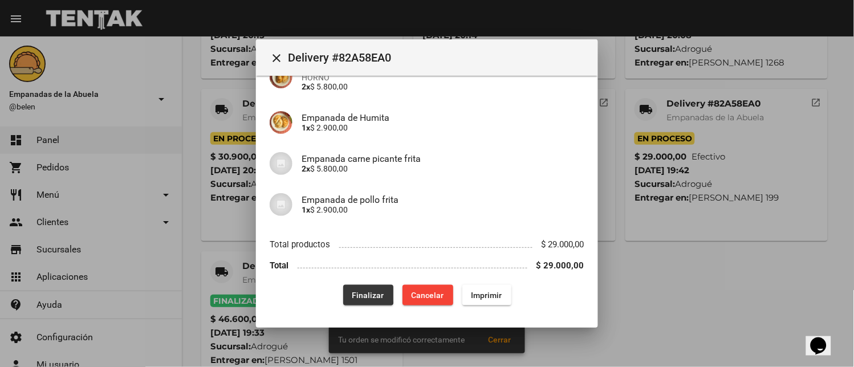
click at [352, 294] on span "Finalizar" at bounding box center [368, 295] width 32 height 9
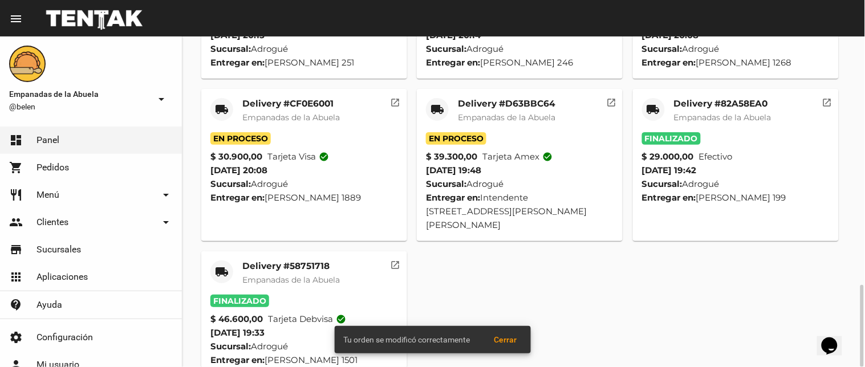
click at [440, 103] on mat-icon "local_shipping" at bounding box center [437, 110] width 14 height 14
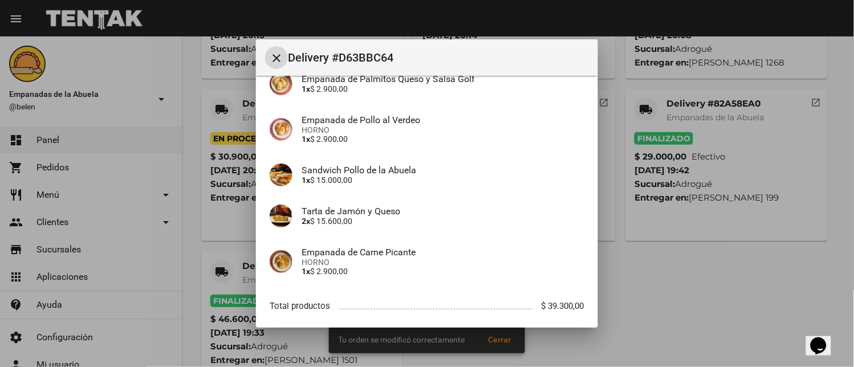
scroll to position [169, 0]
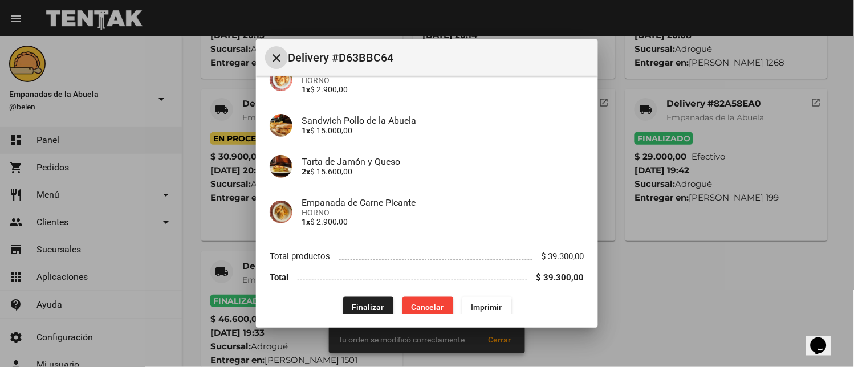
click at [383, 297] on button "Finalizar" at bounding box center [368, 307] width 50 height 21
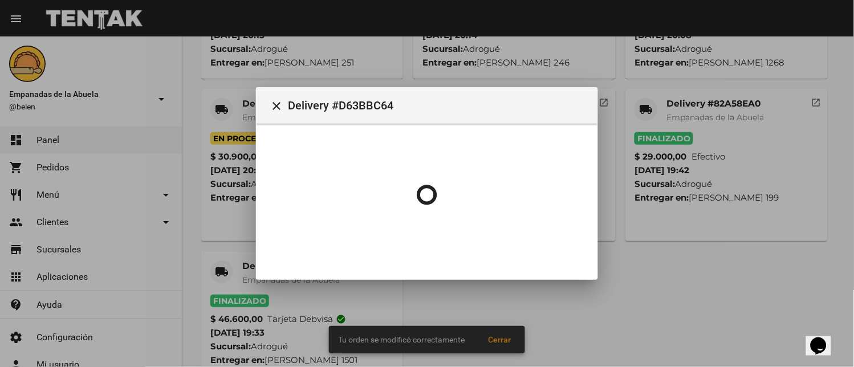
scroll to position [0, 0]
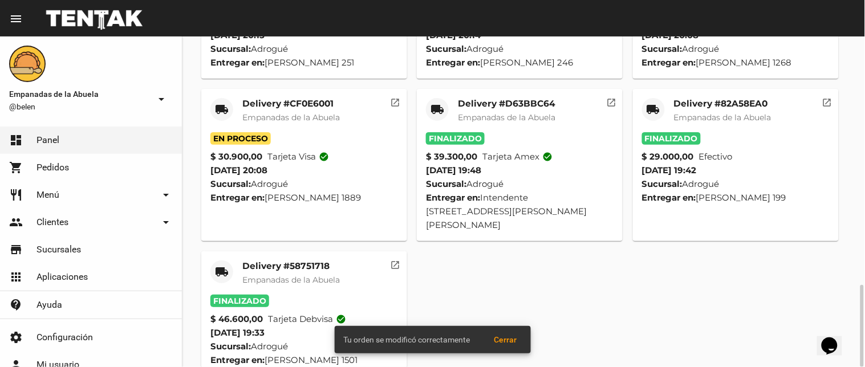
click at [217, 103] on mat-icon "local_shipping" at bounding box center [222, 110] width 14 height 14
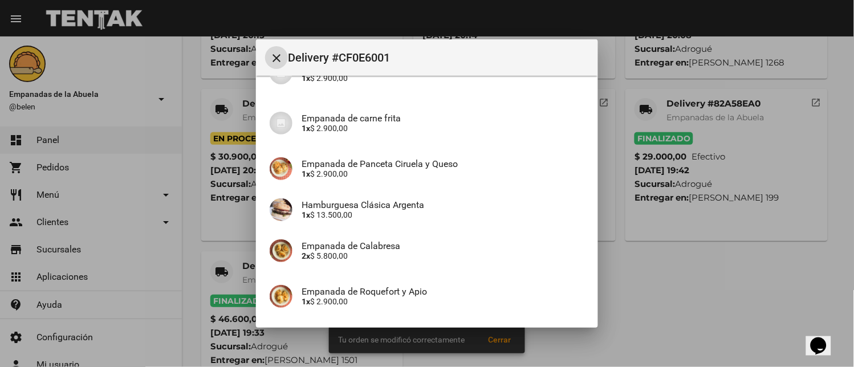
scroll to position [220, 0]
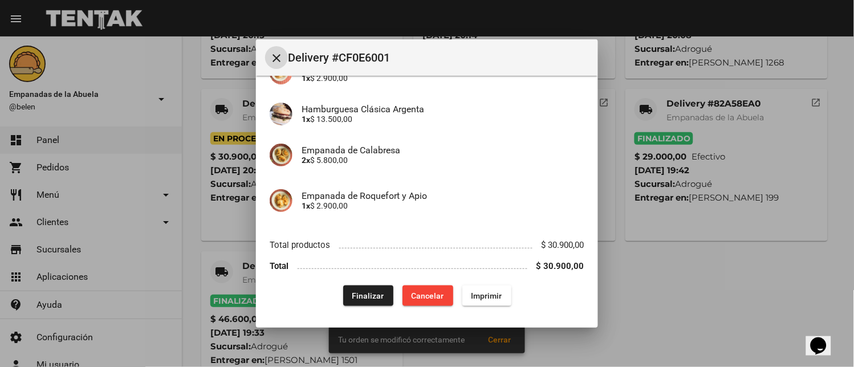
click at [371, 287] on button "Finalizar" at bounding box center [368, 296] width 50 height 21
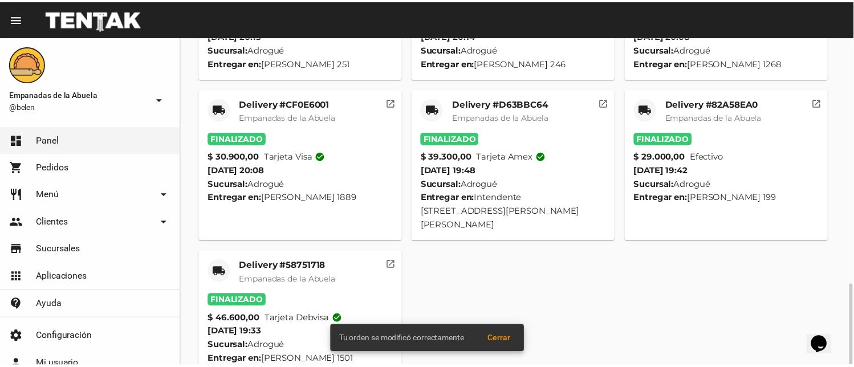
scroll to position [880, 0]
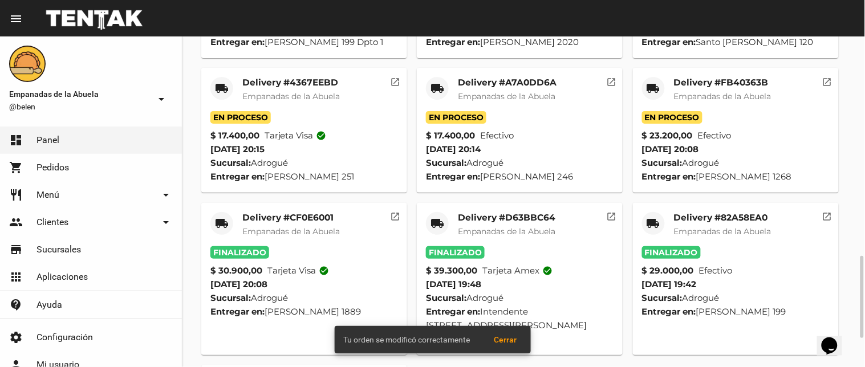
click at [642, 81] on mat-card-header "local_shipping Delivery #FB40363B Empanadas de la Abuela" at bounding box center [736, 94] width 188 height 34
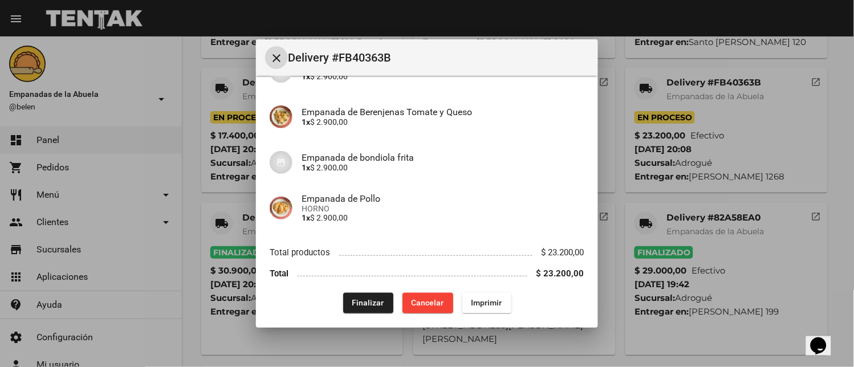
scroll to position [334, 0]
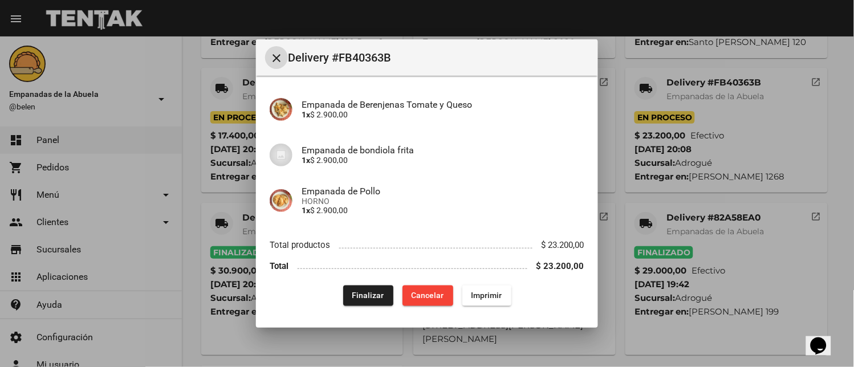
click at [366, 291] on span "Finalizar" at bounding box center [368, 295] width 32 height 9
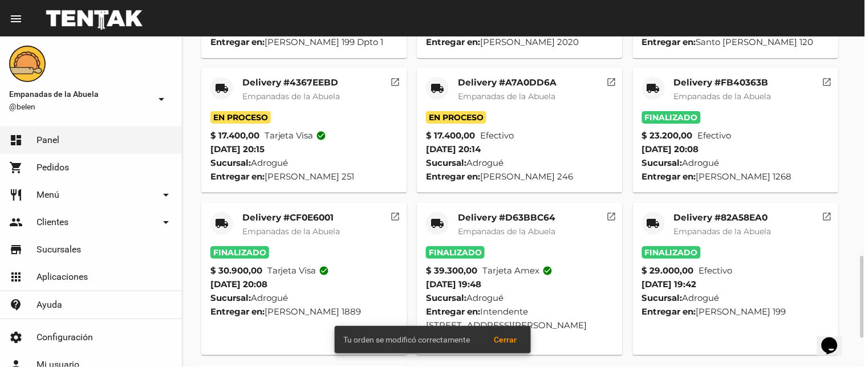
click at [433, 82] on mat-icon "local_shipping" at bounding box center [437, 89] width 14 height 14
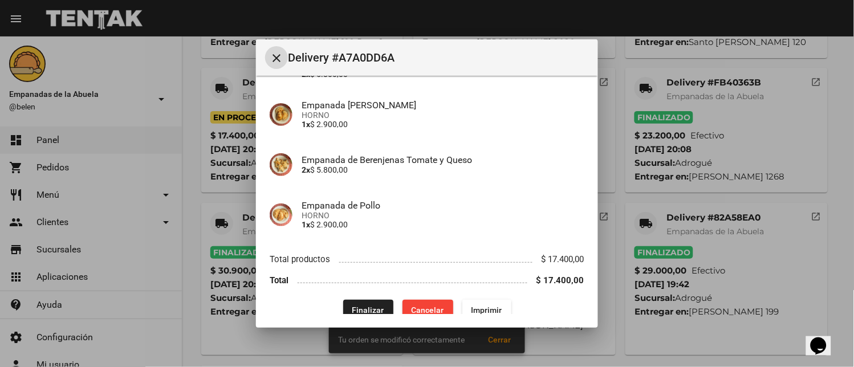
scroll to position [147, 0]
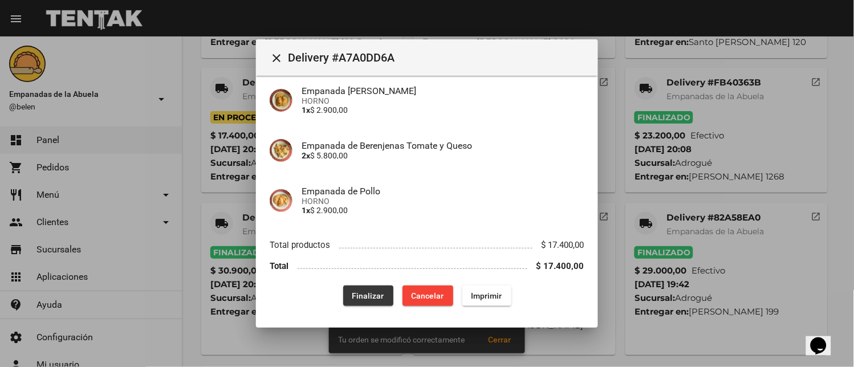
click at [367, 291] on span "Finalizar" at bounding box center [368, 295] width 32 height 9
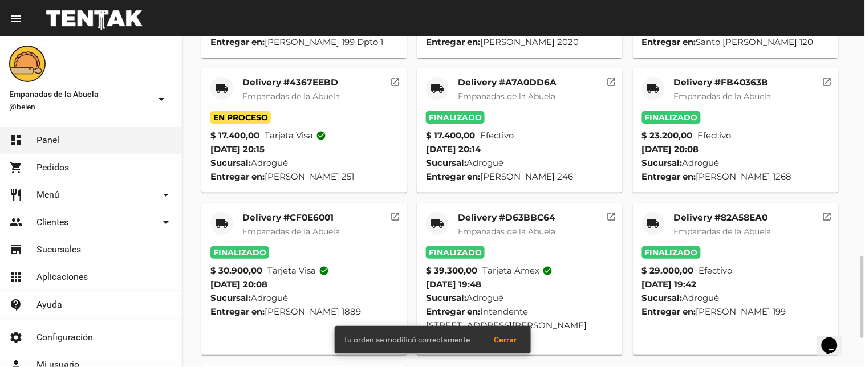
click at [229, 77] on div "local_shipping" at bounding box center [221, 88] width 23 height 23
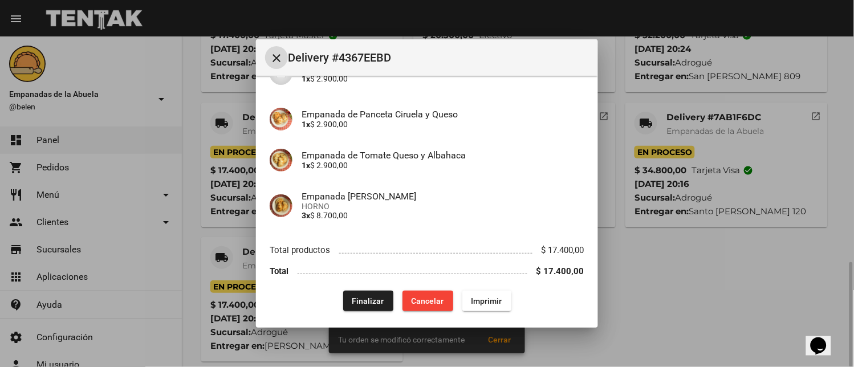
scroll to position [128, 0]
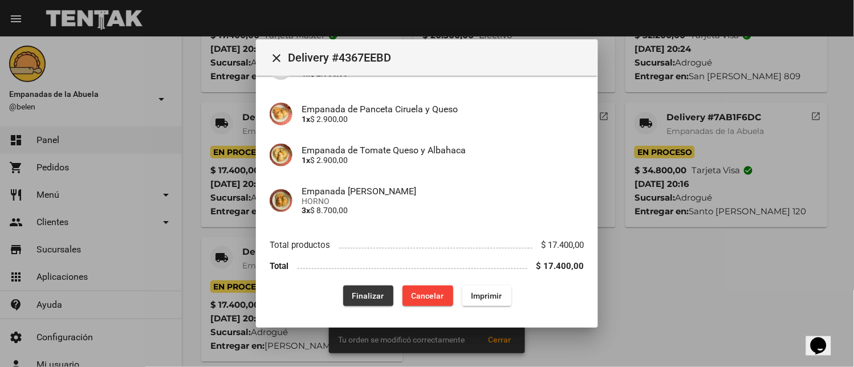
drag, startPoint x: 352, startPoint y: 294, endPoint x: 358, endPoint y: 280, distance: 14.6
click at [354, 293] on span "Finalizar" at bounding box center [368, 295] width 32 height 9
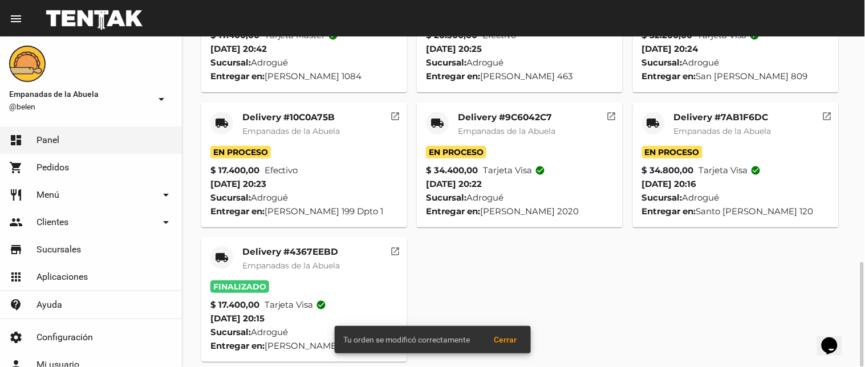
click at [647, 116] on mat-icon "local_shipping" at bounding box center [654, 123] width 14 height 14
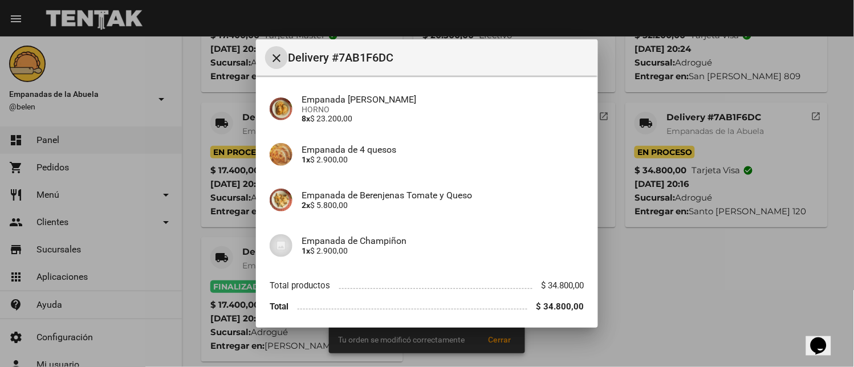
scroll to position [128, 0]
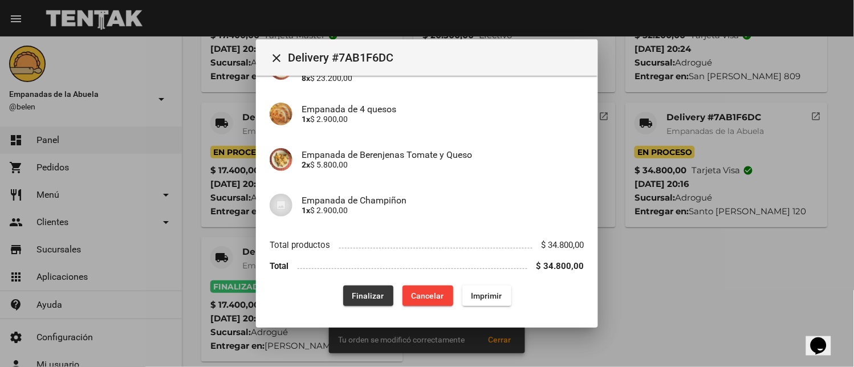
drag, startPoint x: 362, startPoint y: 287, endPoint x: 378, endPoint y: 268, distance: 25.5
click at [363, 287] on button "Finalizar" at bounding box center [368, 296] width 50 height 21
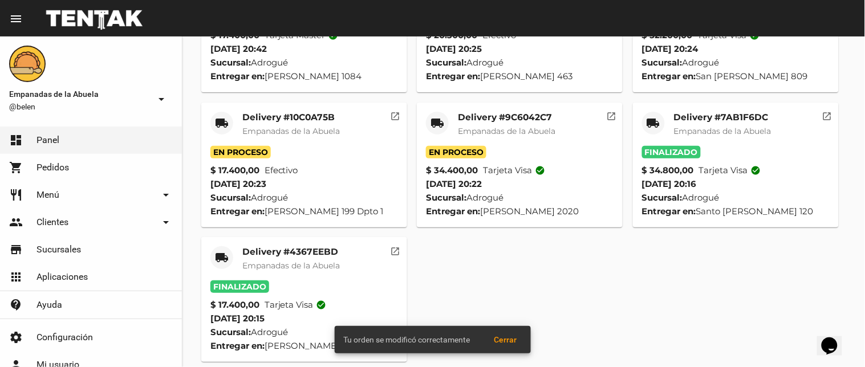
click at [442, 116] on mat-icon "local_shipping" at bounding box center [437, 123] width 14 height 14
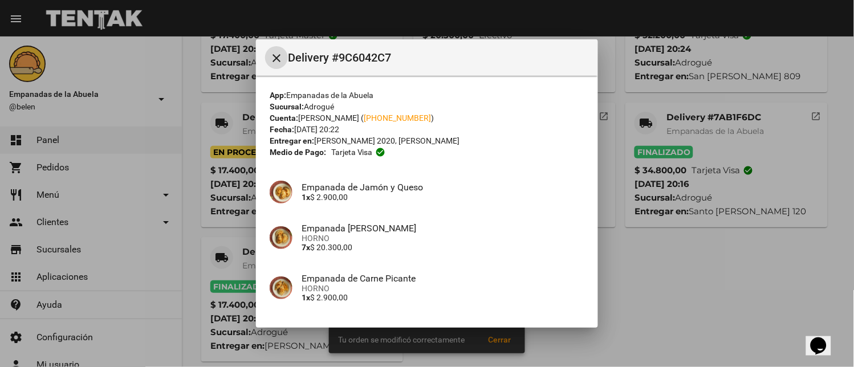
scroll to position [169, 0]
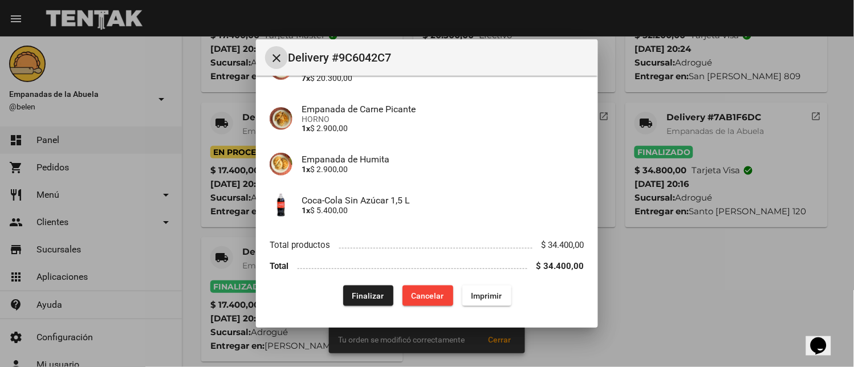
click at [371, 293] on span "Finalizar" at bounding box center [368, 295] width 32 height 9
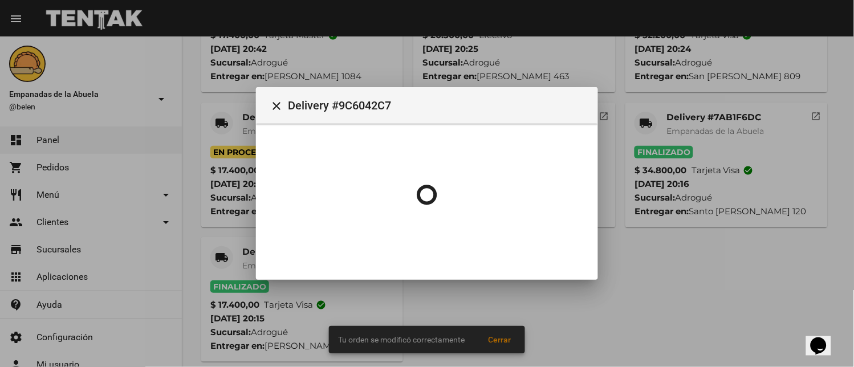
scroll to position [0, 0]
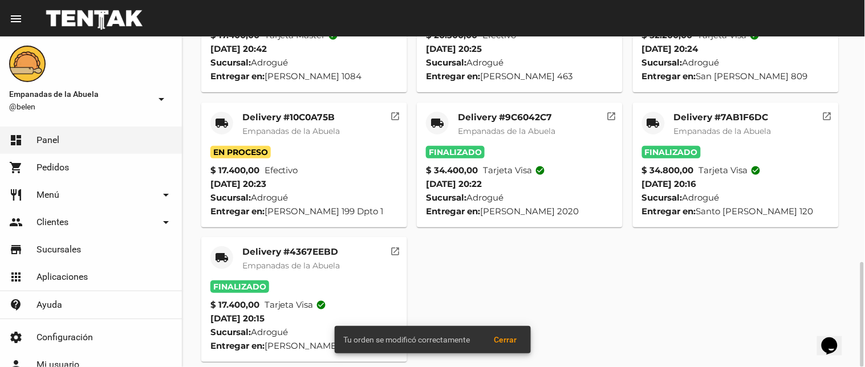
click at [223, 116] on mat-icon "local_shipping" at bounding box center [222, 123] width 14 height 14
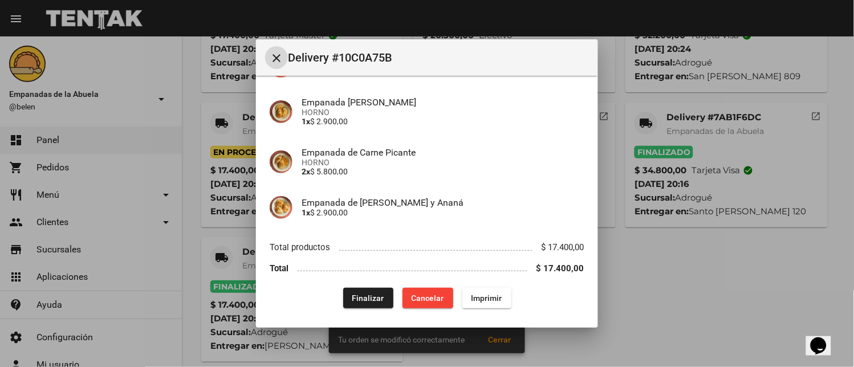
scroll to position [128, 0]
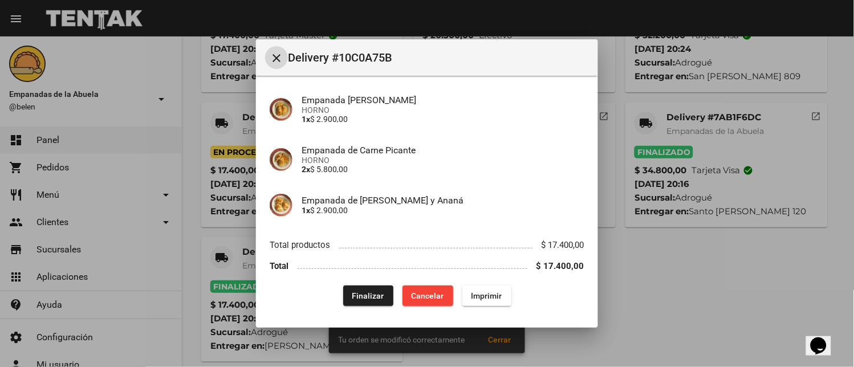
click at [363, 303] on button "Finalizar" at bounding box center [368, 296] width 50 height 21
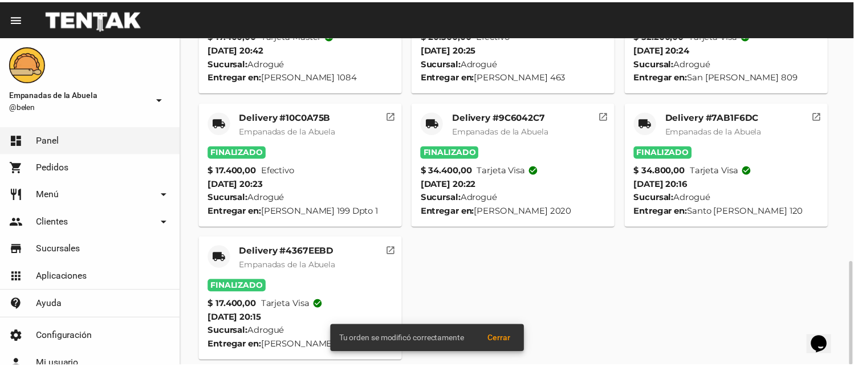
scroll to position [596, 0]
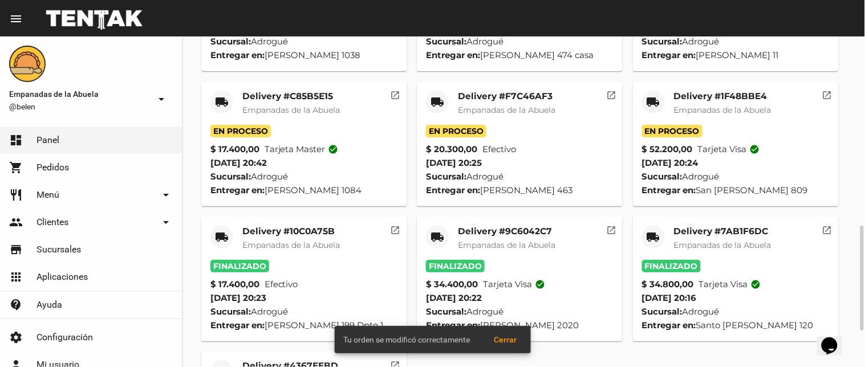
click at [649, 95] on mat-icon "local_shipping" at bounding box center [654, 102] width 14 height 14
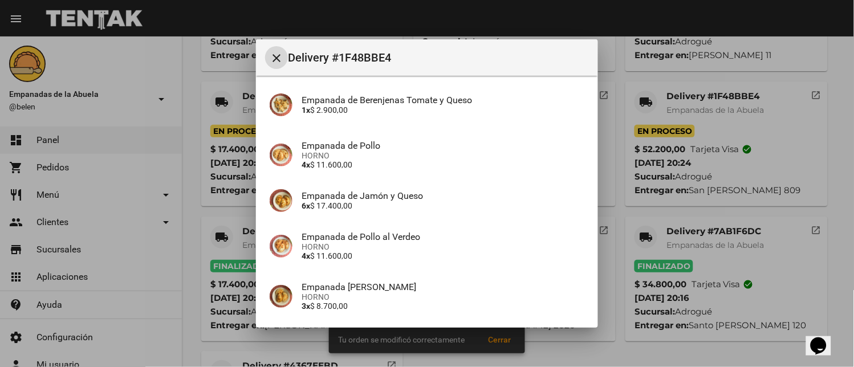
scroll to position [188, 0]
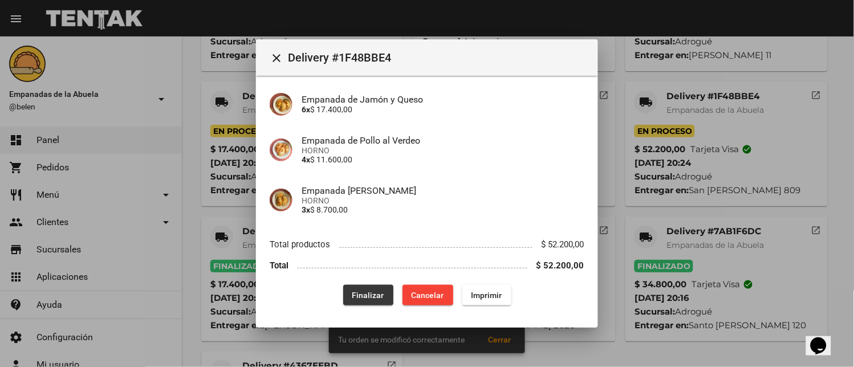
click at [359, 286] on button "Finalizar" at bounding box center [368, 295] width 50 height 21
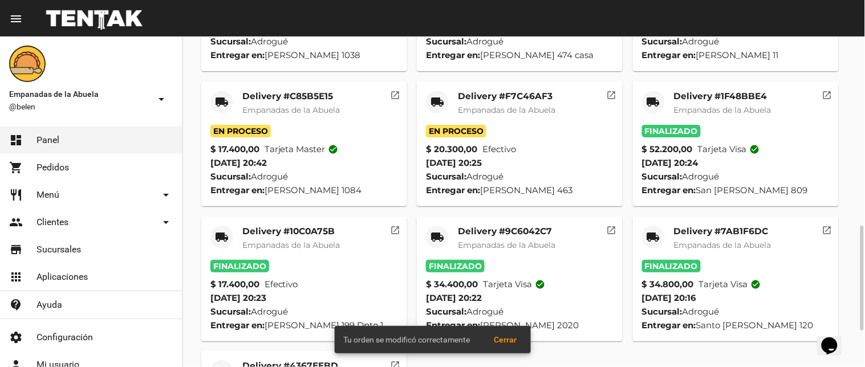
click at [432, 95] on mat-icon "local_shipping" at bounding box center [437, 102] width 14 height 14
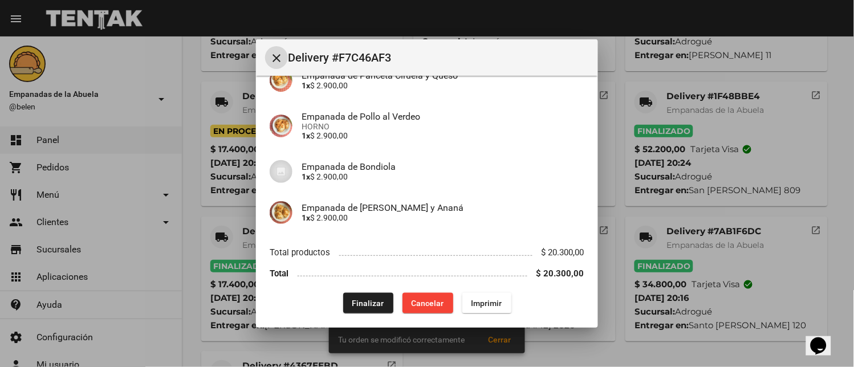
scroll to position [220, 0]
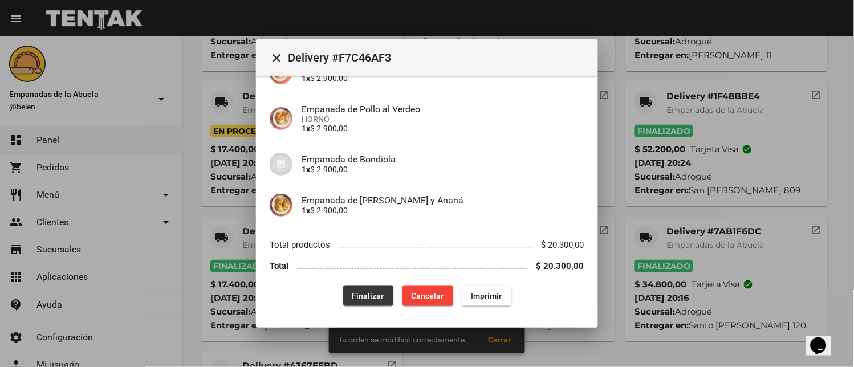
click at [358, 291] on span "Finalizar" at bounding box center [368, 295] width 32 height 9
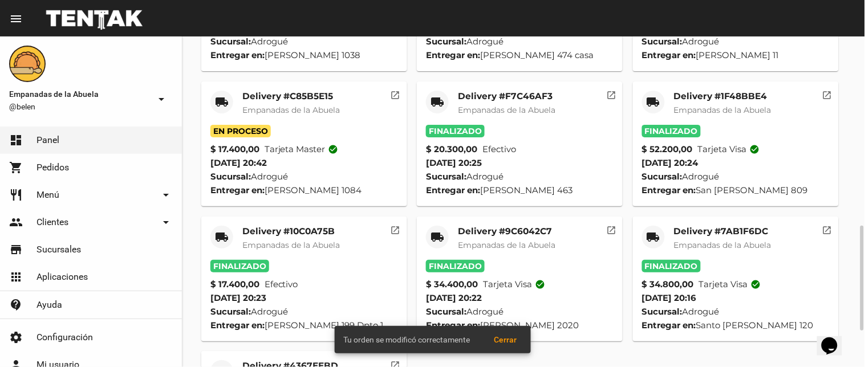
click at [220, 95] on mat-icon "local_shipping" at bounding box center [222, 102] width 14 height 14
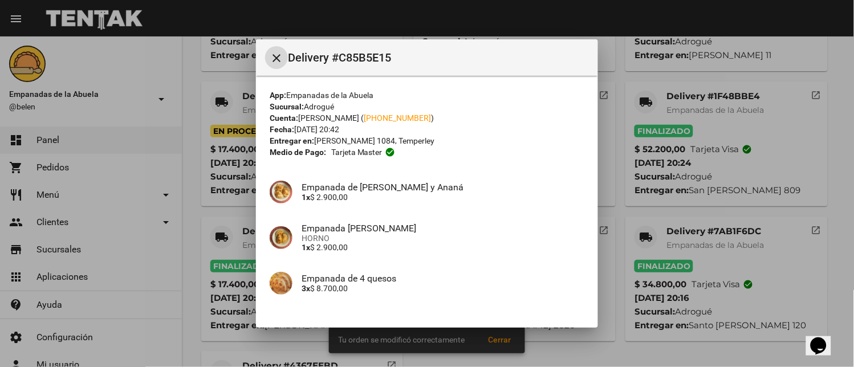
scroll to position [128, 0]
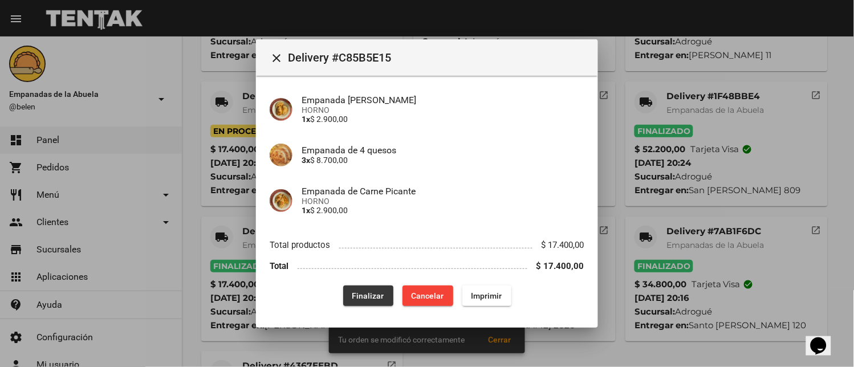
click at [372, 286] on button "Finalizar" at bounding box center [368, 296] width 50 height 21
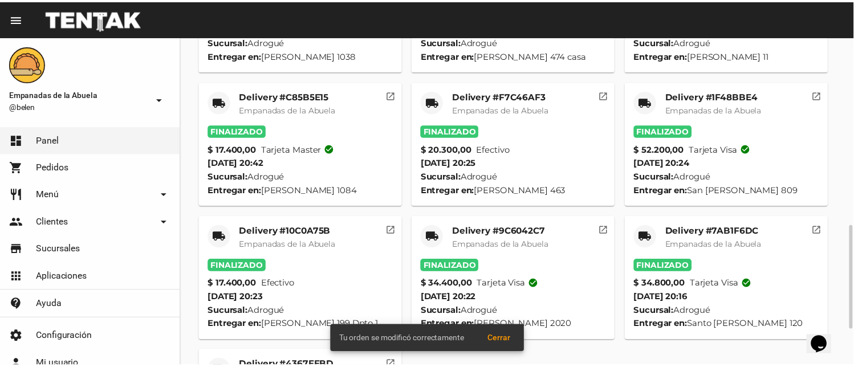
scroll to position [0, 0]
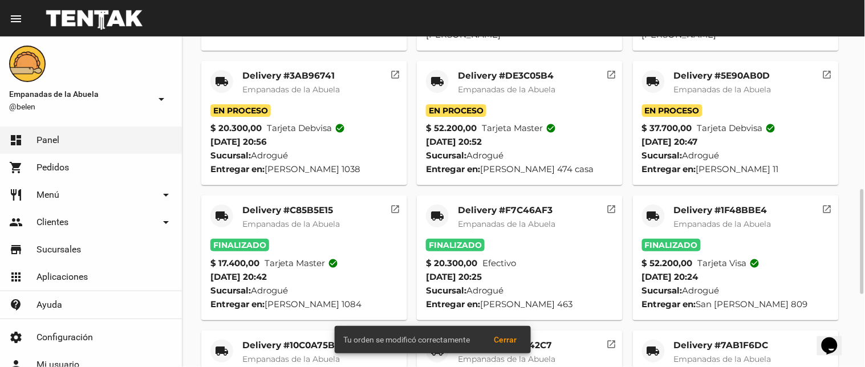
click at [648, 75] on mat-icon "local_shipping" at bounding box center [654, 82] width 14 height 14
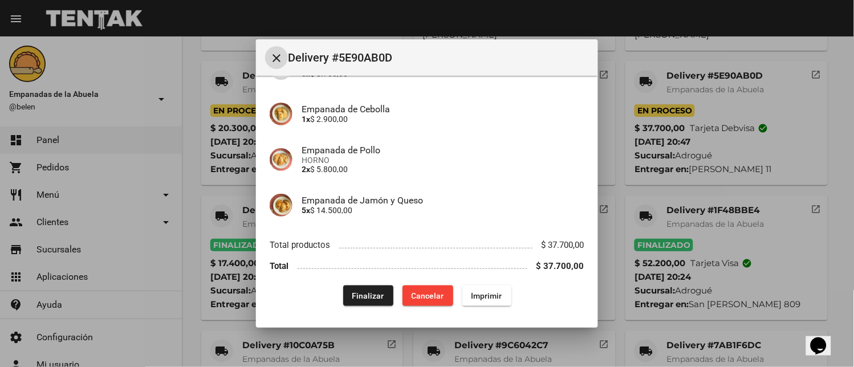
click at [363, 284] on div "App: Empanadas de la Abuela Sucursal: Adrogué Cuenta: Cecilia Fodor ( +54 11594…" at bounding box center [427, 113] width 315 height 387
click at [373, 294] on span "Finalizar" at bounding box center [368, 295] width 32 height 9
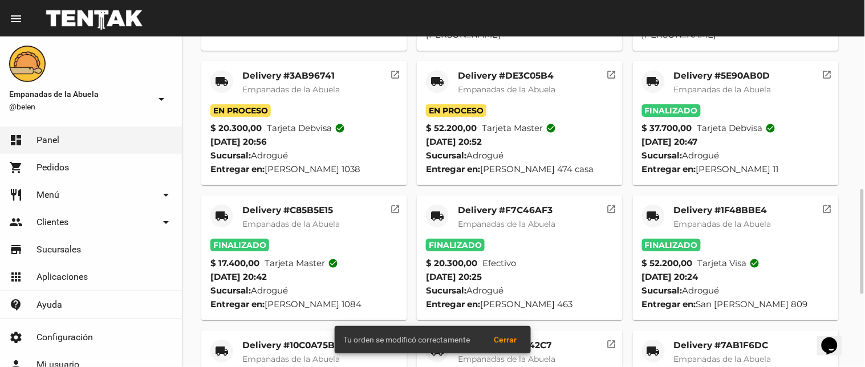
click at [440, 75] on mat-icon "local_shipping" at bounding box center [437, 82] width 14 height 14
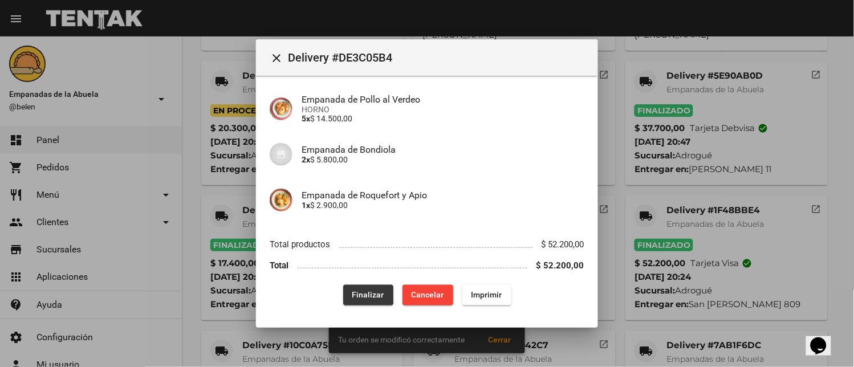
click at [363, 294] on span "Finalizar" at bounding box center [368, 295] width 32 height 9
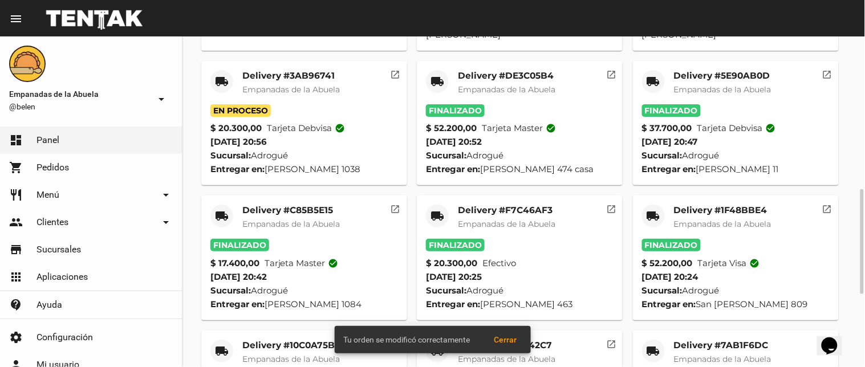
click at [213, 70] on div "local_shipping" at bounding box center [221, 81] width 23 height 23
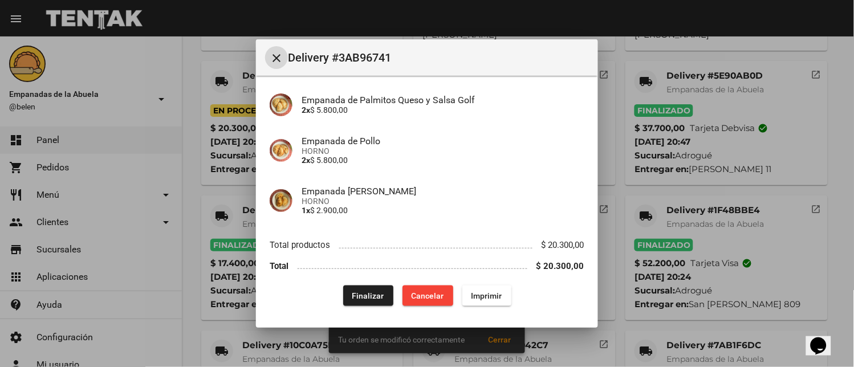
click at [349, 287] on button "Finalizar" at bounding box center [368, 296] width 50 height 21
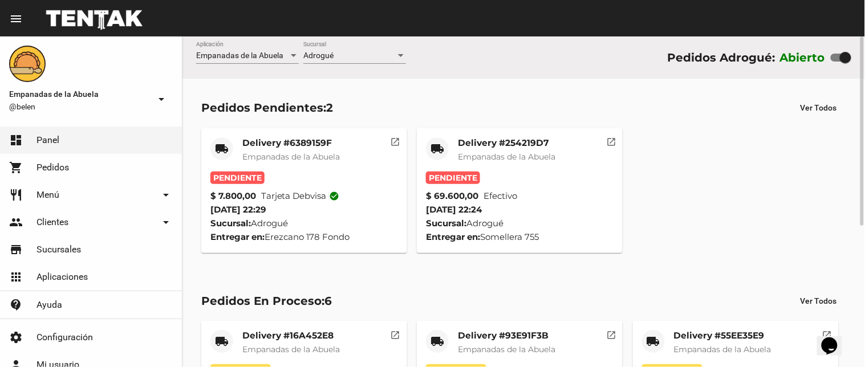
click at [491, 139] on mat-card-title "Delivery #254219D7" at bounding box center [507, 142] width 98 height 11
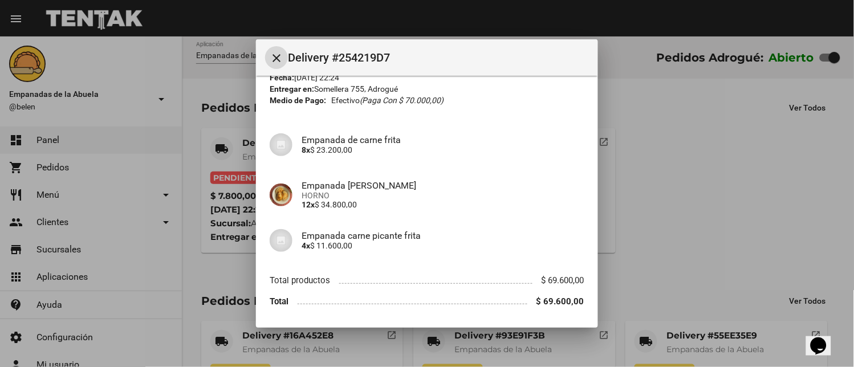
scroll to position [88, 0]
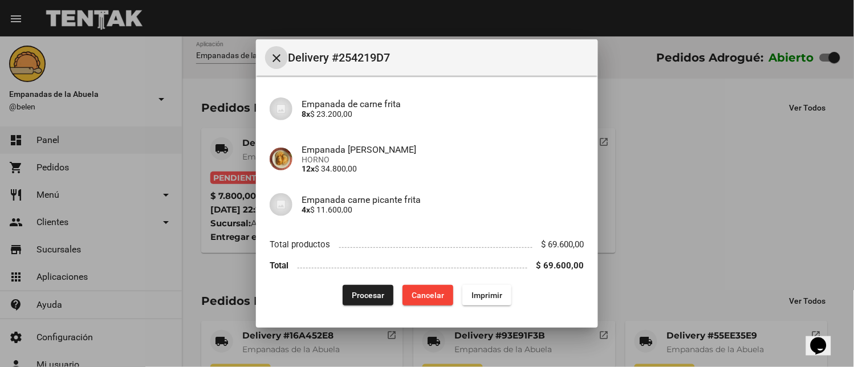
click at [485, 296] on span "Imprimir" at bounding box center [487, 295] width 31 height 9
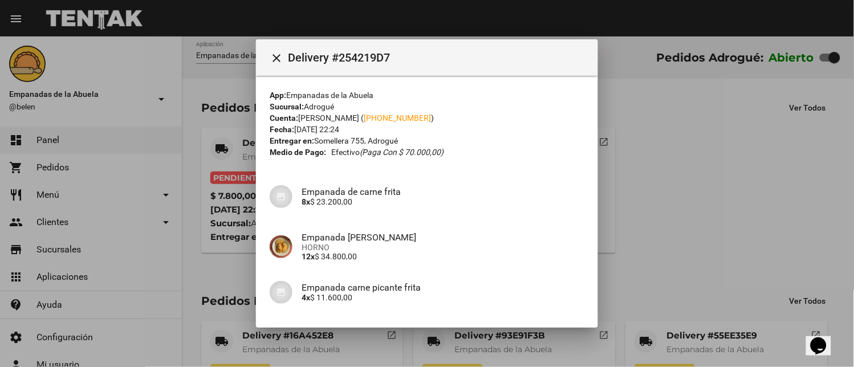
scroll to position [88, 0]
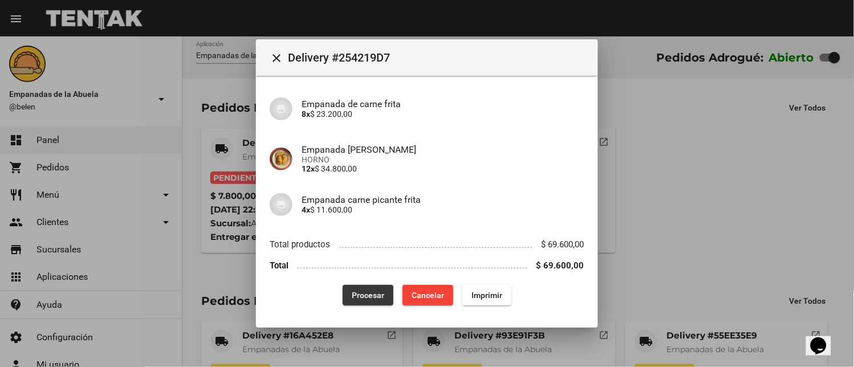
click at [355, 294] on span "Procesar" at bounding box center [368, 295] width 33 height 9
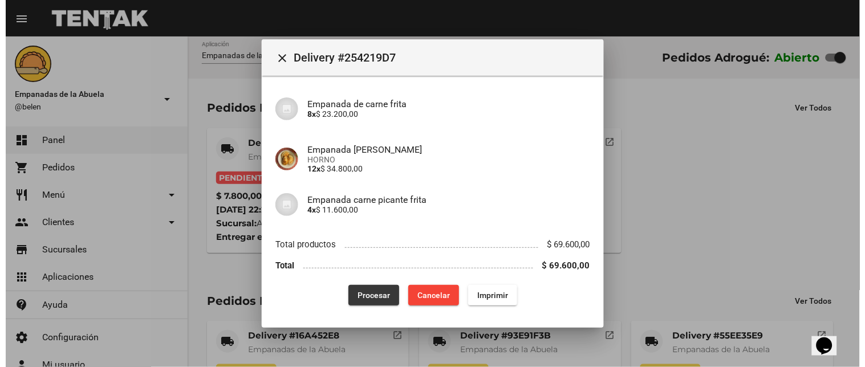
scroll to position [0, 0]
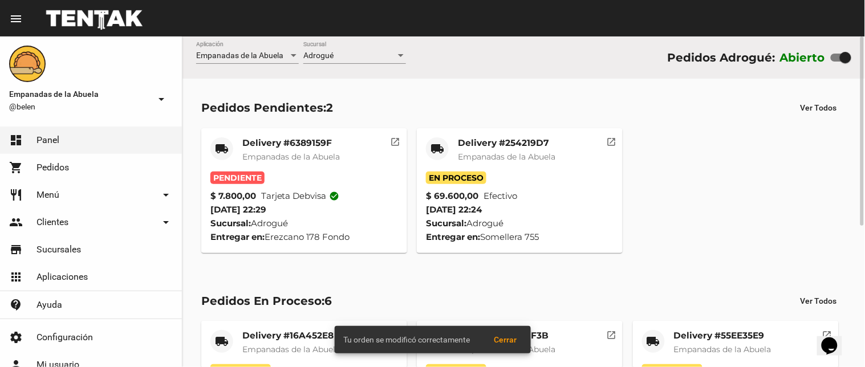
click at [253, 141] on mat-card-title "Delivery #6389159F" at bounding box center [291, 142] width 98 height 11
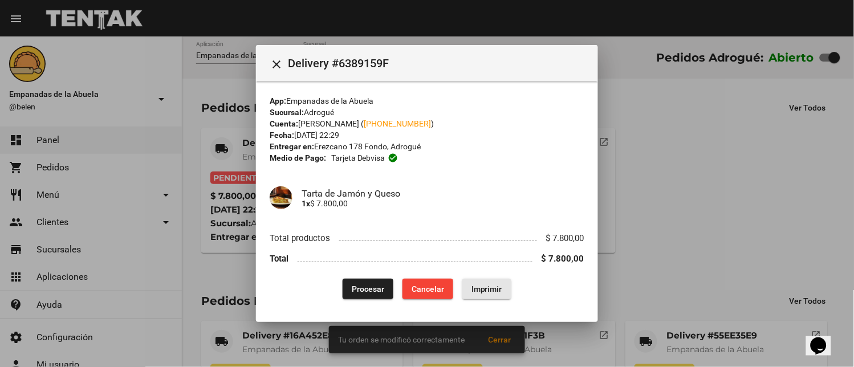
click at [474, 287] on span "Imprimir" at bounding box center [487, 289] width 31 height 9
click at [355, 243] on li "Total productos $ 7.800,00" at bounding box center [427, 238] width 315 height 21
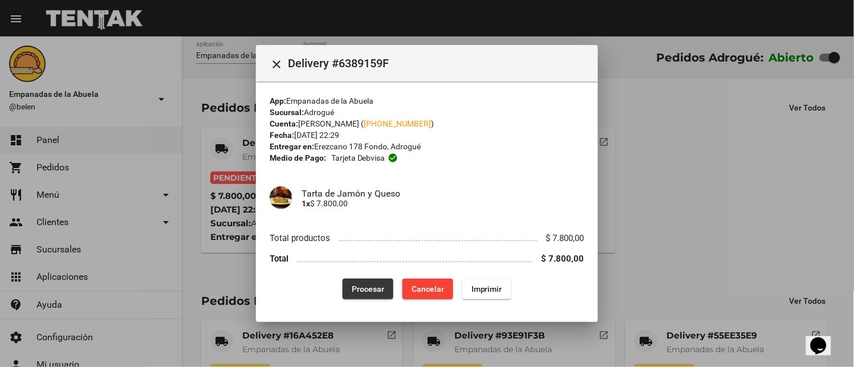
click at [363, 281] on button "Procesar" at bounding box center [368, 289] width 51 height 21
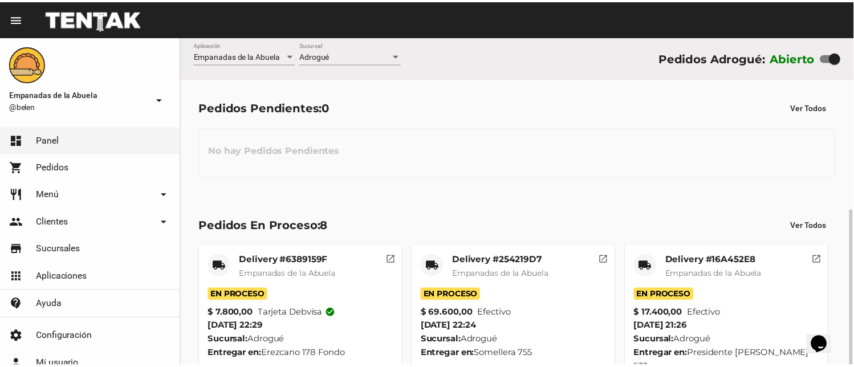
scroll to position [306, 0]
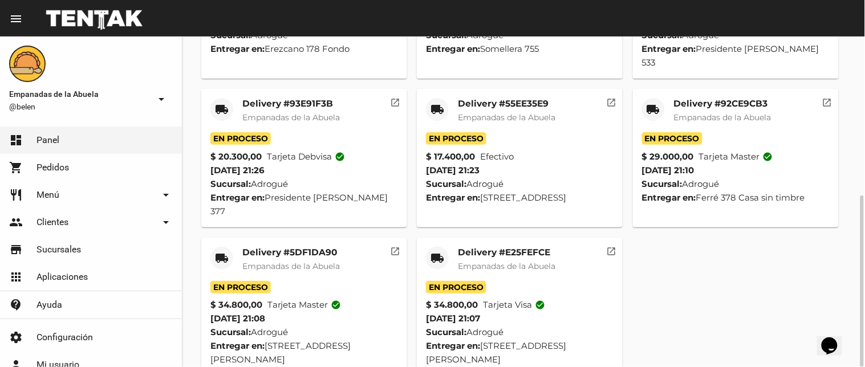
click at [428, 247] on div "local_shipping" at bounding box center [437, 258] width 23 height 23
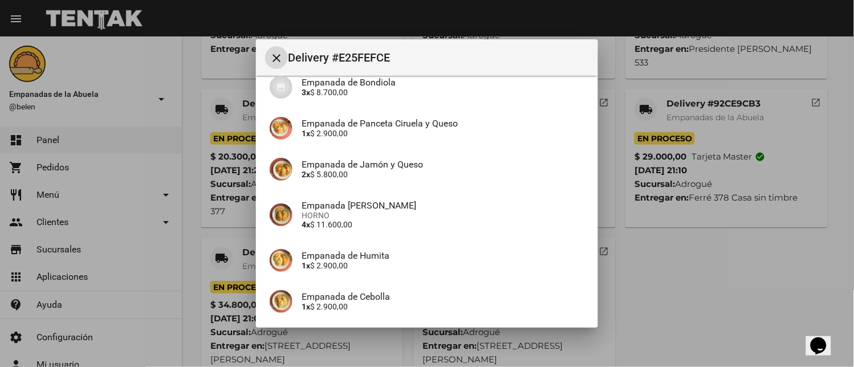
scroll to position [202, 0]
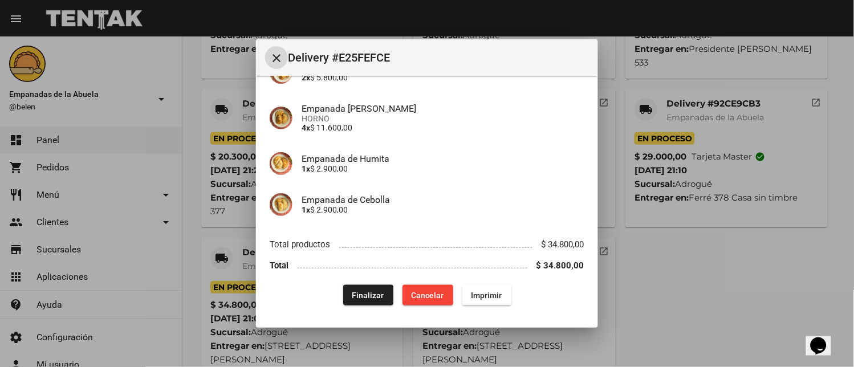
click at [343, 292] on button "Finalizar" at bounding box center [368, 295] width 50 height 21
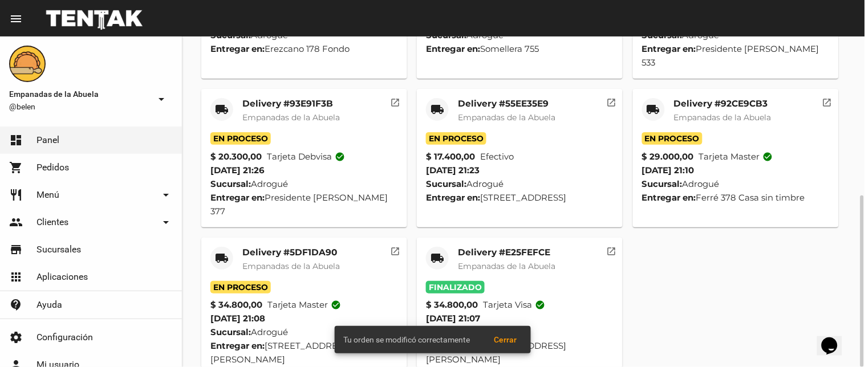
click at [646, 98] on div "local_shipping" at bounding box center [653, 109] width 23 height 23
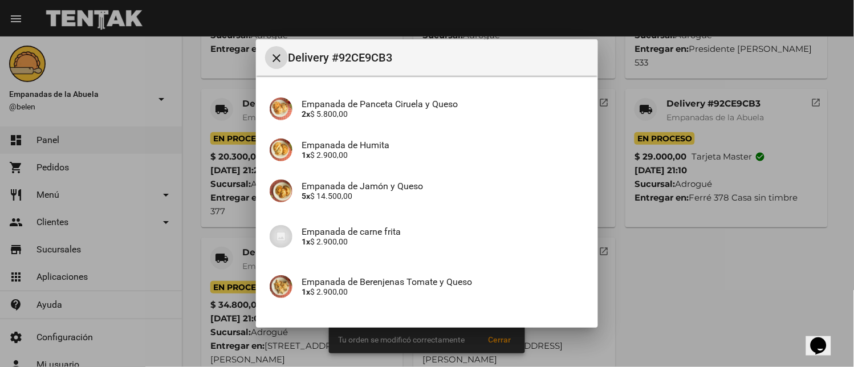
scroll to position [169, 0]
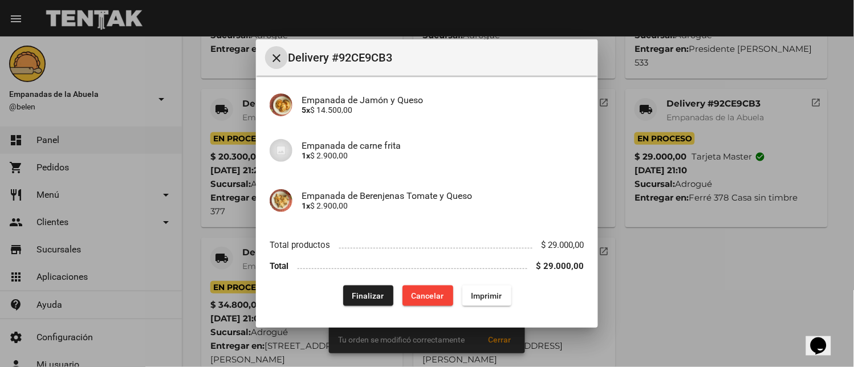
click at [352, 291] on span "Finalizar" at bounding box center [368, 295] width 32 height 9
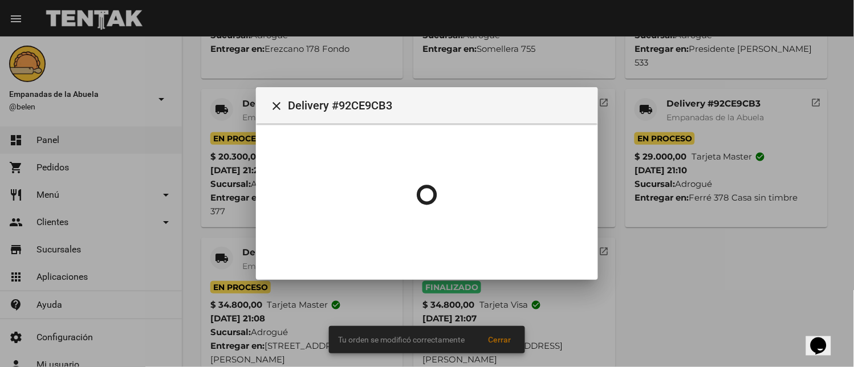
scroll to position [0, 0]
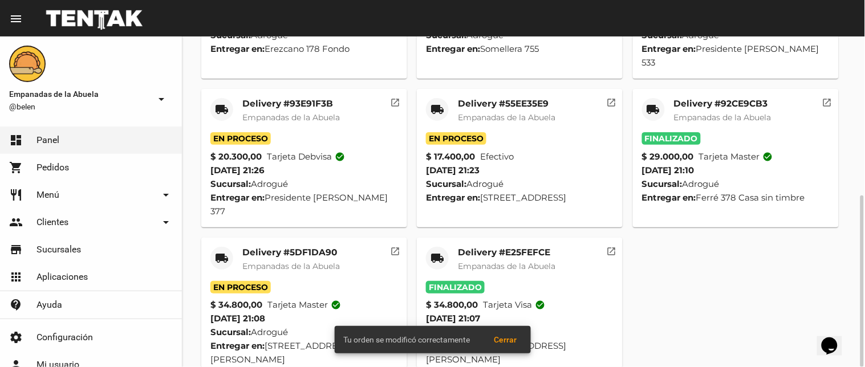
click at [440, 103] on mat-icon "local_shipping" at bounding box center [437, 110] width 14 height 14
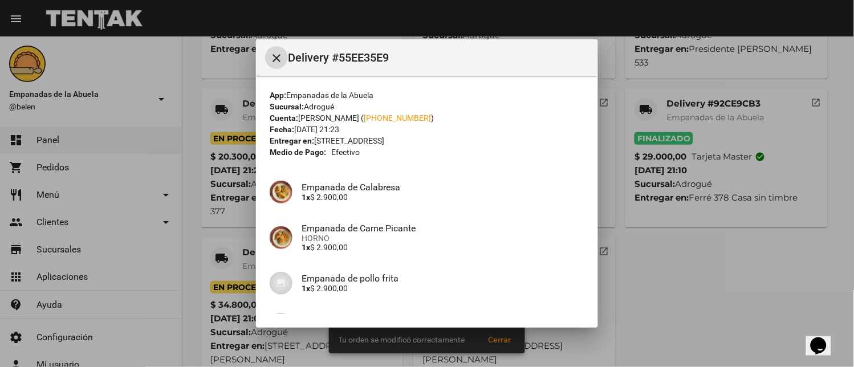
scroll to position [211, 0]
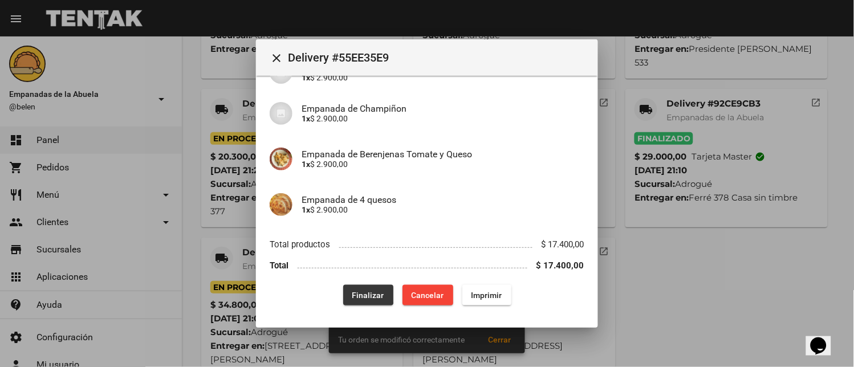
click at [346, 287] on button "Finalizar" at bounding box center [368, 295] width 50 height 21
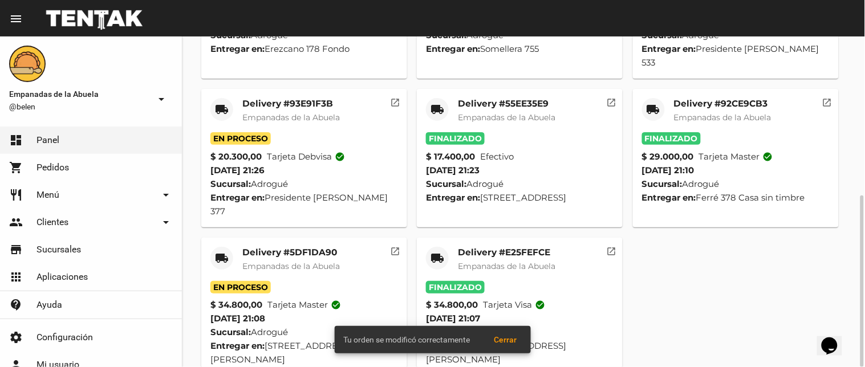
click at [224, 251] on mat-icon "local_shipping" at bounding box center [222, 258] width 14 height 14
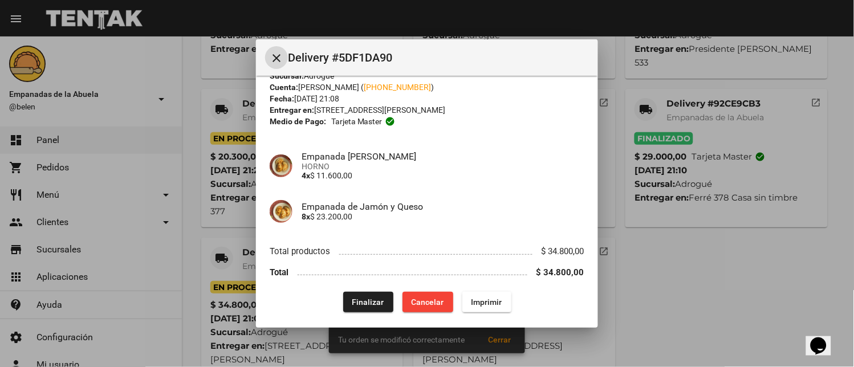
scroll to position [37, 0]
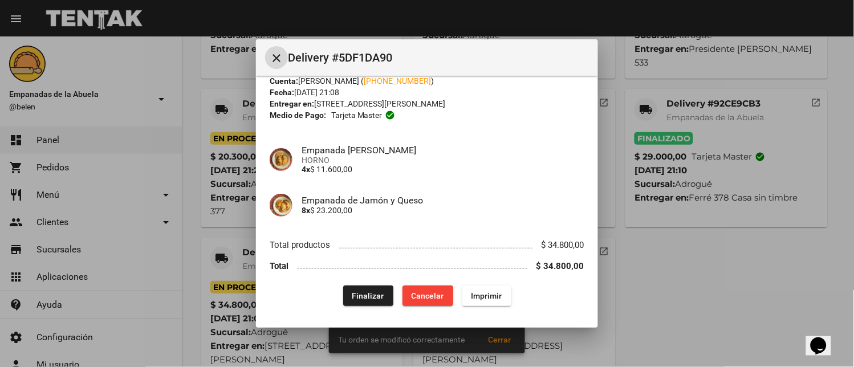
click at [372, 301] on button "Finalizar" at bounding box center [368, 296] width 50 height 21
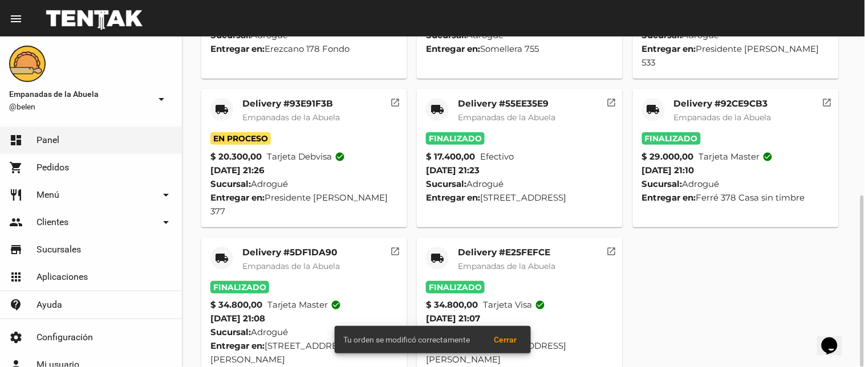
click at [224, 103] on mat-icon "local_shipping" at bounding box center [222, 110] width 14 height 14
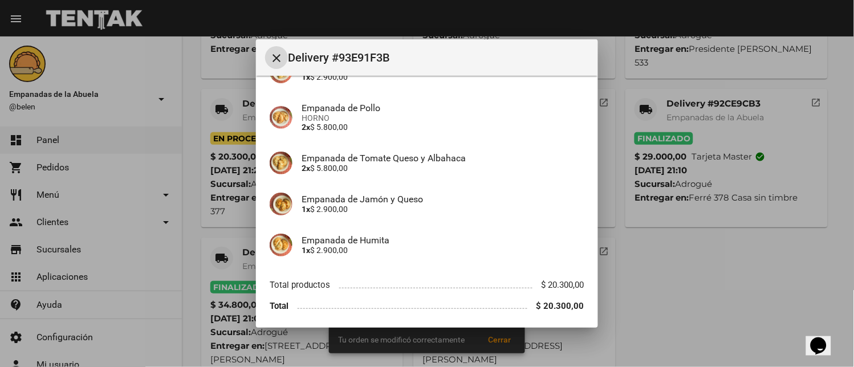
scroll to position [161, 0]
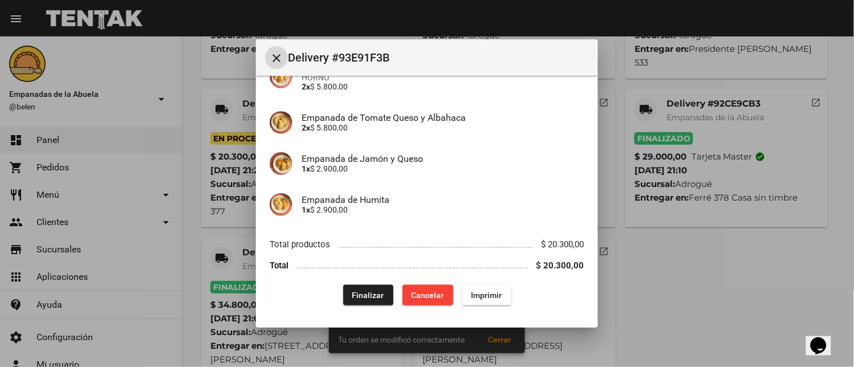
click at [368, 296] on span "Finalizar" at bounding box center [368, 295] width 32 height 9
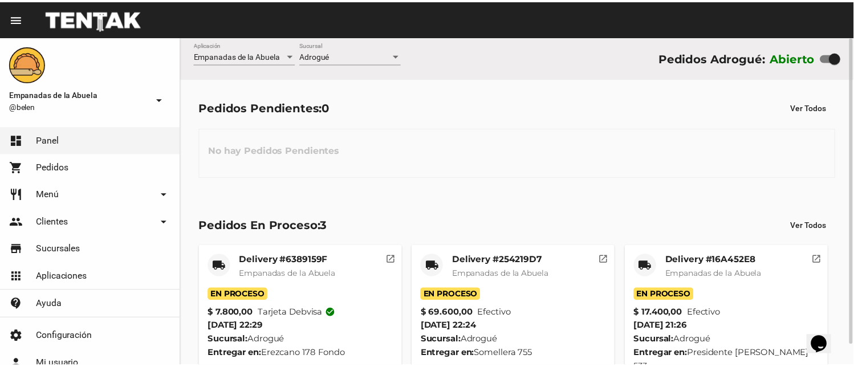
scroll to position [22, 0]
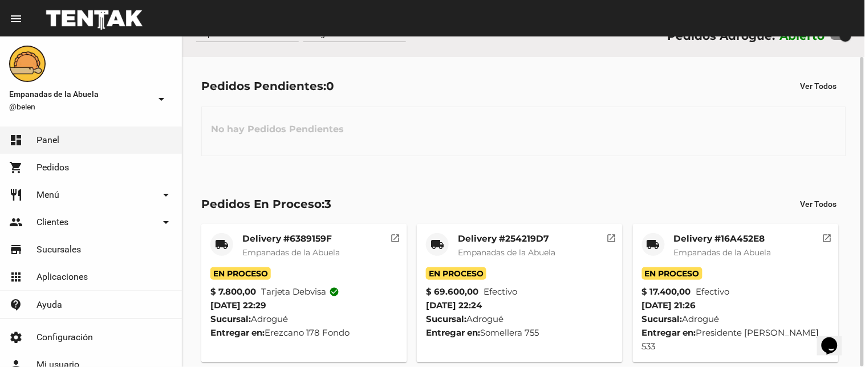
click at [652, 244] on mat-icon "local_shipping" at bounding box center [654, 245] width 14 height 14
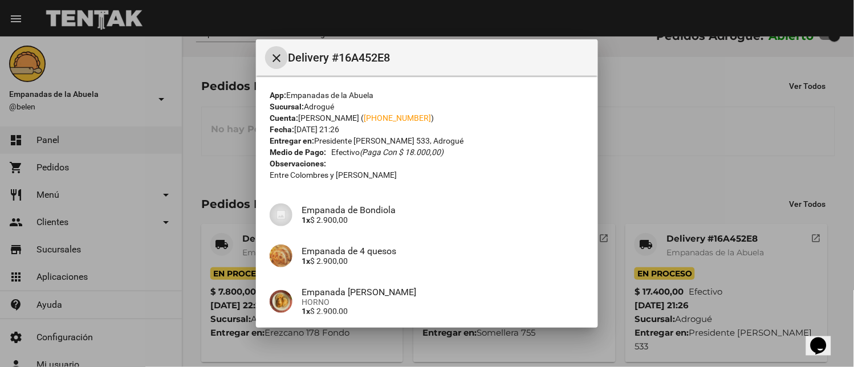
scroll to position [242, 0]
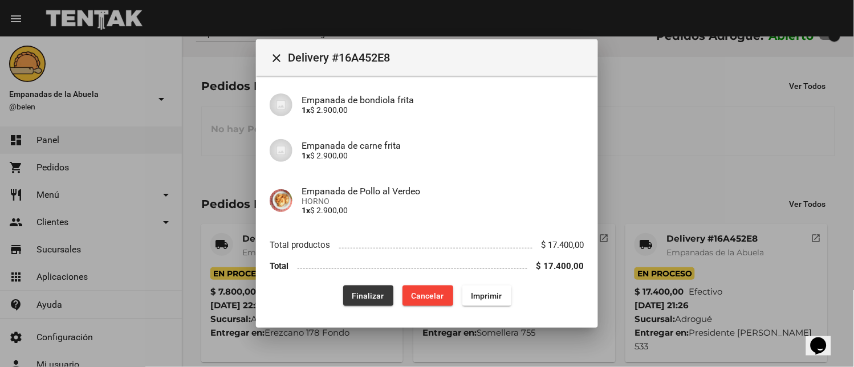
click at [375, 291] on span "Finalizar" at bounding box center [368, 295] width 32 height 9
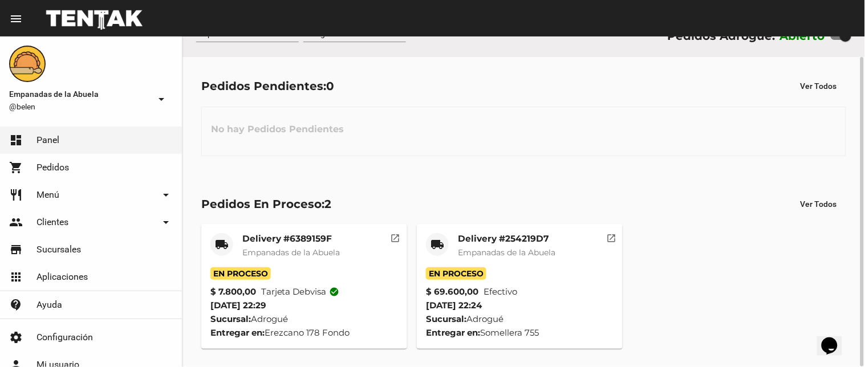
click at [480, 262] on div "Delivery #254219D7 Empanadas de la Abuela" at bounding box center [507, 250] width 98 height 34
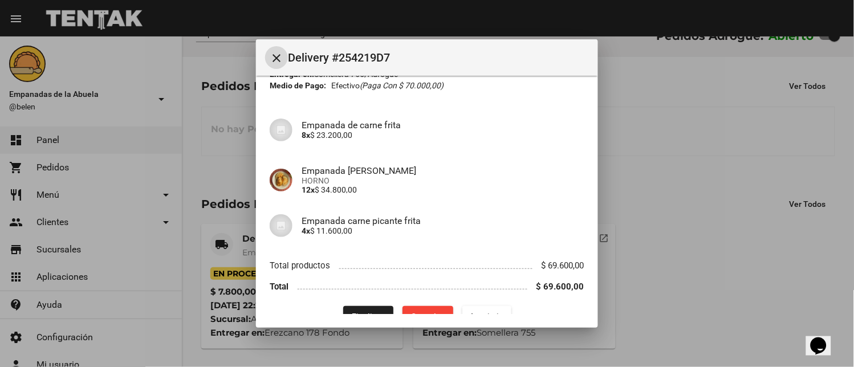
scroll to position [88, 0]
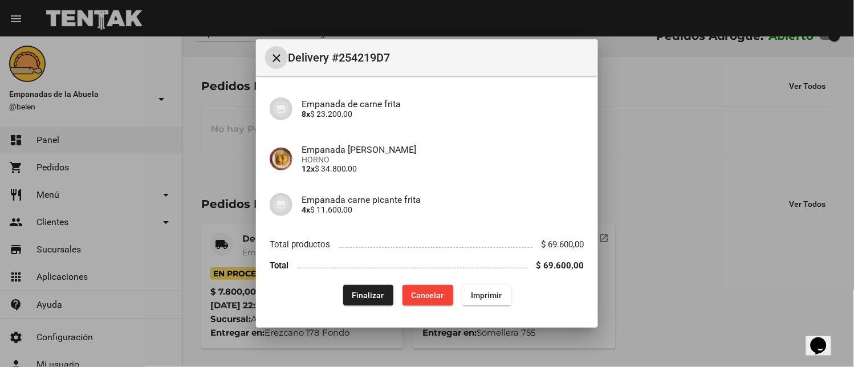
click at [273, 51] on mat-icon "close" at bounding box center [277, 58] width 14 height 14
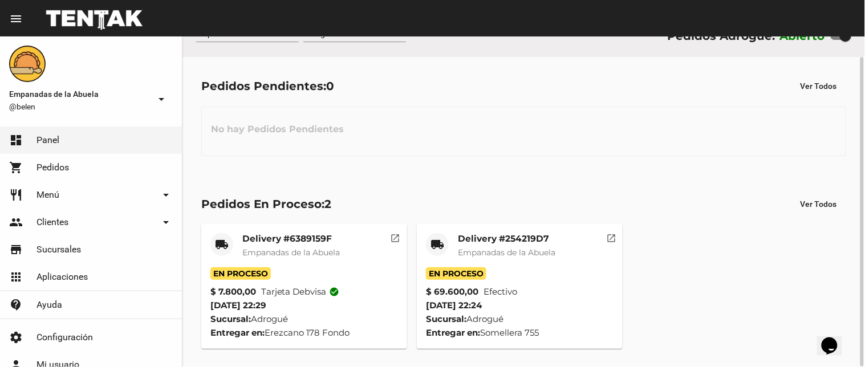
click at [469, 236] on mat-card-title "Delivery #254219D7" at bounding box center [507, 238] width 98 height 11
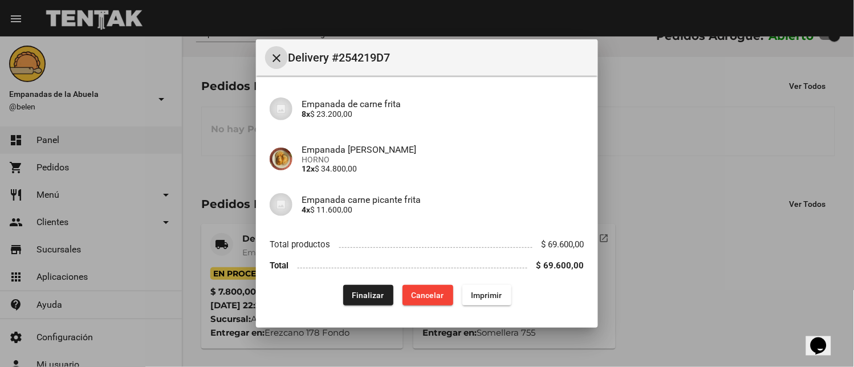
click at [373, 298] on span "Finalizar" at bounding box center [368, 295] width 32 height 9
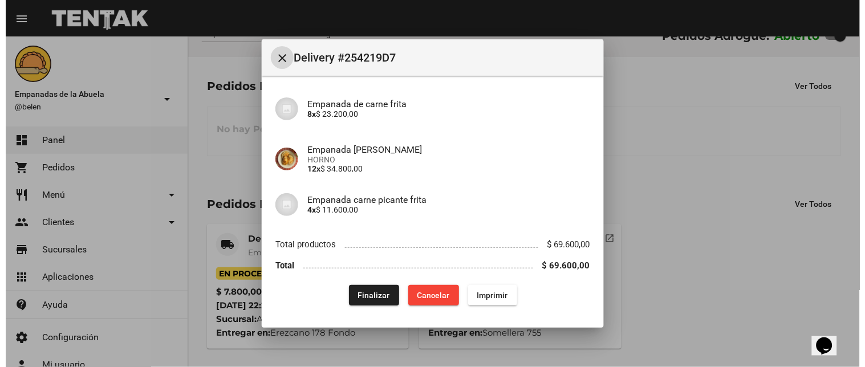
scroll to position [0, 0]
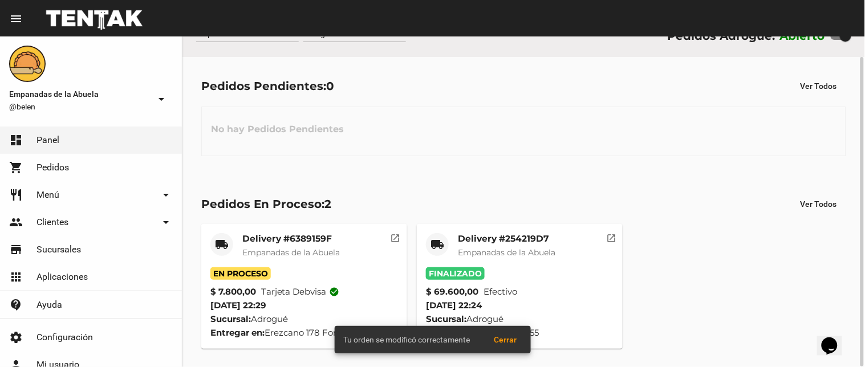
click at [253, 239] on mat-card-title "Delivery #6389159F" at bounding box center [291, 238] width 98 height 11
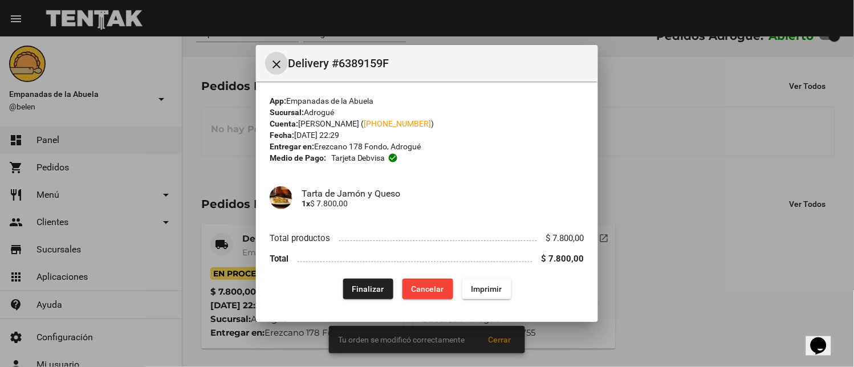
click at [367, 294] on button "Finalizar" at bounding box center [368, 289] width 50 height 21
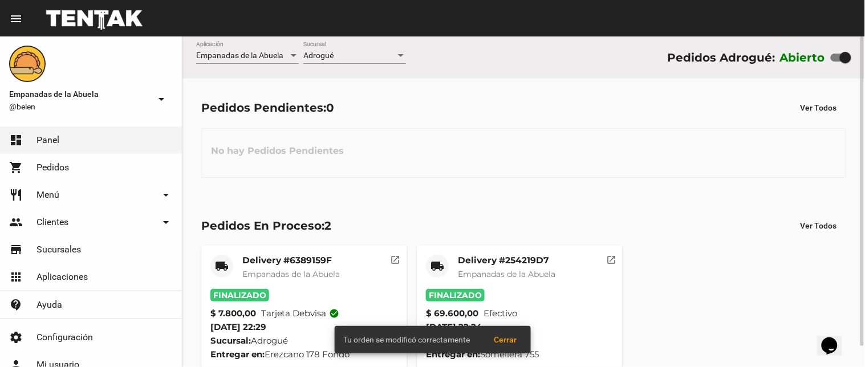
click at [394, 59] on div "Adrogué" at bounding box center [349, 55] width 92 height 9
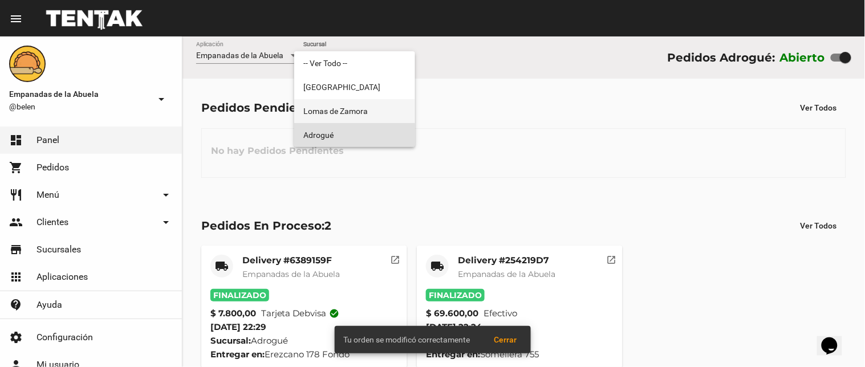
click at [374, 109] on span "Lomas de Zamora" at bounding box center [354, 111] width 103 height 24
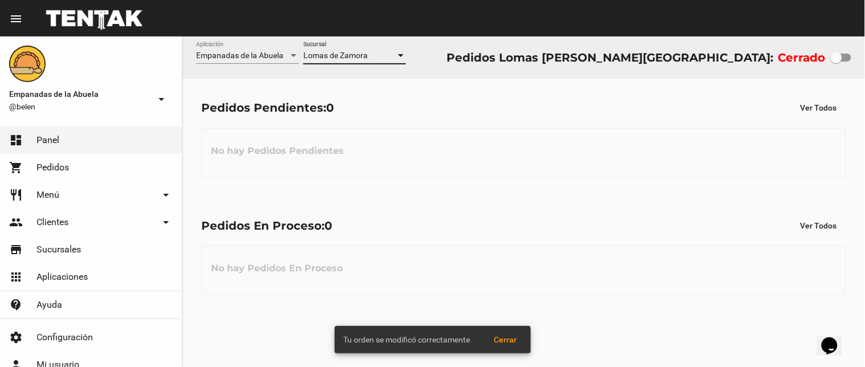
click at [369, 47] on div "Lomas de Zamora Sucursal" at bounding box center [354, 53] width 103 height 22
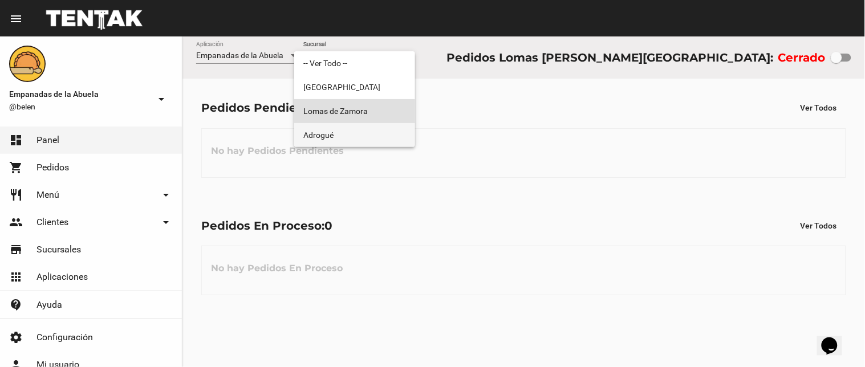
drag, startPoint x: 372, startPoint y: 139, endPoint x: 455, endPoint y: 139, distance: 82.7
click at [373, 139] on span "Adrogué" at bounding box center [354, 135] width 103 height 24
checkbox input "true"
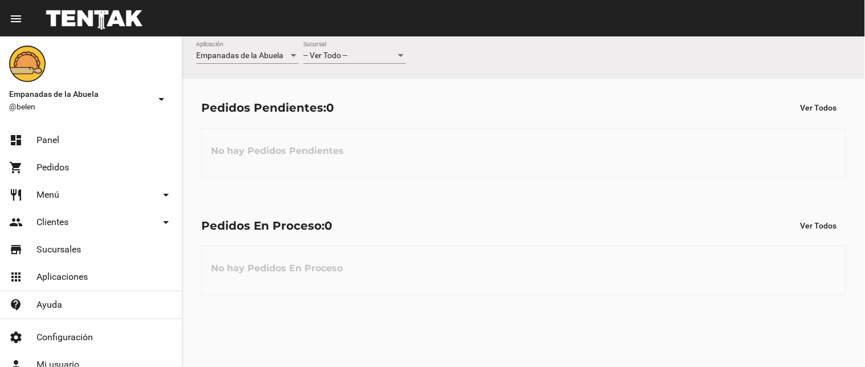
click at [354, 51] on div "-- Ver Todo --" at bounding box center [349, 55] width 92 height 9
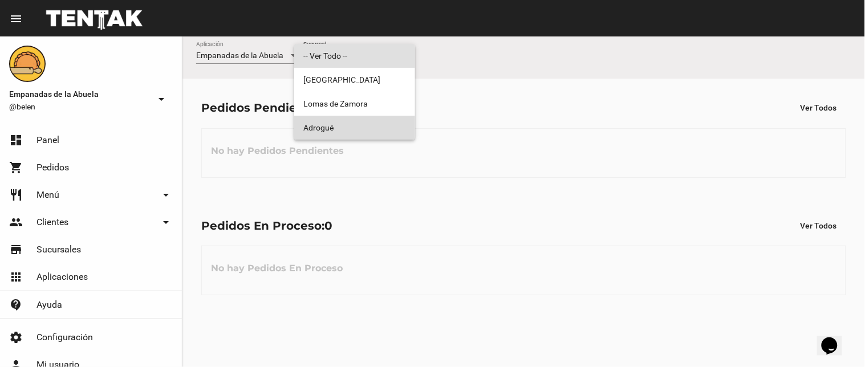
click at [349, 123] on span "Adrogué" at bounding box center [354, 128] width 103 height 24
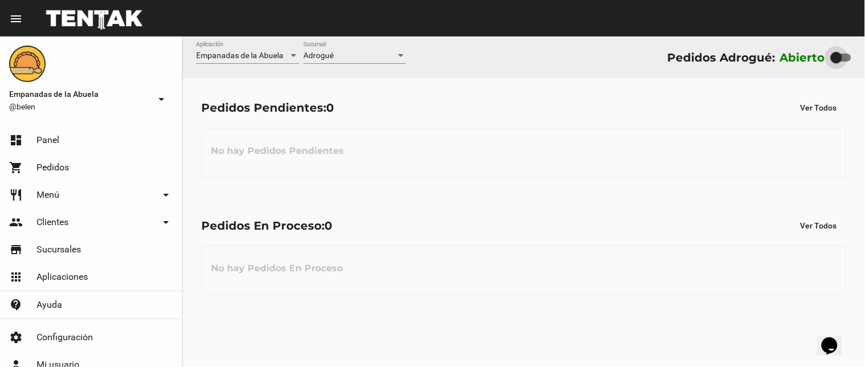
drag, startPoint x: 845, startPoint y: 52, endPoint x: 360, endPoint y: 200, distance: 507.0
click at [784, 57] on div "Abierto" at bounding box center [815, 57] width 71 height 18
checkbox input "false"
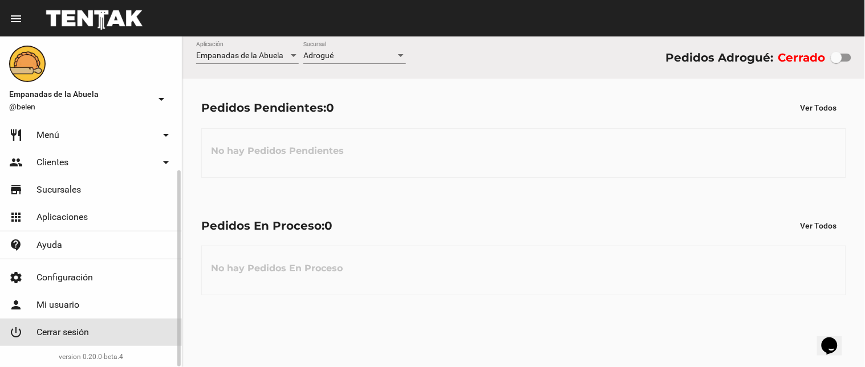
drag, startPoint x: 84, startPoint y: 328, endPoint x: 442, endPoint y: 15, distance: 475.2
click at [86, 328] on span "Cerrar sesión" at bounding box center [62, 332] width 52 height 11
